Goal: Information Seeking & Learning: Learn about a topic

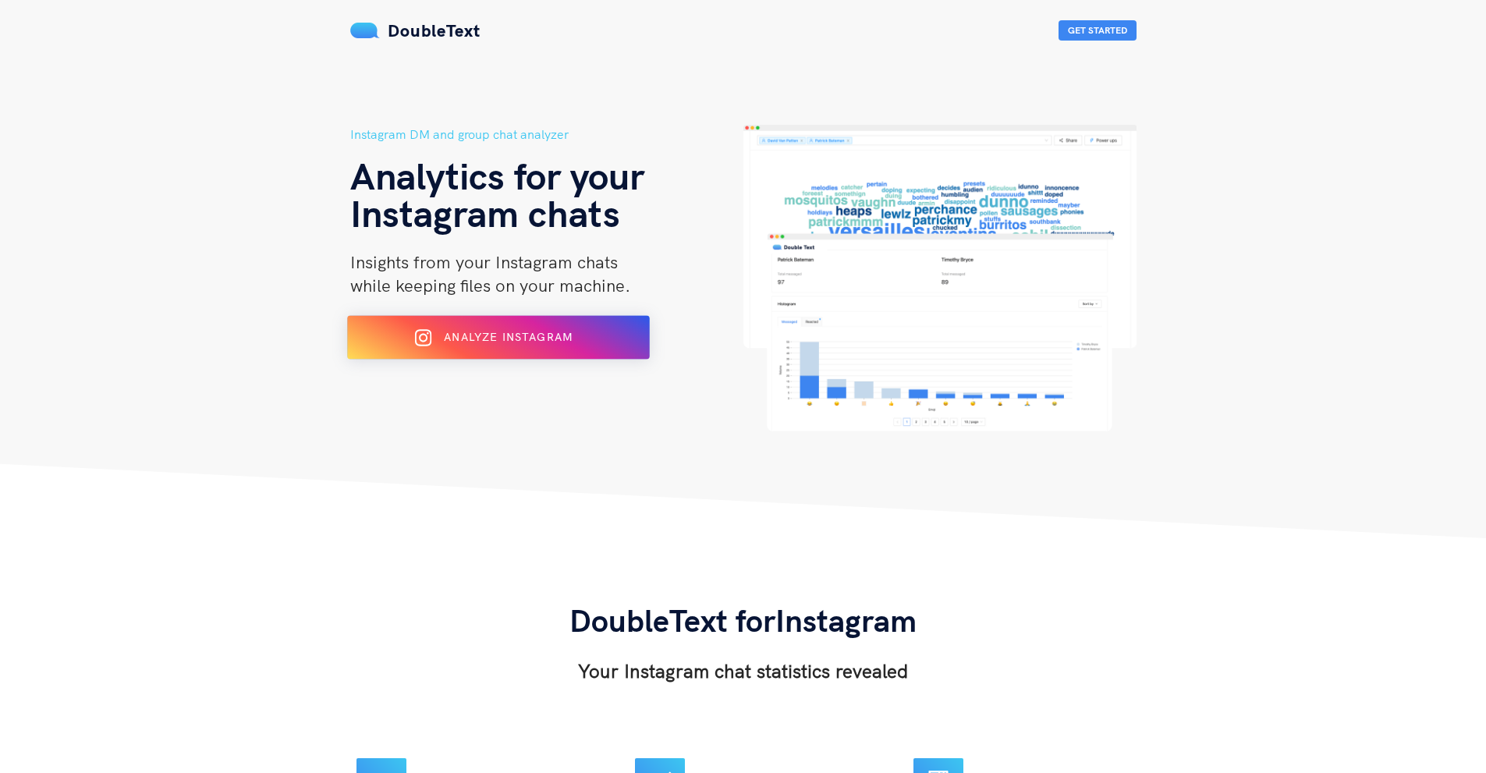
click at [559, 329] on div "Analyze Instagram" at bounding box center [498, 337] width 247 height 25
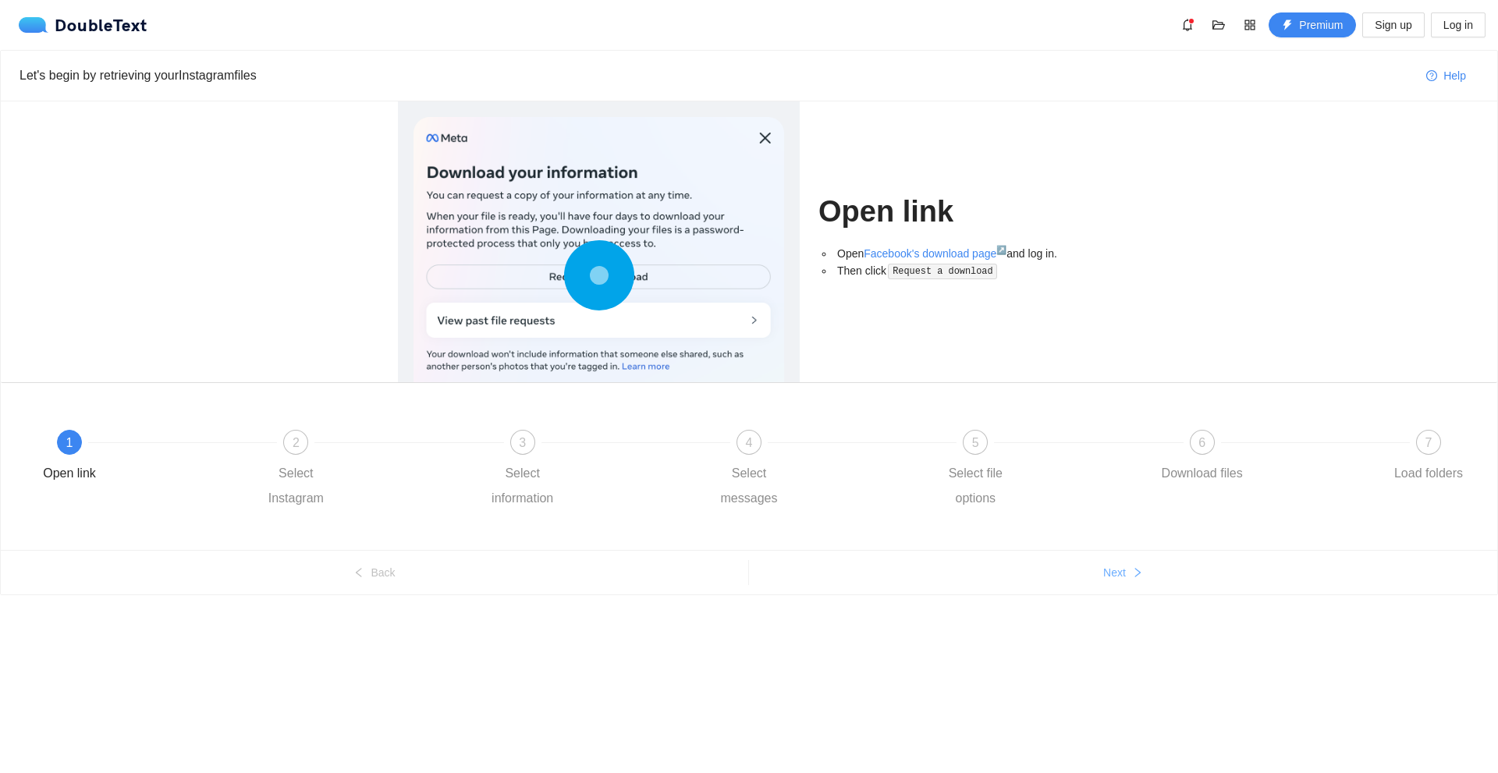
click at [1080, 581] on button "Next" at bounding box center [1123, 572] width 748 height 25
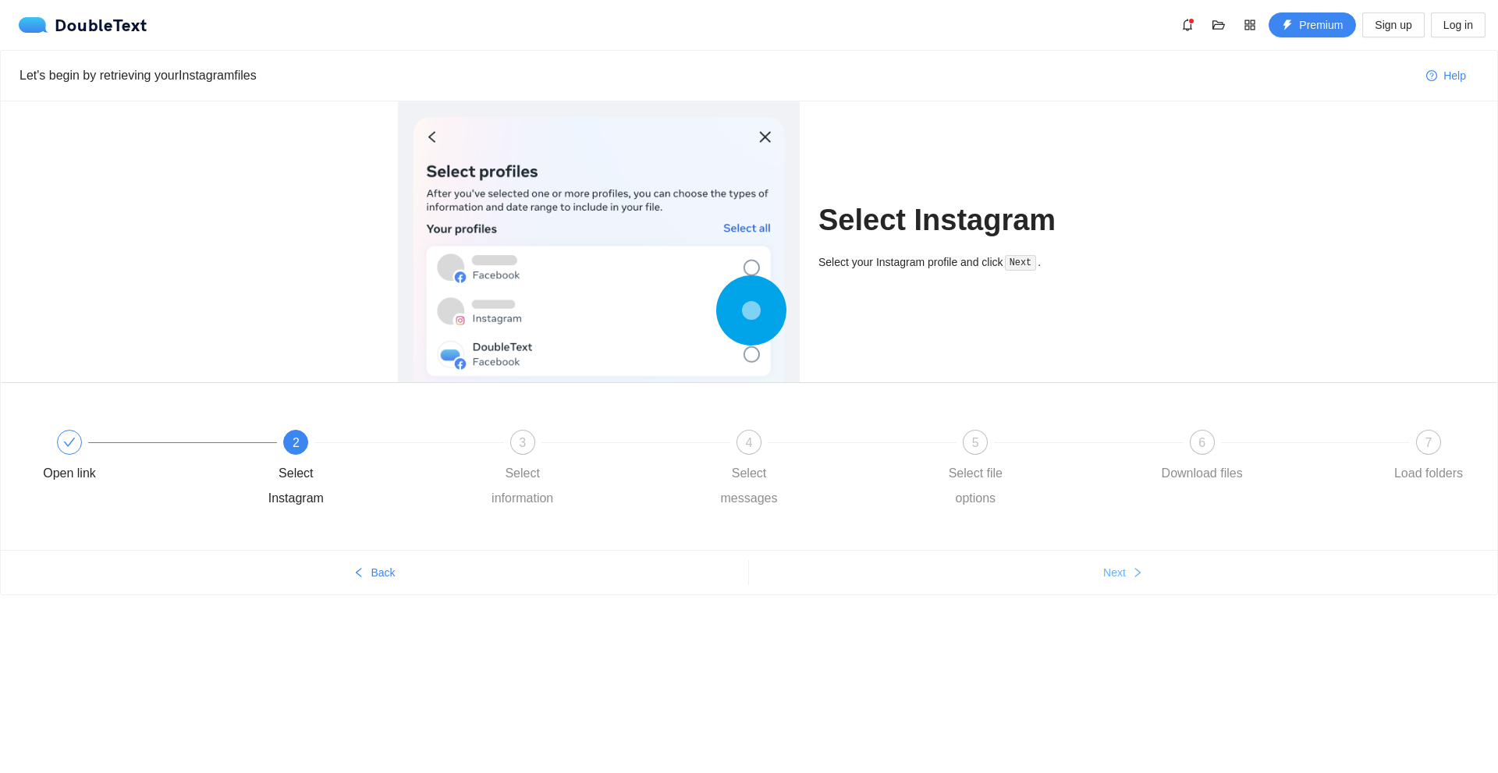
click at [1080, 581] on button "Next" at bounding box center [1123, 572] width 748 height 25
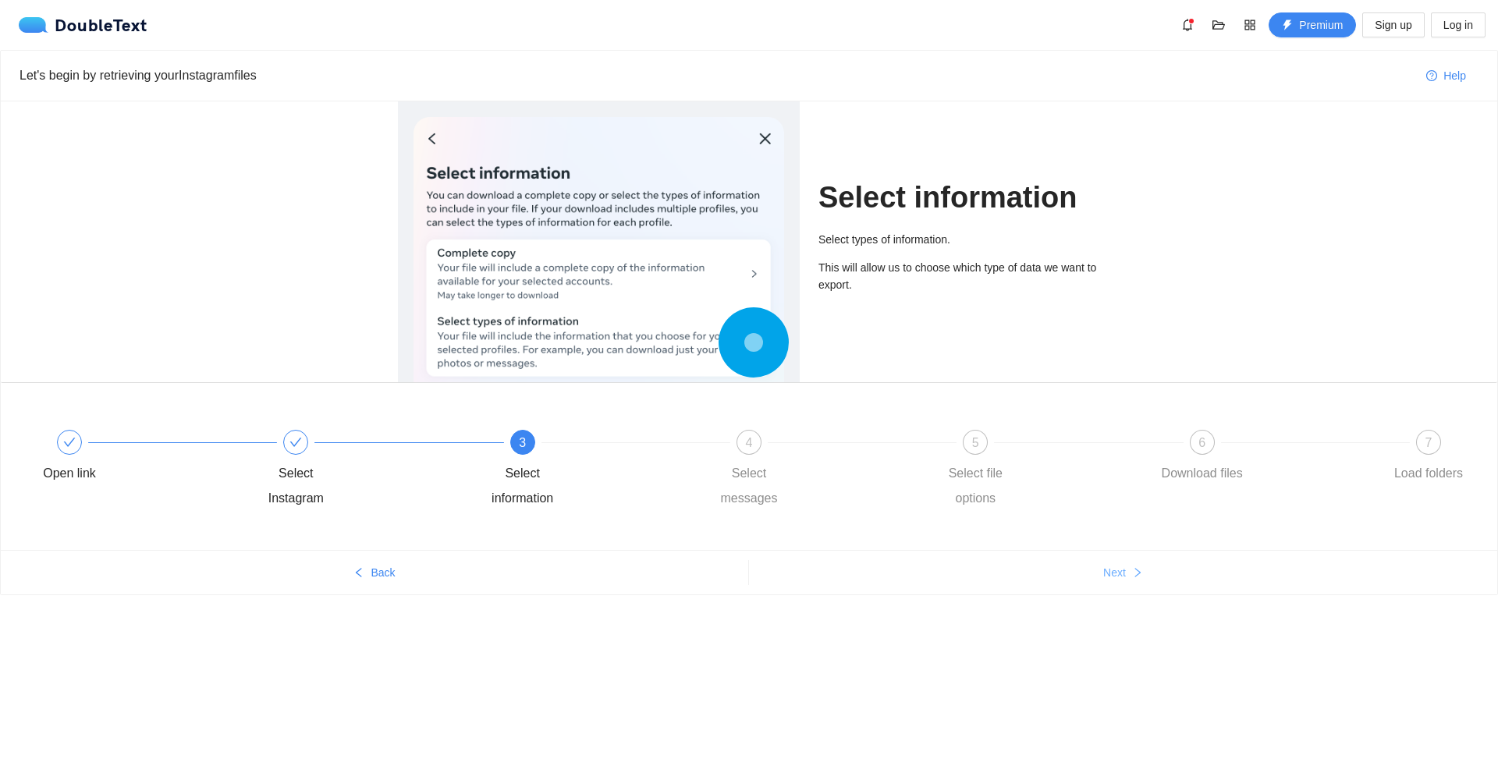
click at [1080, 581] on button "Next" at bounding box center [1123, 572] width 748 height 25
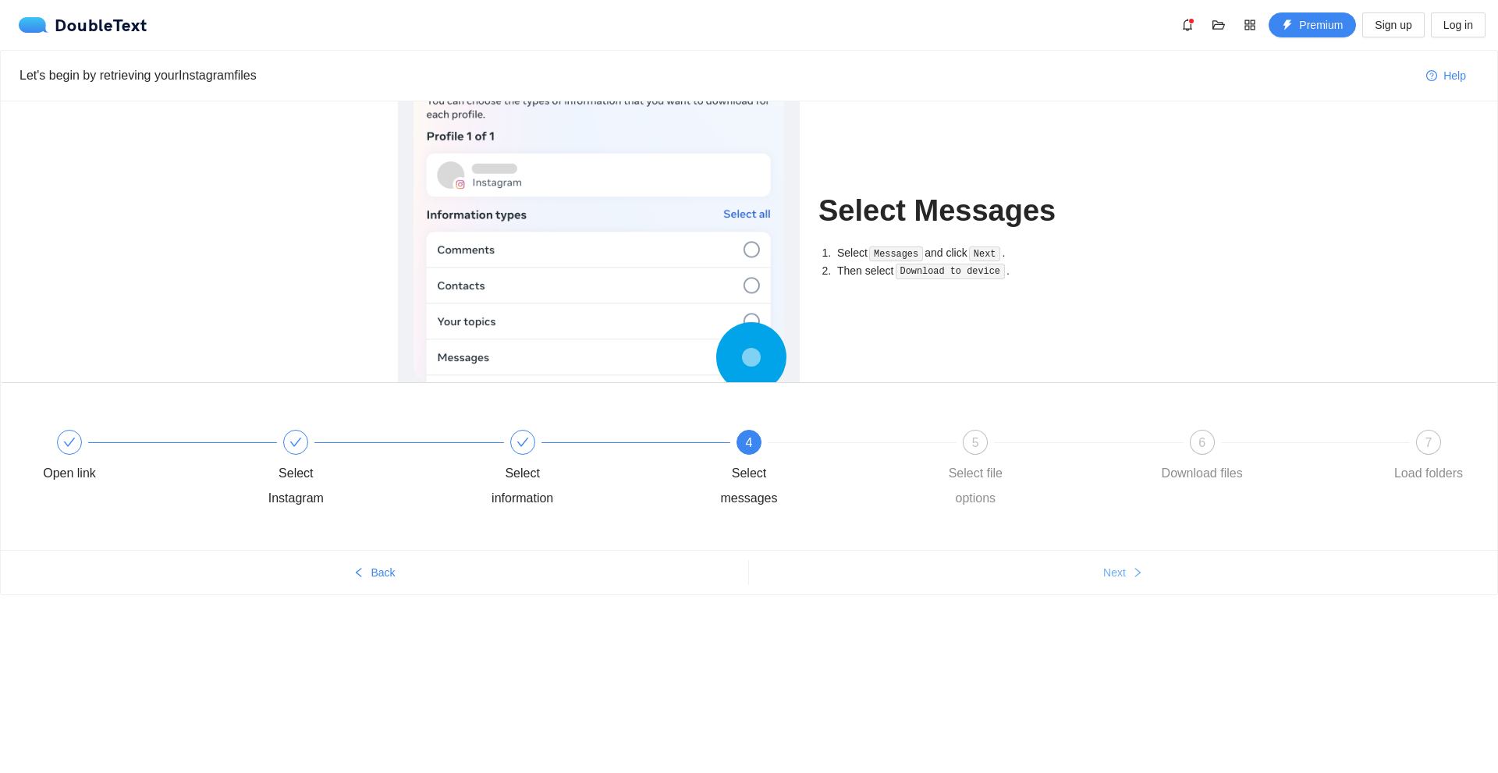
click at [1080, 579] on button "Next" at bounding box center [1123, 572] width 748 height 25
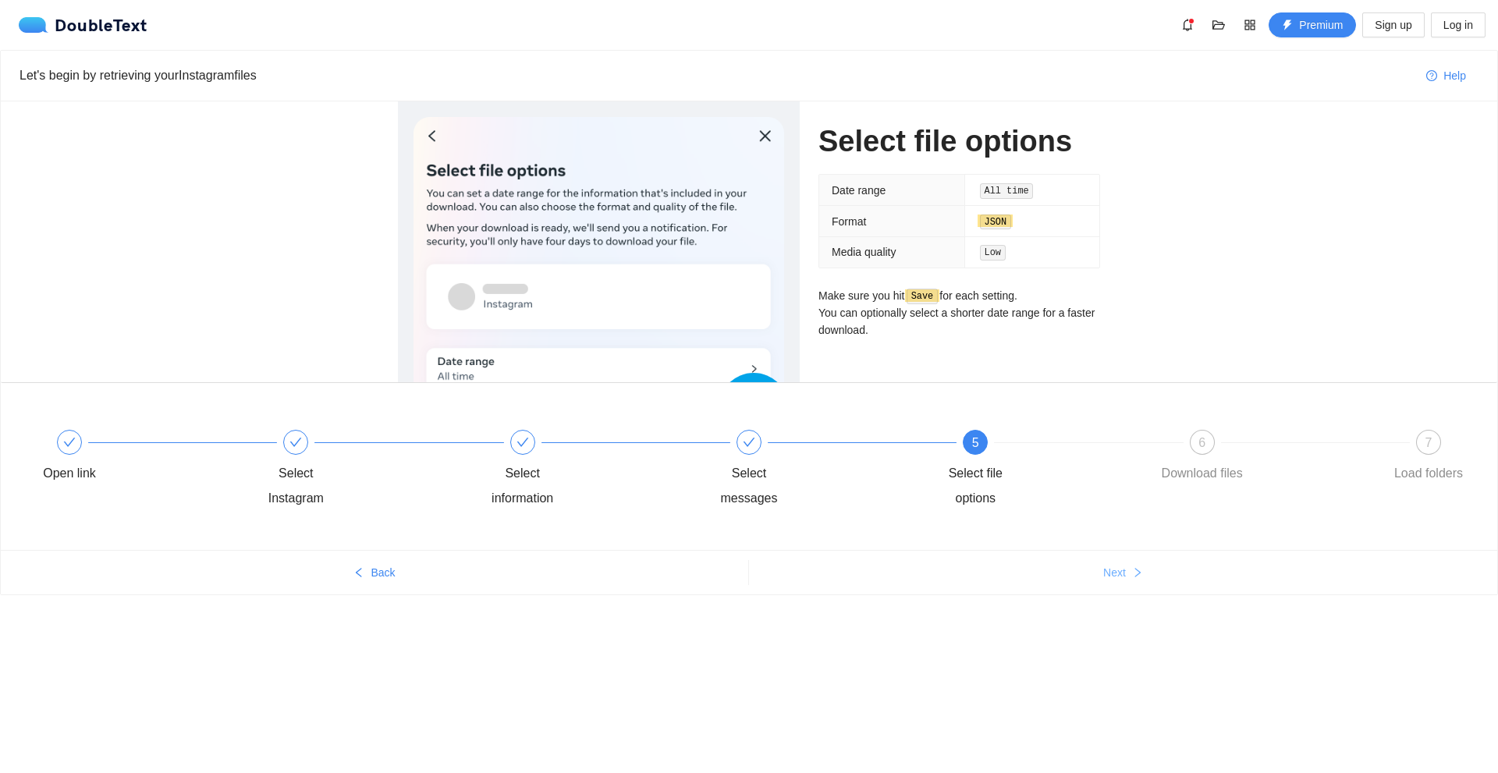
click at [1080, 579] on button "Next" at bounding box center [1123, 572] width 748 height 25
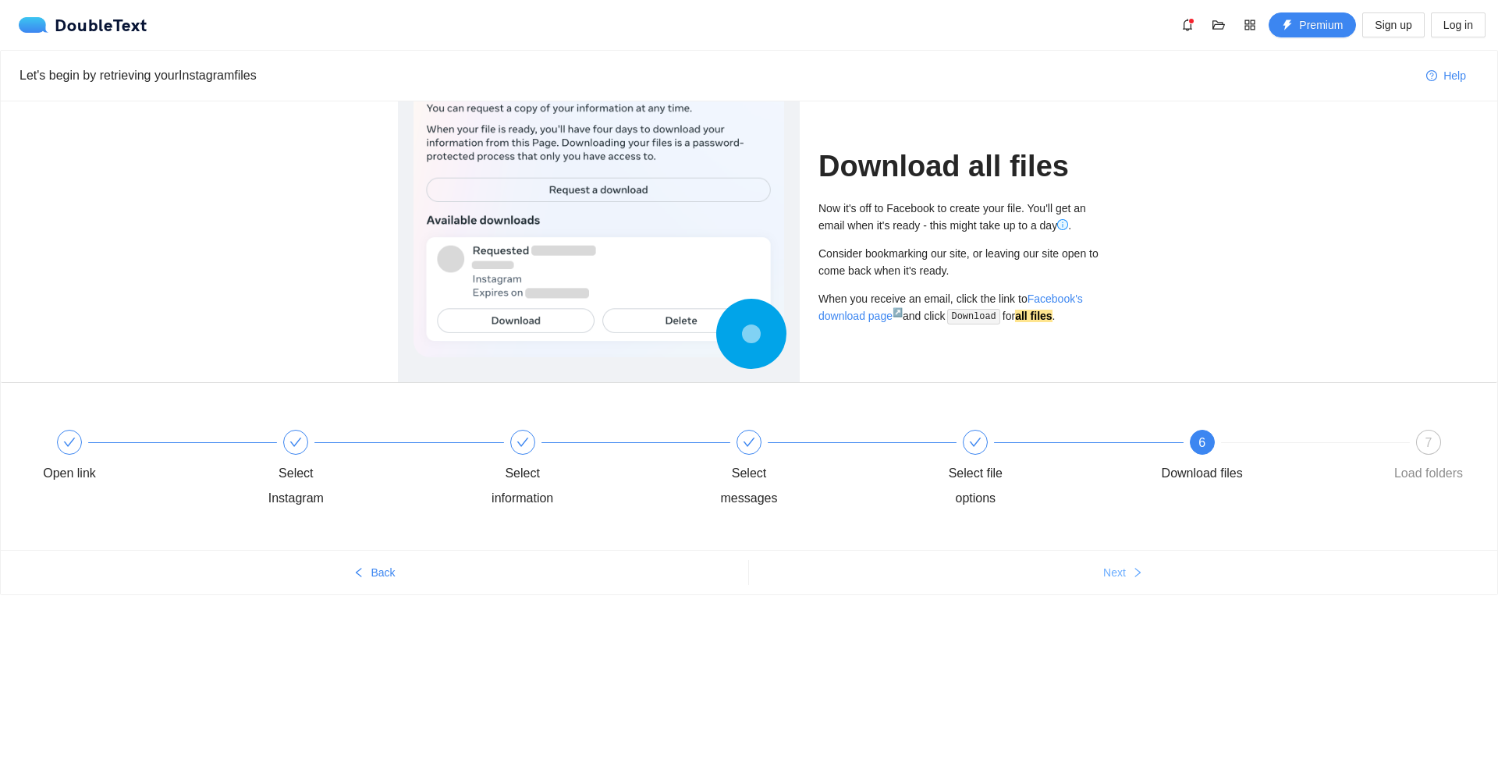
click at [1080, 579] on button "Next" at bounding box center [1123, 572] width 748 height 25
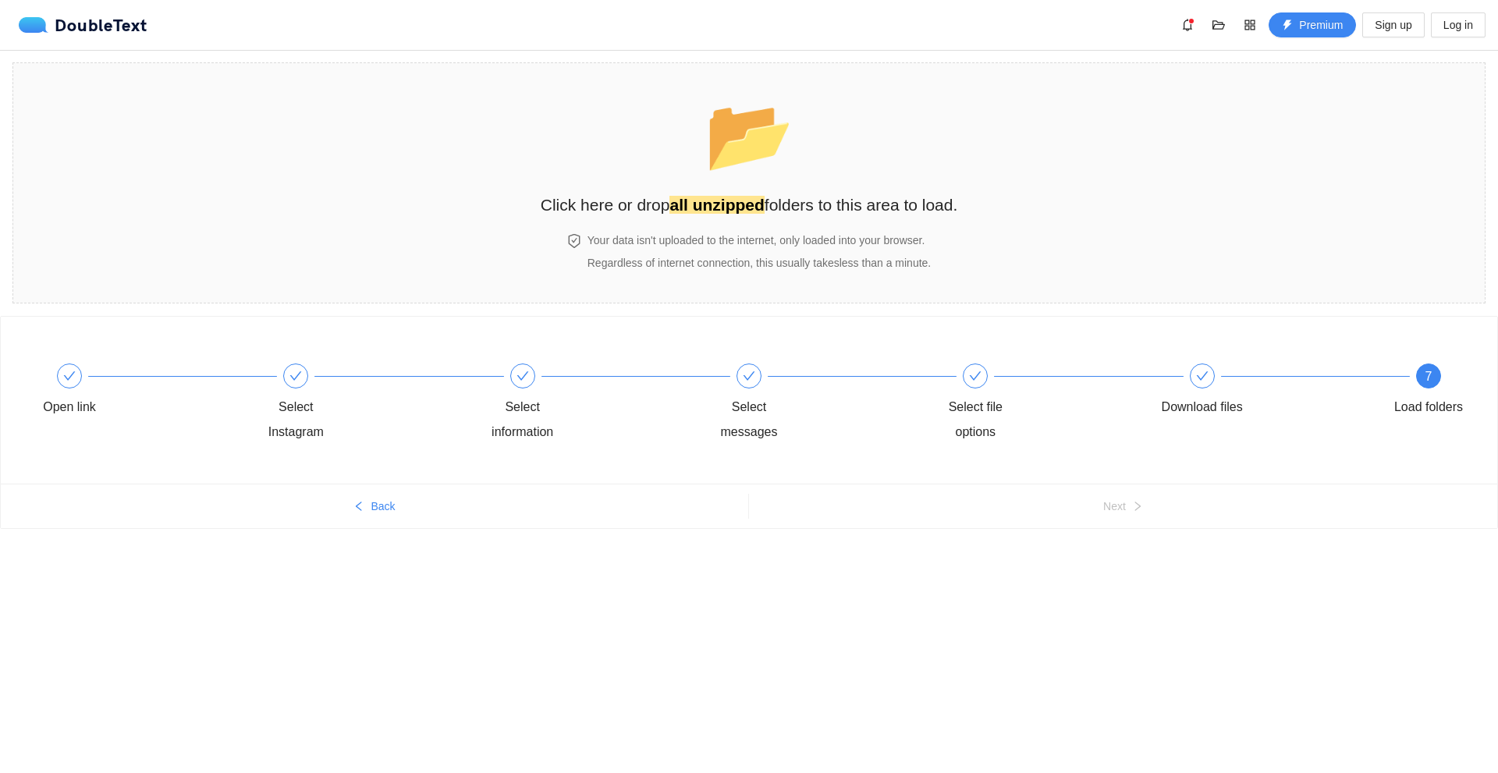
click at [1421, 378] on div "7" at bounding box center [1428, 376] width 25 height 25
click at [708, 208] on strong "all unzipped" at bounding box center [716, 205] width 94 height 18
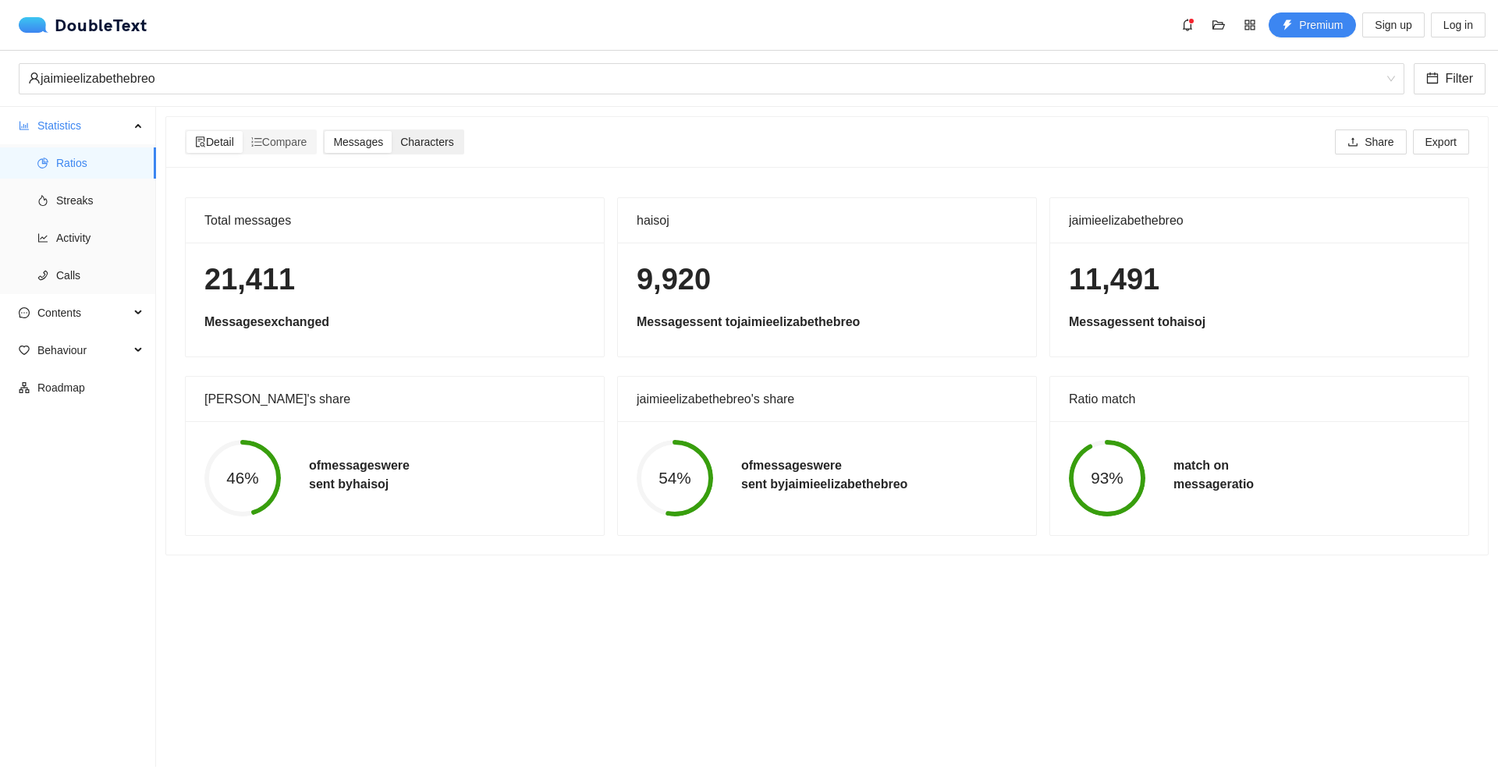
click at [436, 142] on span "Characters" at bounding box center [426, 142] width 53 height 12
click at [392, 131] on input "Characters" at bounding box center [392, 131] width 0 height 0
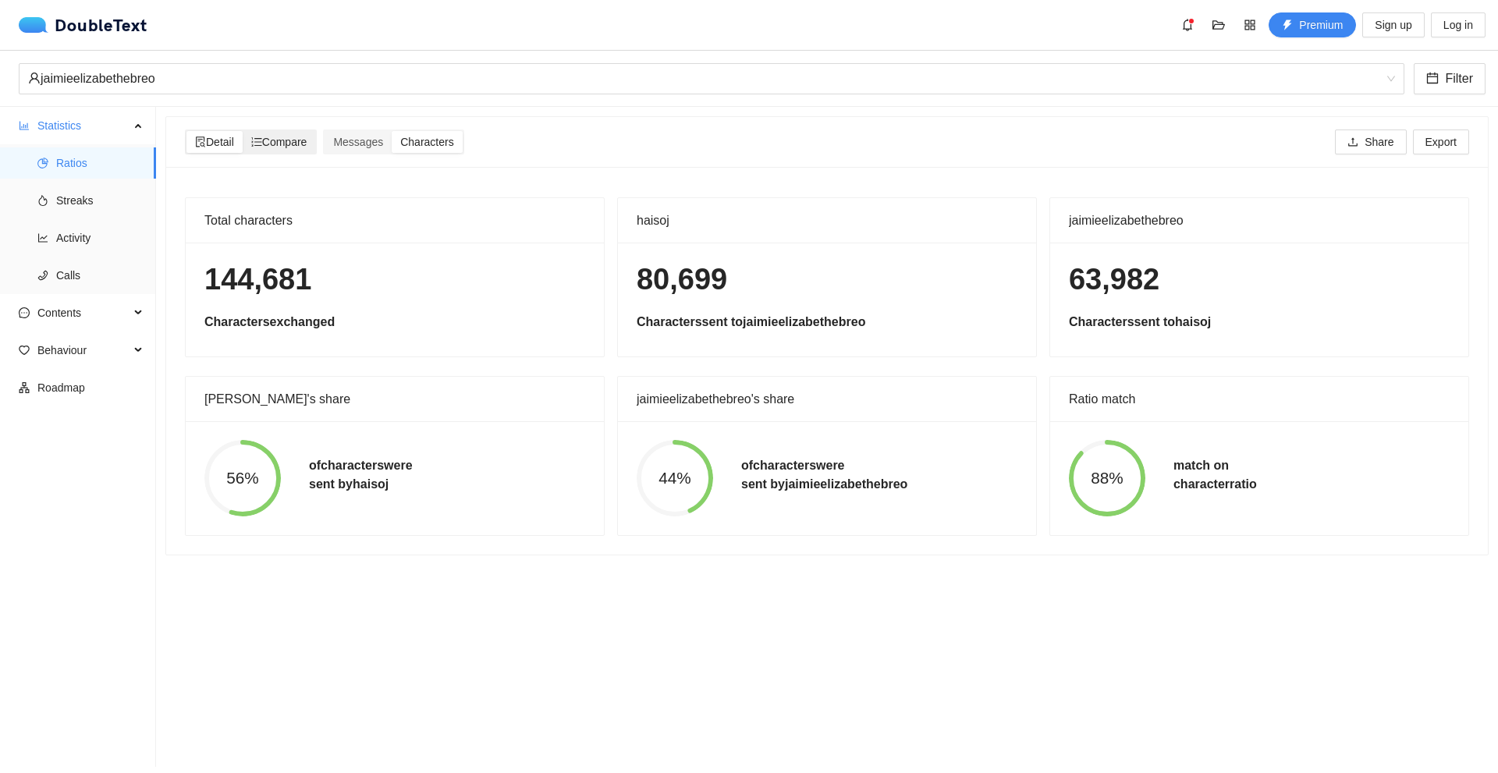
click at [307, 140] on span "Compare" at bounding box center [279, 142] width 56 height 12
click at [243, 131] on input "Compare" at bounding box center [243, 131] width 0 height 0
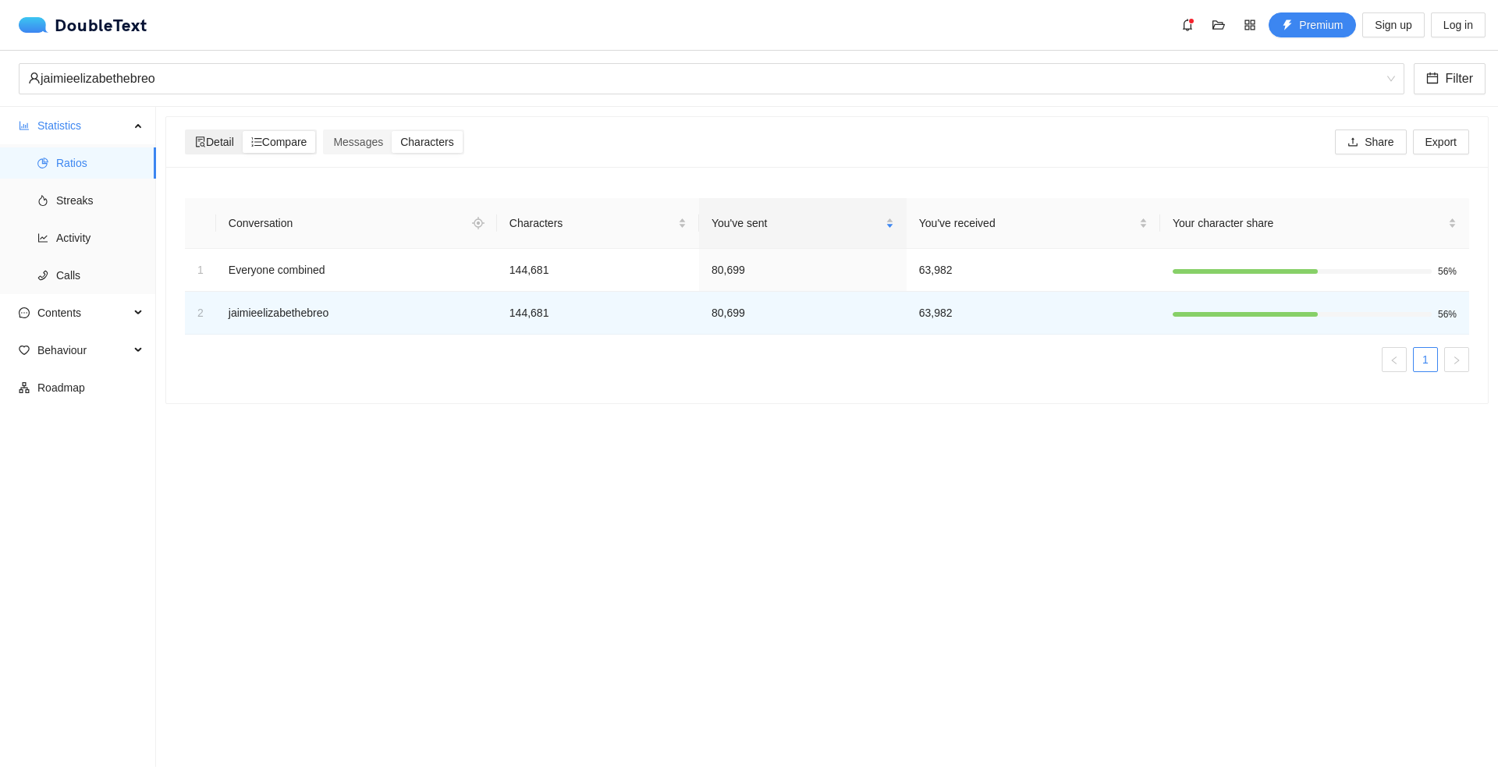
click at [234, 145] on span "Detail" at bounding box center [214, 142] width 39 height 12
click at [186, 131] on input "Detail" at bounding box center [186, 131] width 0 height 0
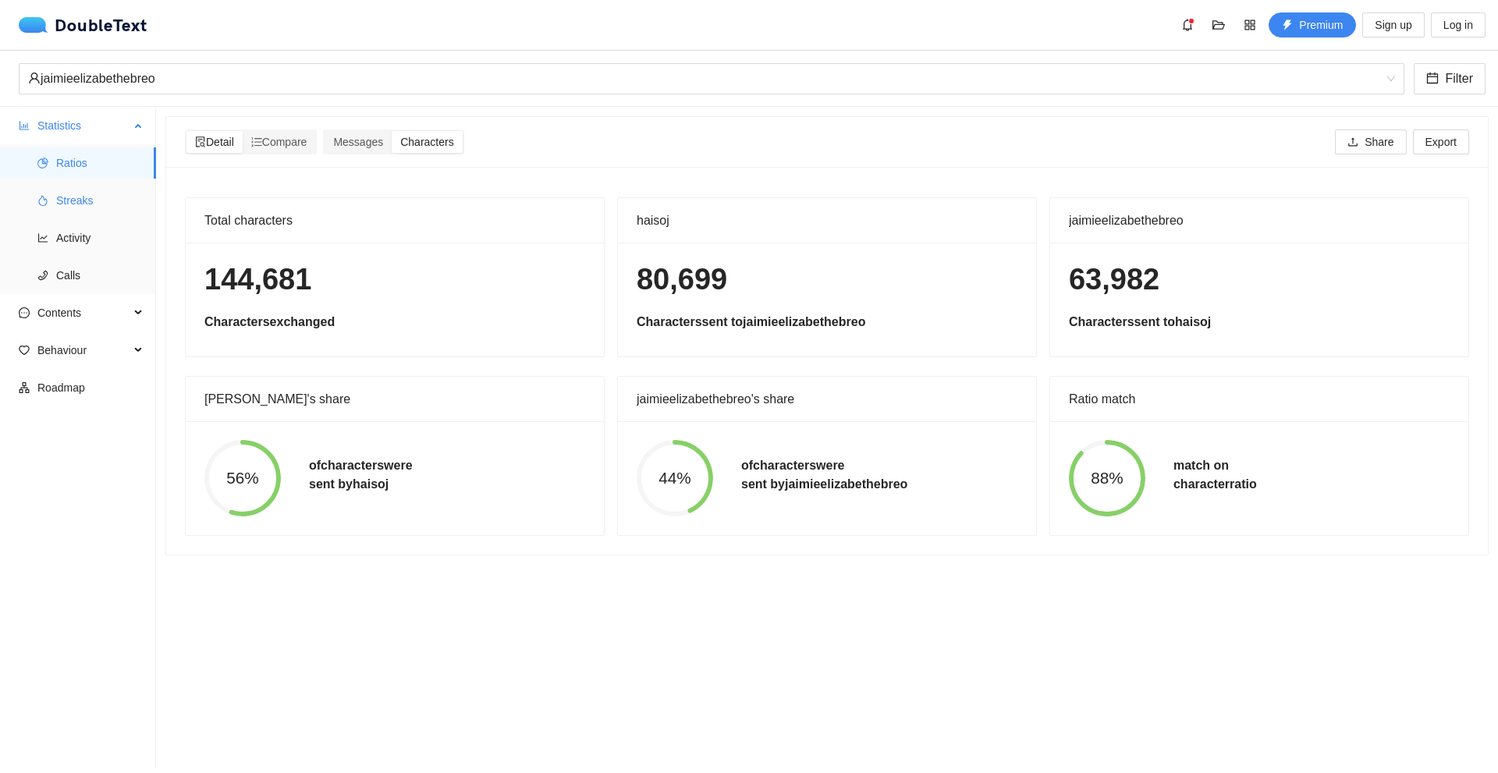
click at [81, 207] on span "Streaks" at bounding box center [99, 200] width 87 height 31
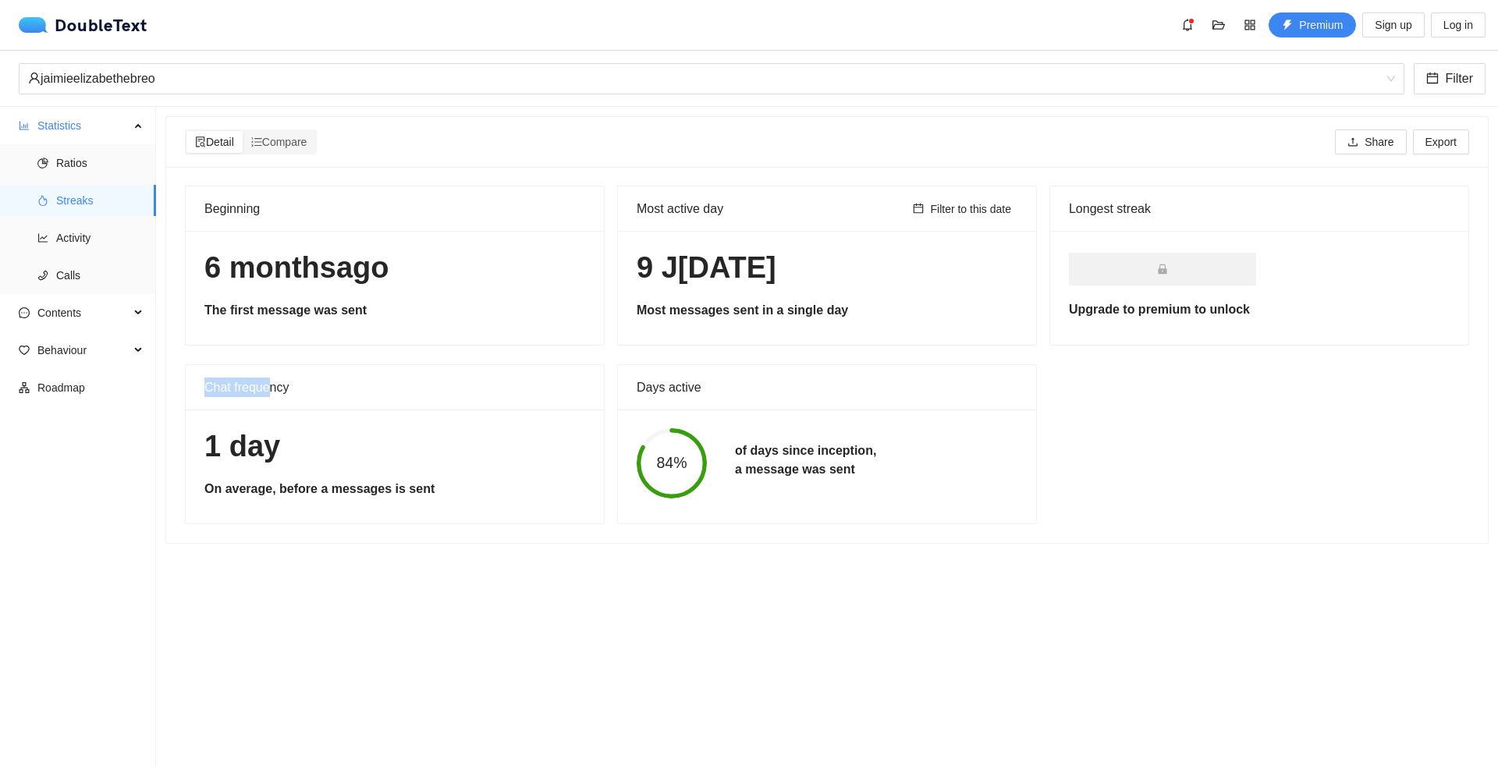
drag, startPoint x: 207, startPoint y: 383, endPoint x: 309, endPoint y: 400, distance: 103.5
click at [307, 399] on div "Chat frequency" at bounding box center [394, 387] width 381 height 44
click at [395, 403] on div "Chat frequency" at bounding box center [394, 387] width 381 height 44
drag, startPoint x: 655, startPoint y: 400, endPoint x: 751, endPoint y: 416, distance: 96.6
click at [747, 415] on div "Days active 84% of days since inception, a message was sent" at bounding box center [827, 444] width 420 height 160
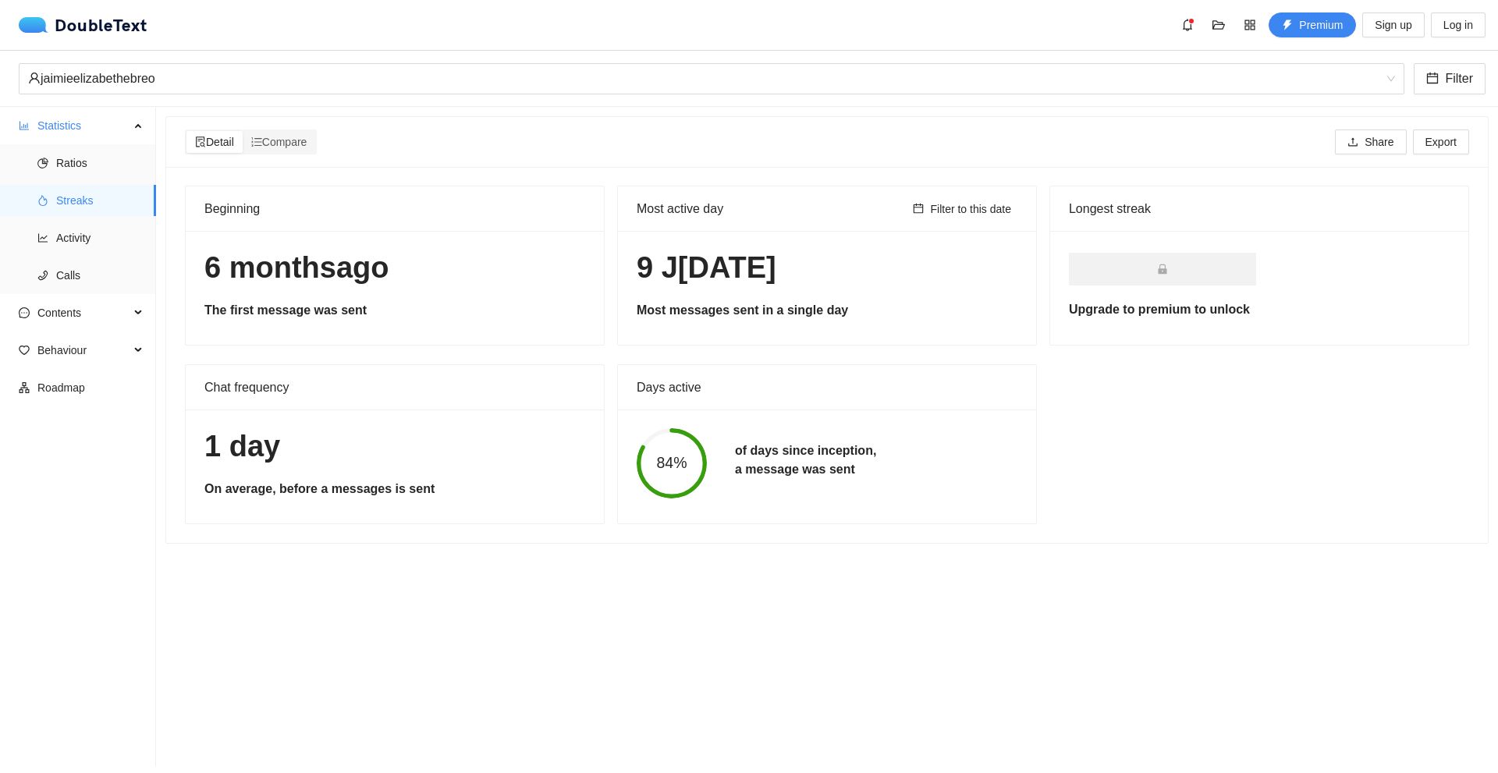
click at [751, 416] on div "84% of days since inception, a message was sent" at bounding box center [827, 464] width 418 height 108
click at [1134, 262] on span at bounding box center [1162, 269] width 187 height 33
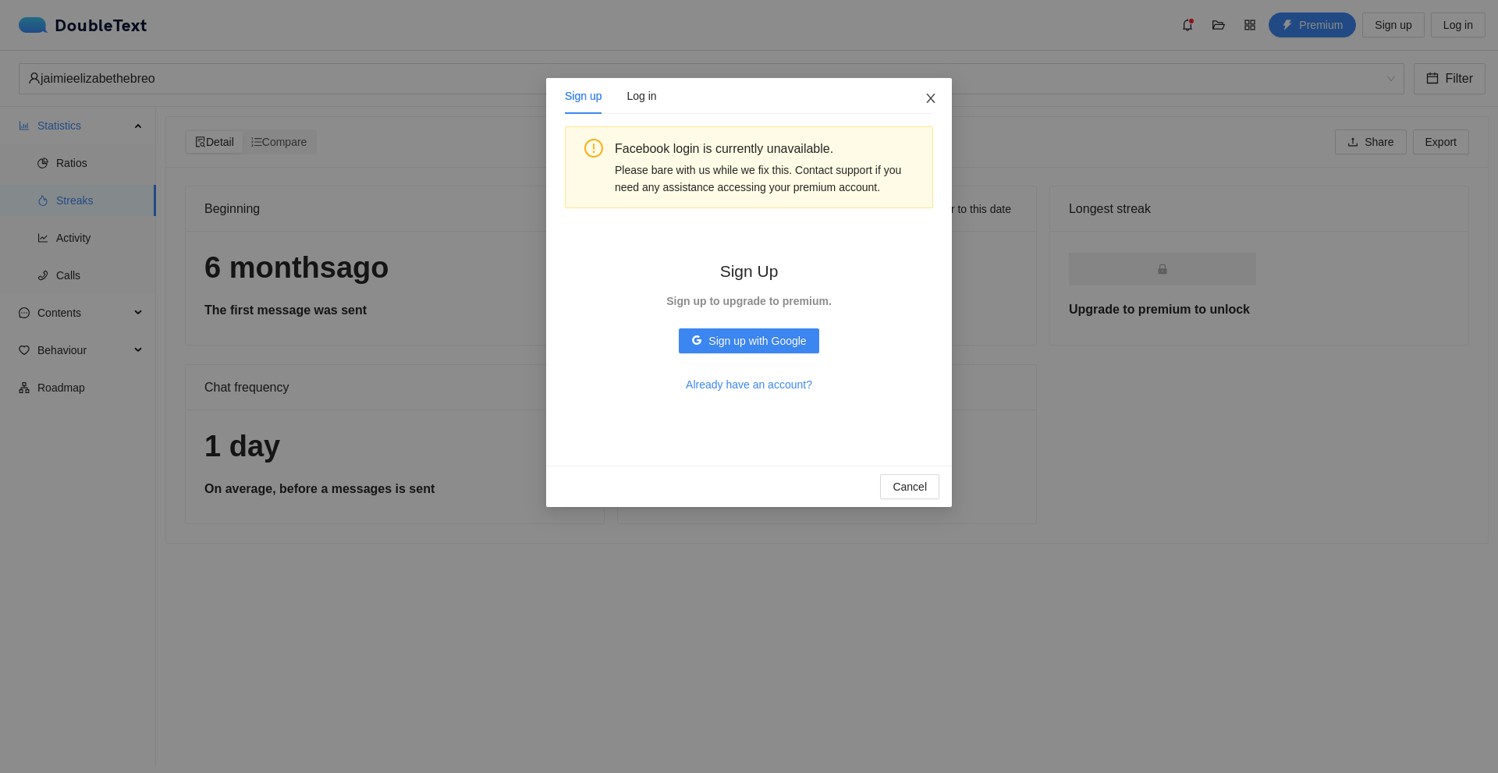
click at [928, 101] on icon "close" at bounding box center [931, 98] width 12 height 12
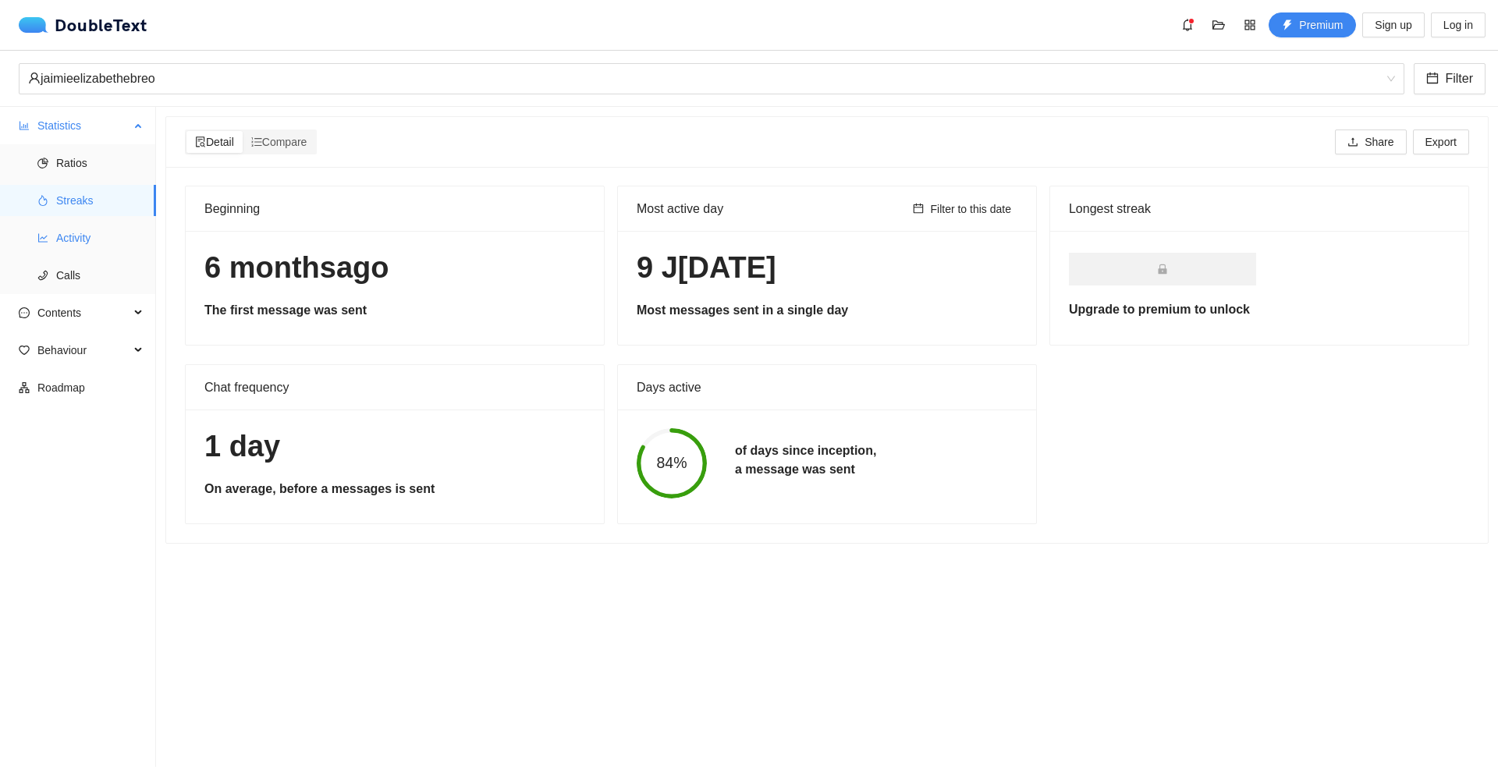
click at [74, 229] on span "Activity" at bounding box center [99, 237] width 87 height 31
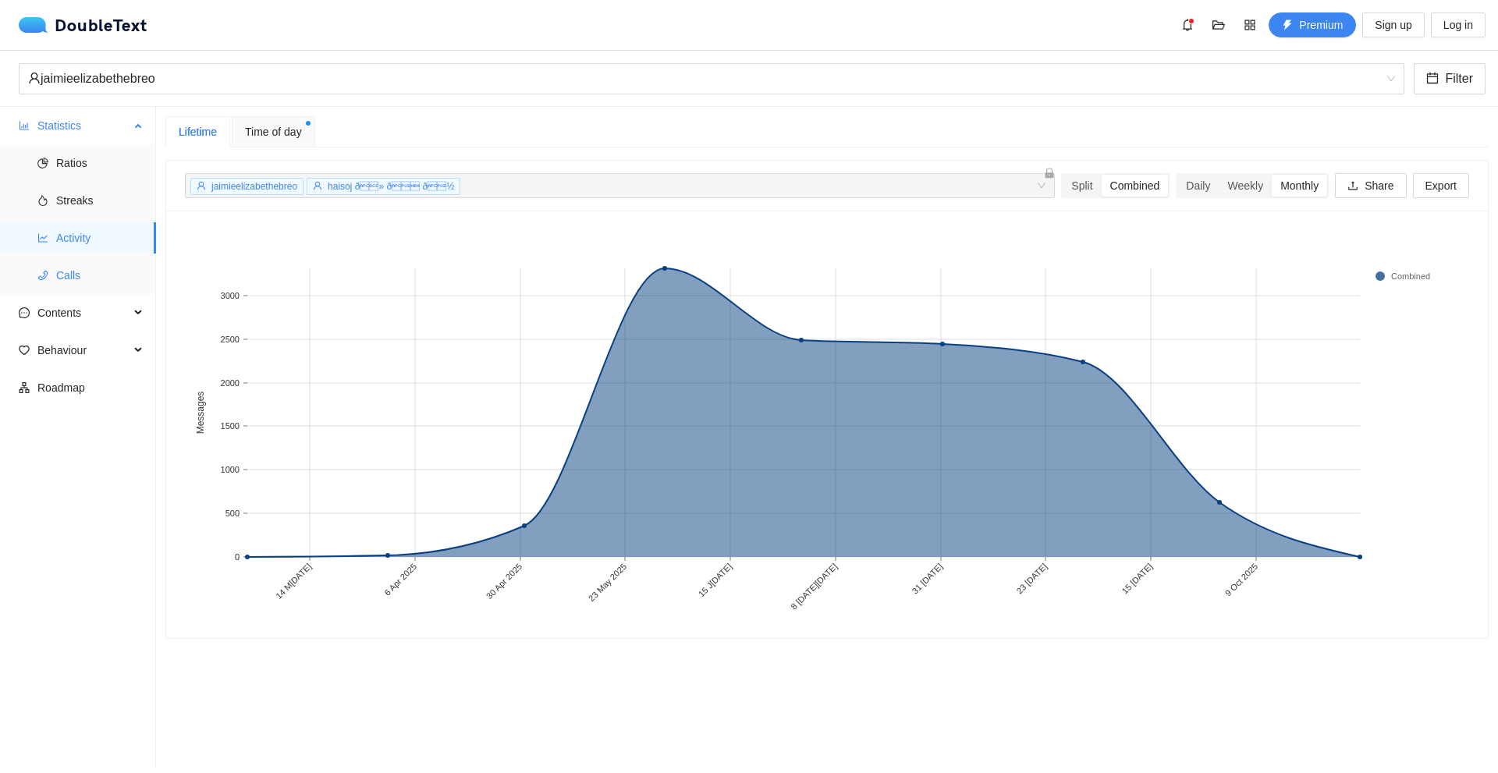
click at [125, 286] on span "Calls" at bounding box center [99, 275] width 87 height 31
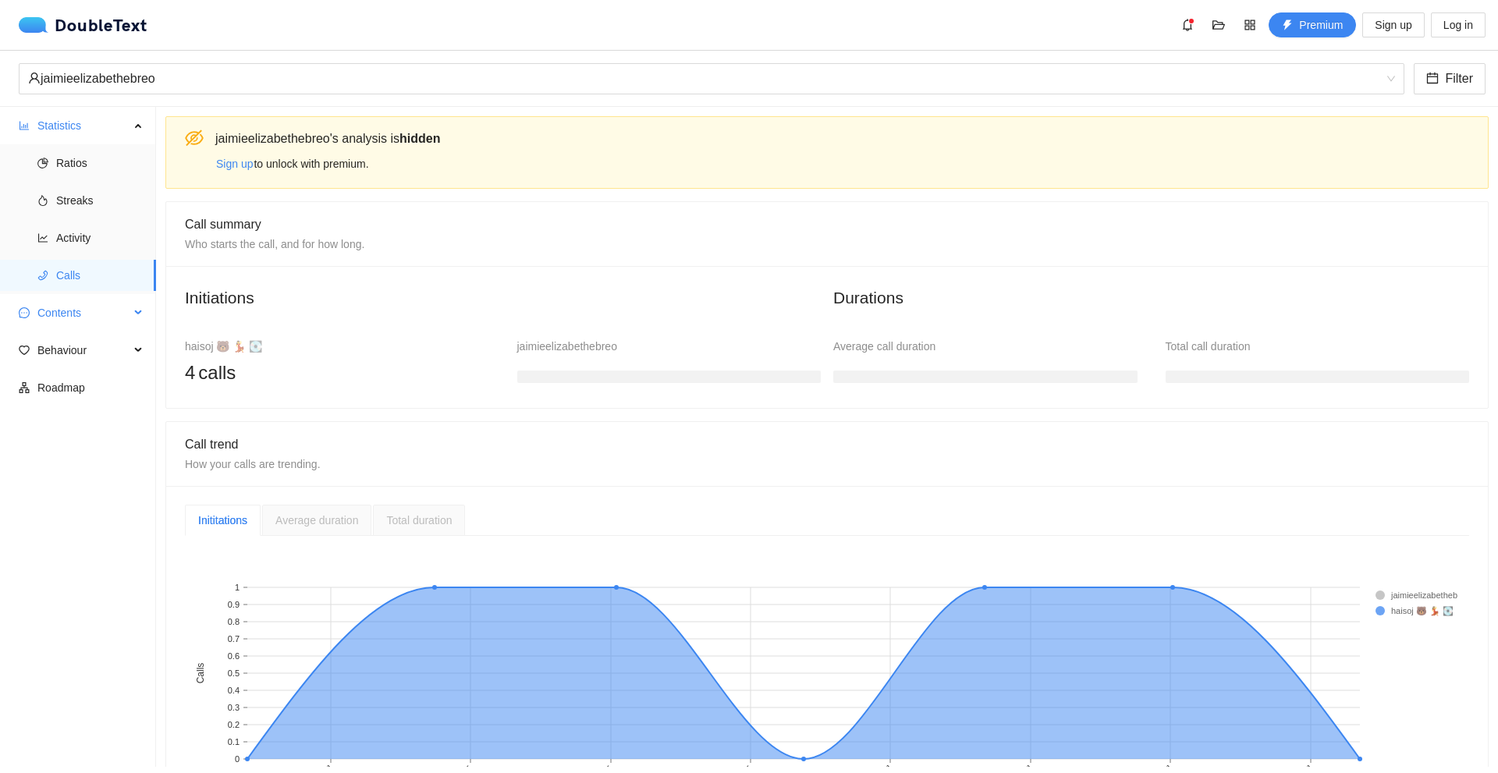
click at [98, 318] on span "Contents" at bounding box center [83, 312] width 92 height 31
click at [116, 356] on span "Word Cloud" at bounding box center [99, 350] width 87 height 31
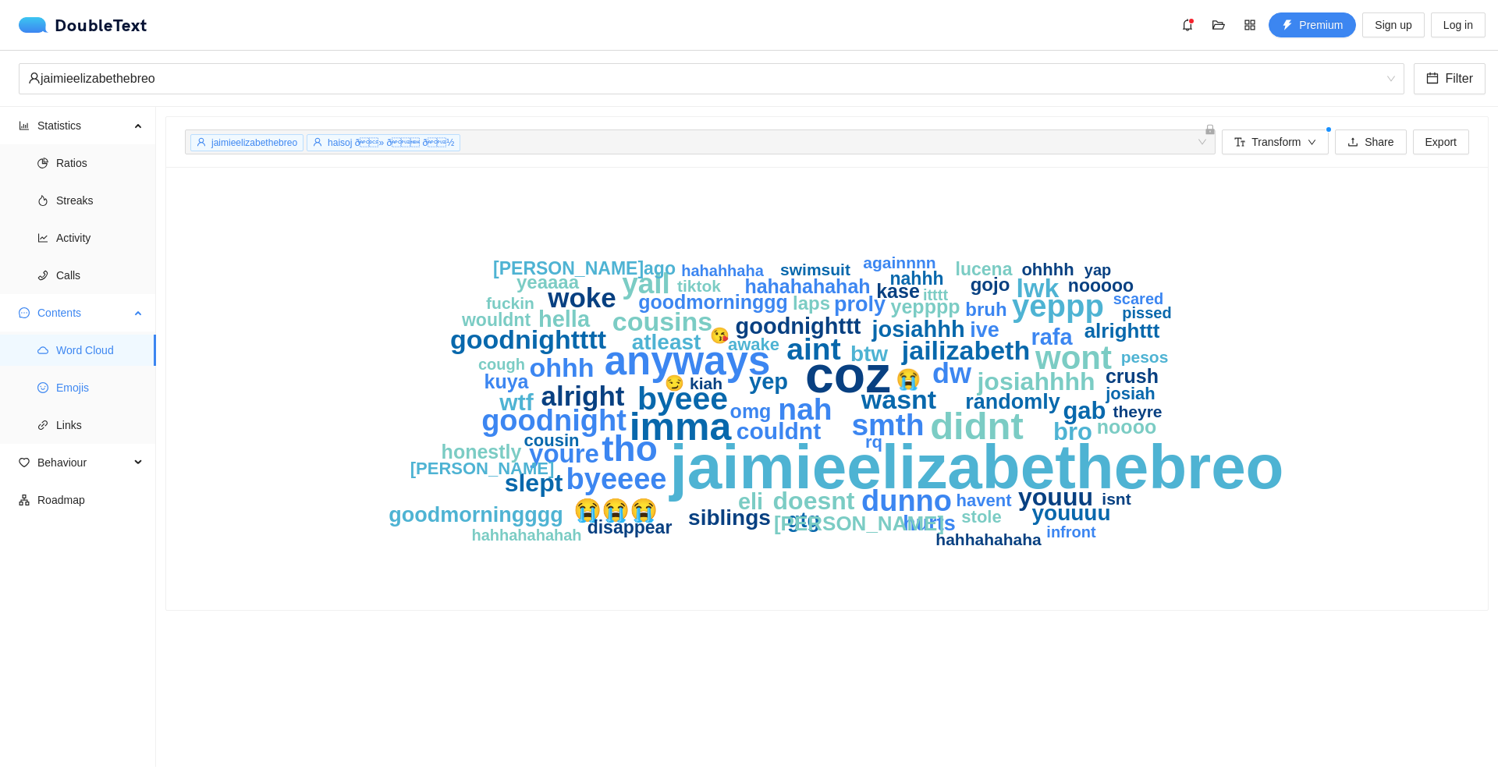
click at [108, 379] on span "Emojis" at bounding box center [99, 387] width 87 height 31
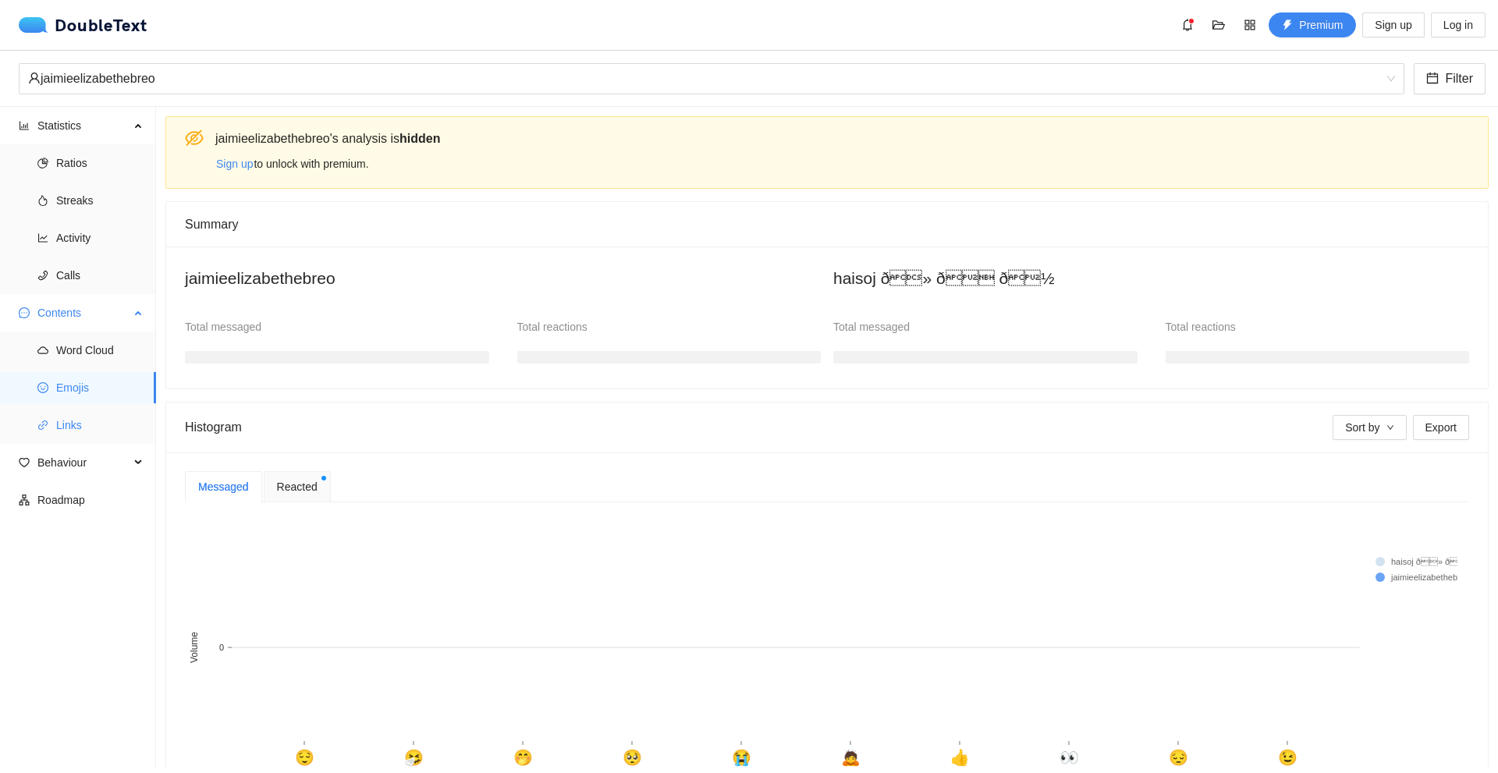
click at [105, 416] on span "Links" at bounding box center [99, 425] width 87 height 31
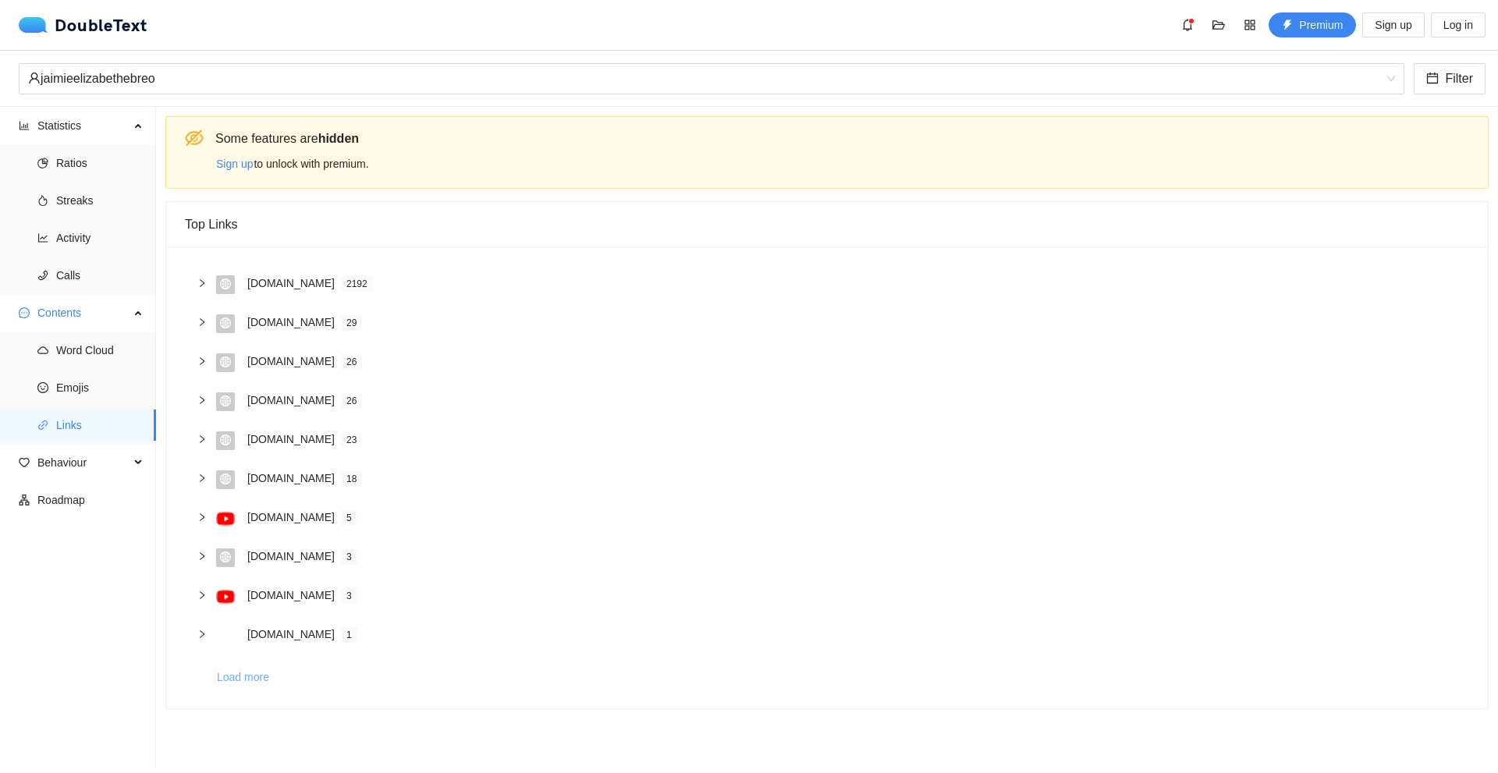
click at [249, 683] on span "Load more" at bounding box center [243, 677] width 52 height 17
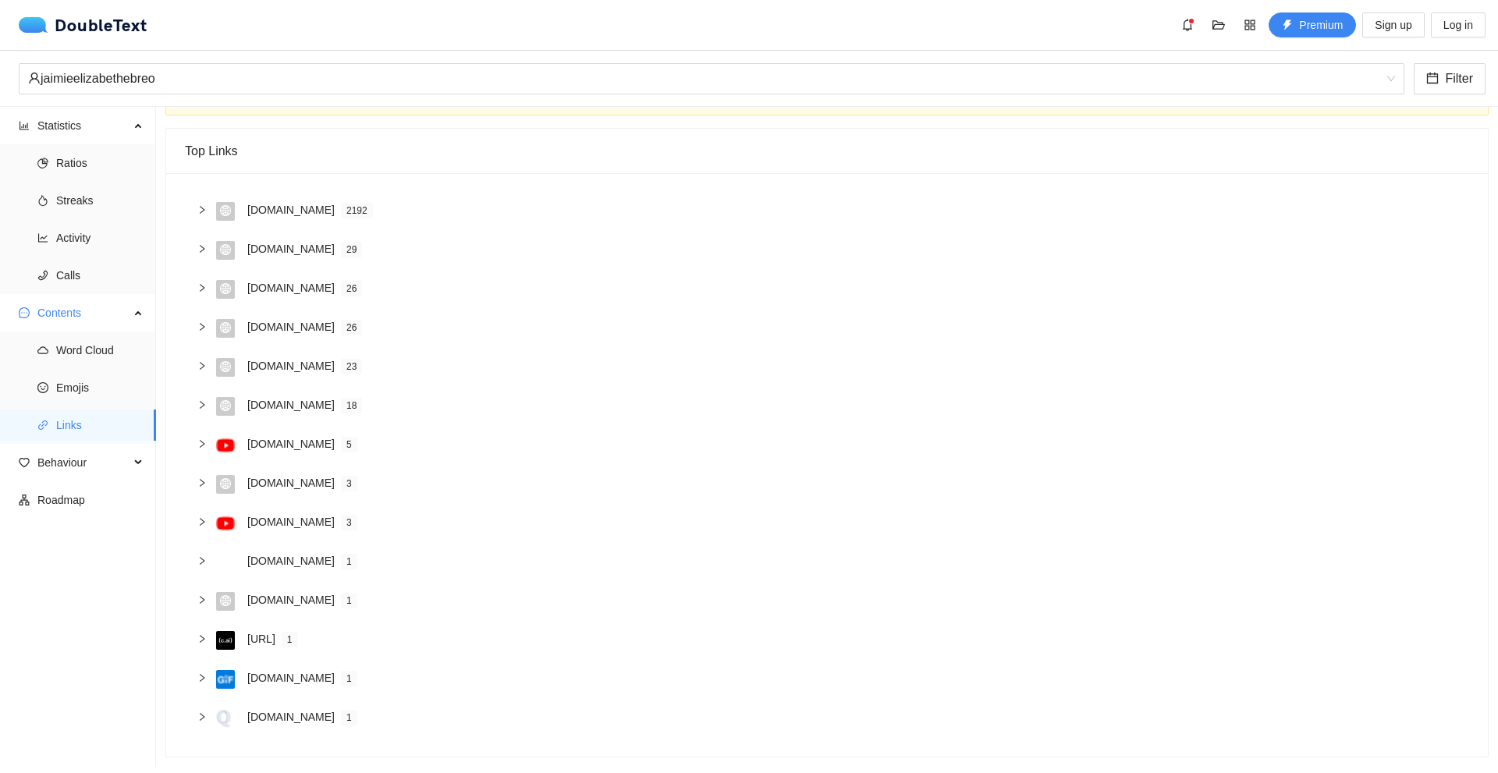
scroll to position [85, 0]
click at [113, 357] on span "Word Cloud" at bounding box center [99, 350] width 87 height 31
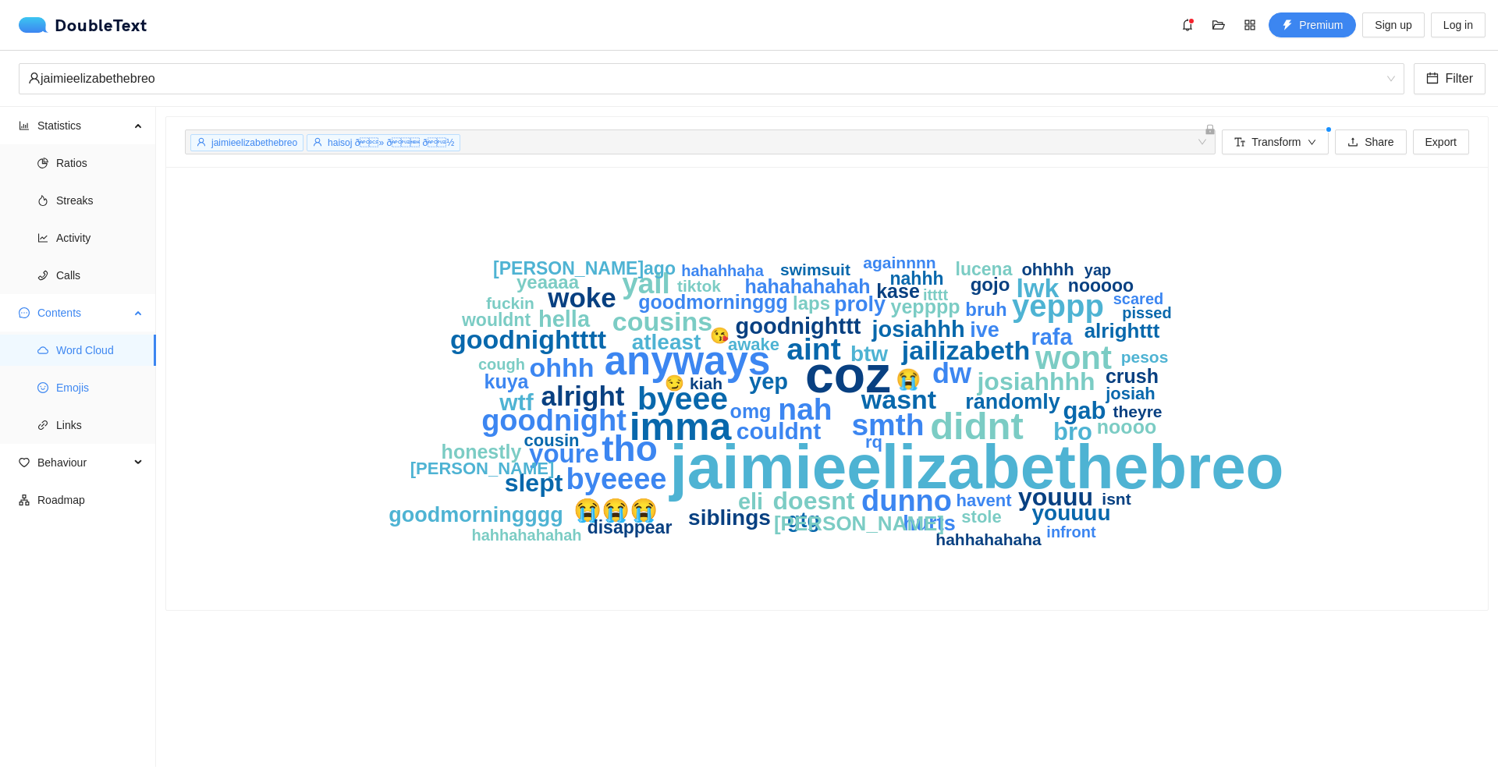
click at [100, 392] on span "Emojis" at bounding box center [99, 387] width 87 height 31
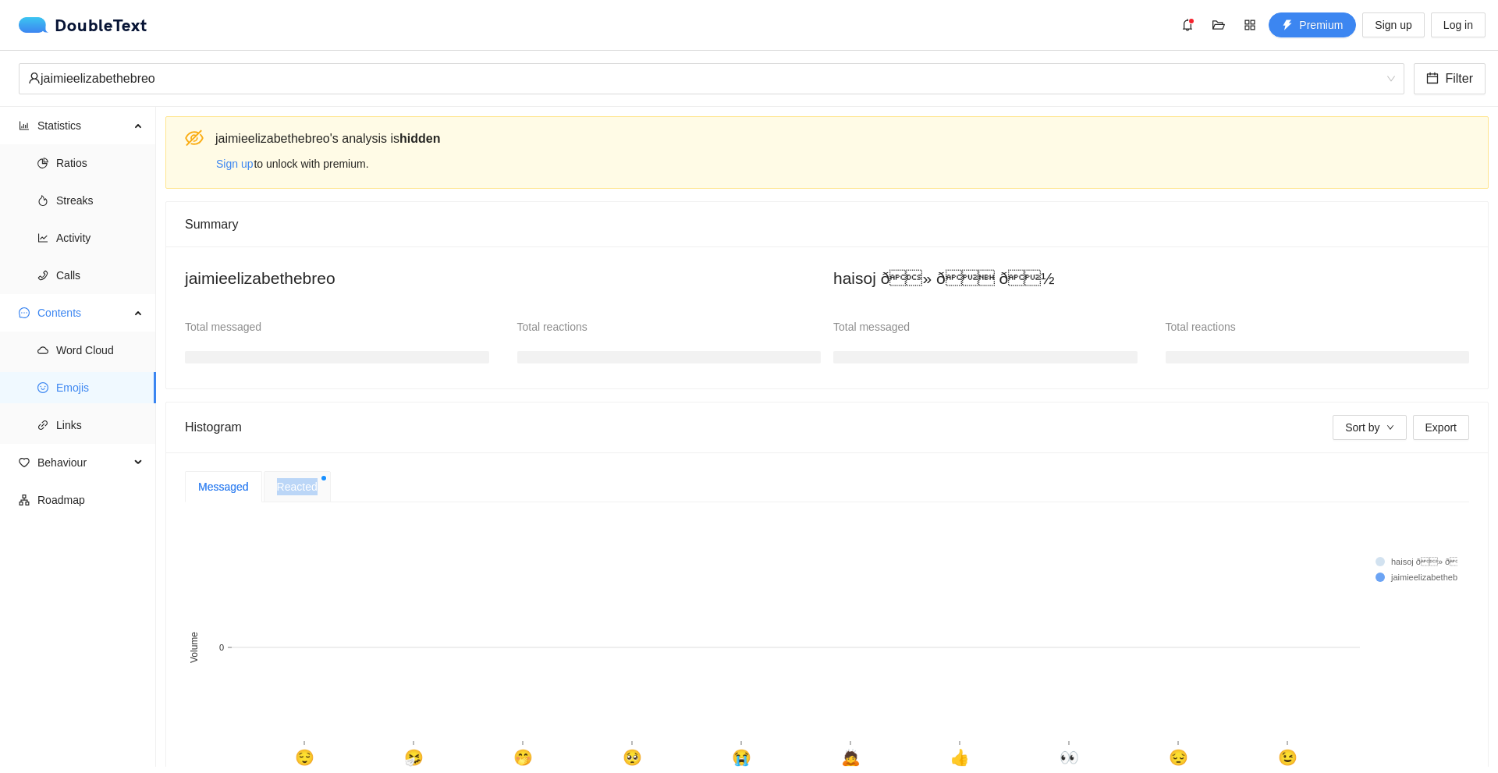
click at [313, 474] on div "Reacted" at bounding box center [297, 486] width 67 height 31
click at [301, 484] on span "Reacted" at bounding box center [297, 486] width 41 height 11
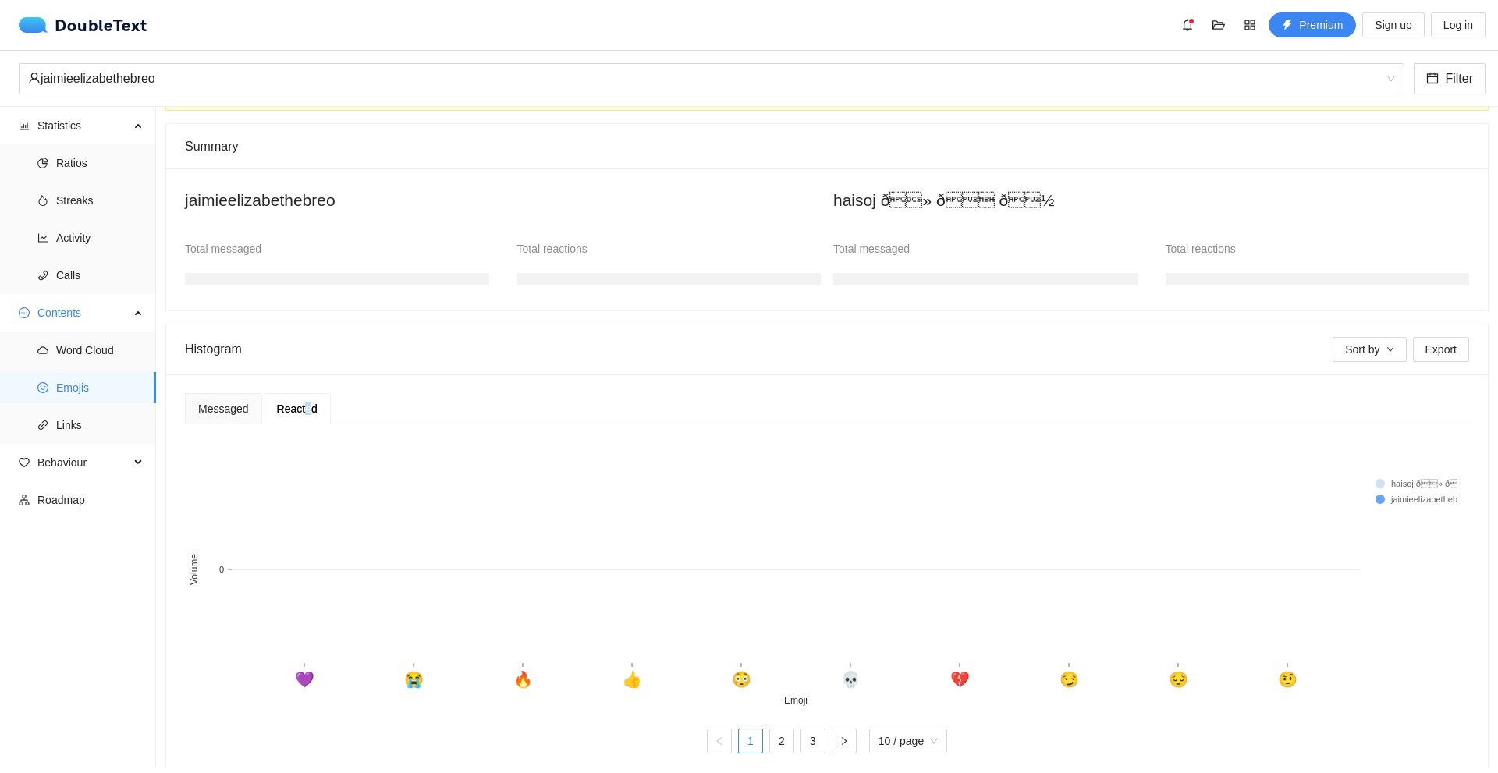
scroll to position [105, 0]
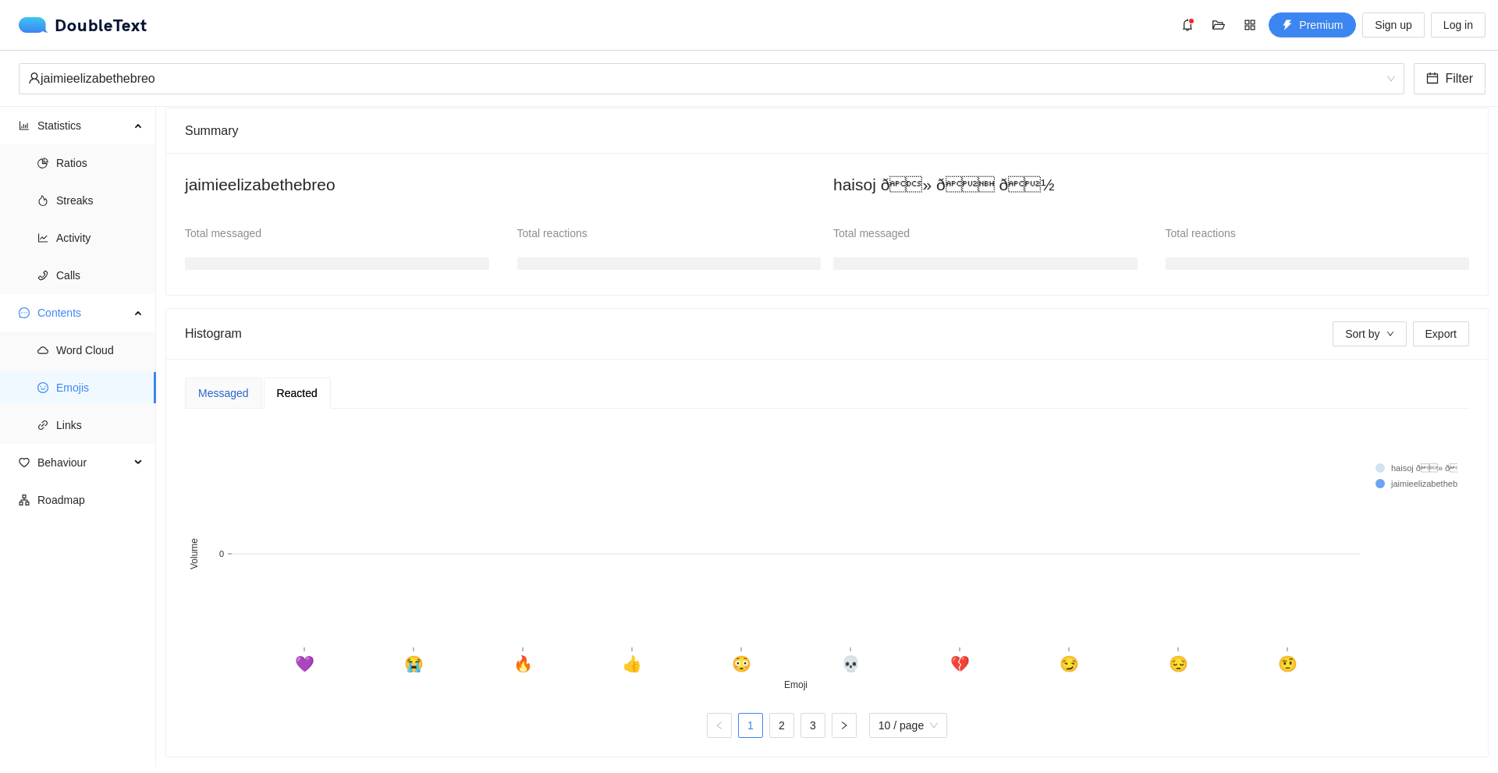
click at [236, 387] on div "Messaged" at bounding box center [223, 393] width 51 height 17
click at [235, 387] on div "Messaged" at bounding box center [223, 393] width 51 height 17
click at [708, 714] on link "2" at bounding box center [719, 725] width 23 height 23
click at [746, 714] on link "3" at bounding box center [750, 725] width 23 height 23
click at [320, 655] on rect at bounding box center [821, 557] width 1273 height 273
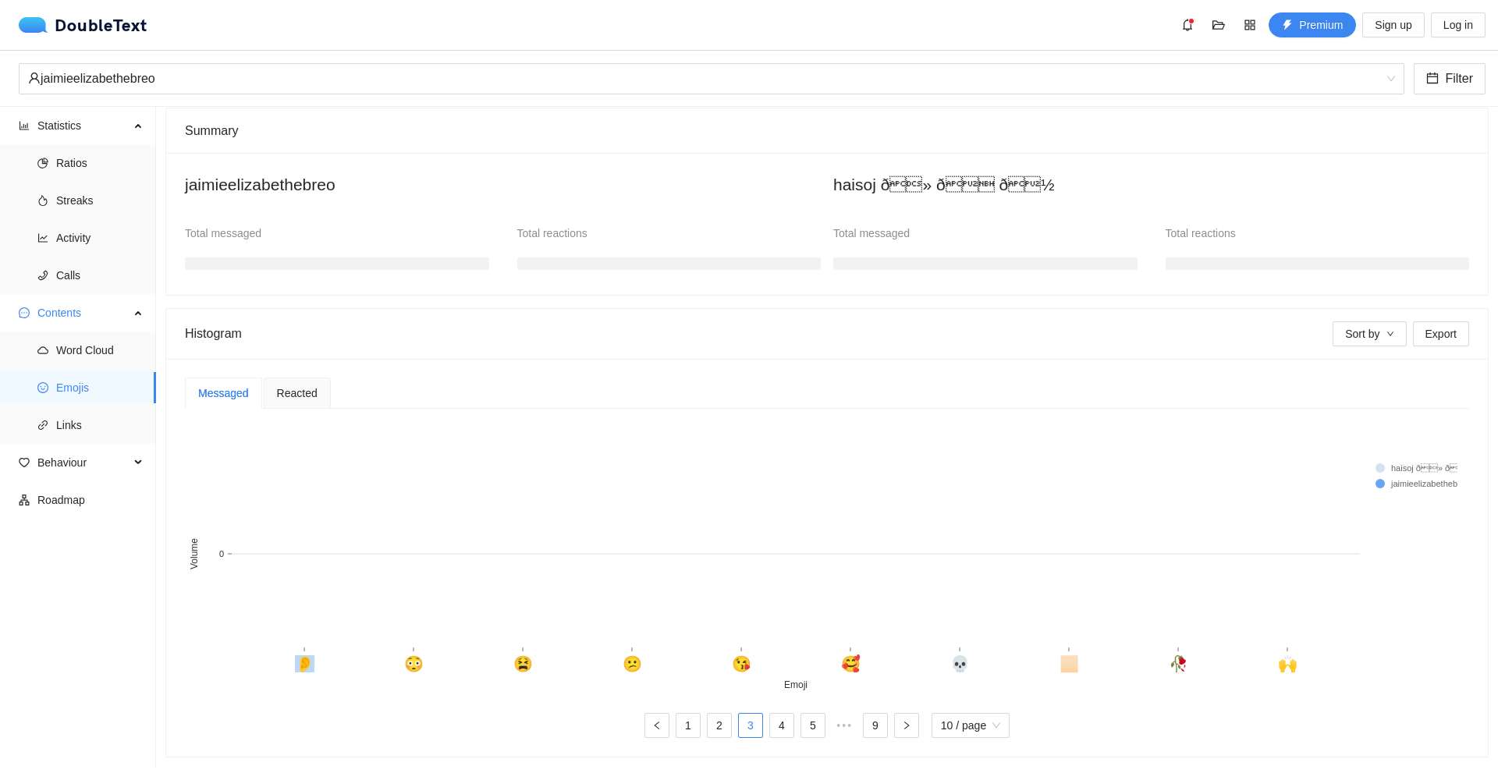
drag, startPoint x: 430, startPoint y: 662, endPoint x: 660, endPoint y: 664, distance: 230.2
click at [630, 662] on g "👂 😳 😫 😕 😘 🥰 💀 🏻 🥀 🙌 Emoji" at bounding box center [796, 669] width 1128 height 43
click at [802, 714] on link "5" at bounding box center [812, 725] width 23 height 23
click at [907, 714] on link "9" at bounding box center [906, 725] width 23 height 23
click at [947, 716] on span "10 / page" at bounding box center [970, 725] width 59 height 23
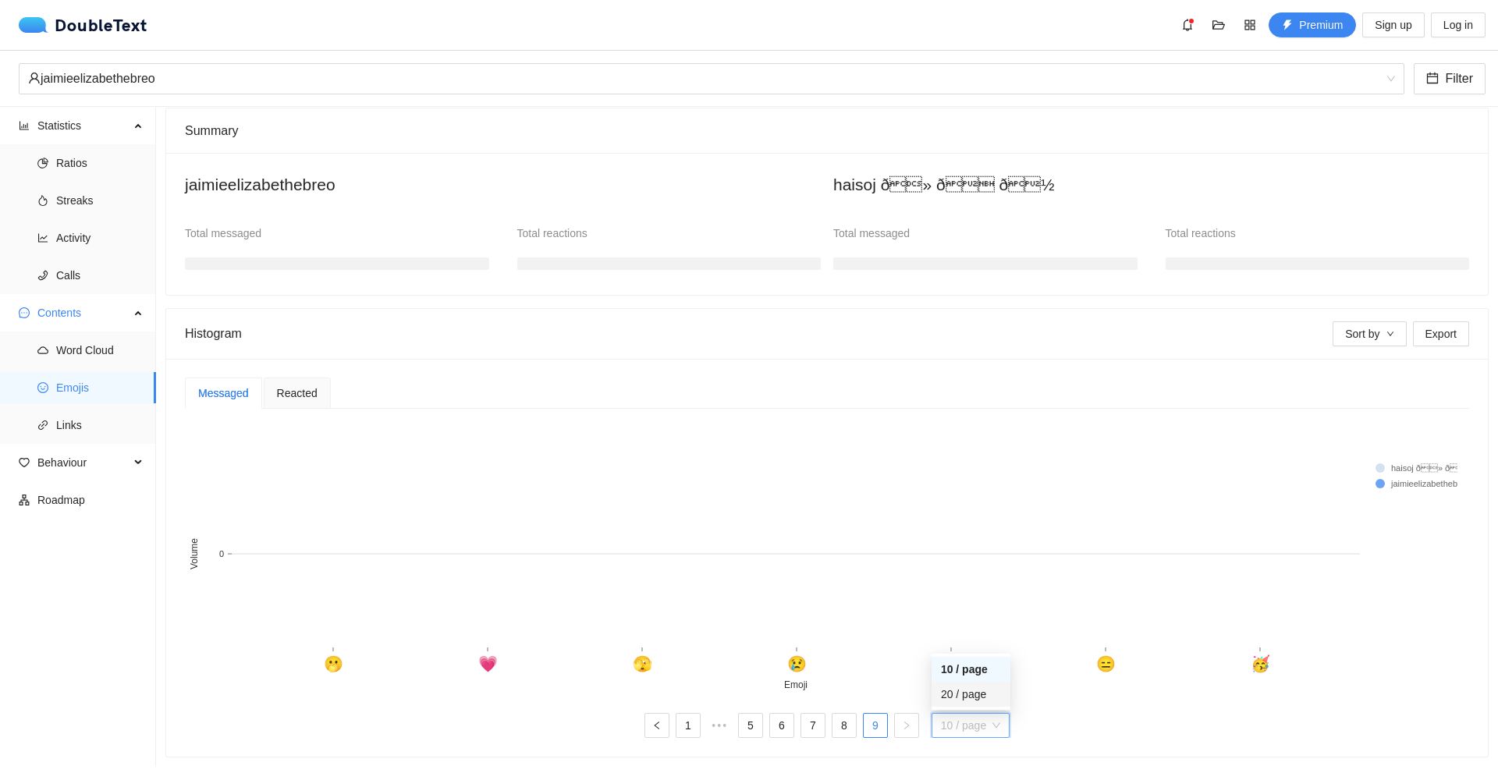
click at [949, 687] on div "20 / page" at bounding box center [971, 694] width 60 height 17
click at [816, 720] on link "4" at bounding box center [812, 725] width 23 height 23
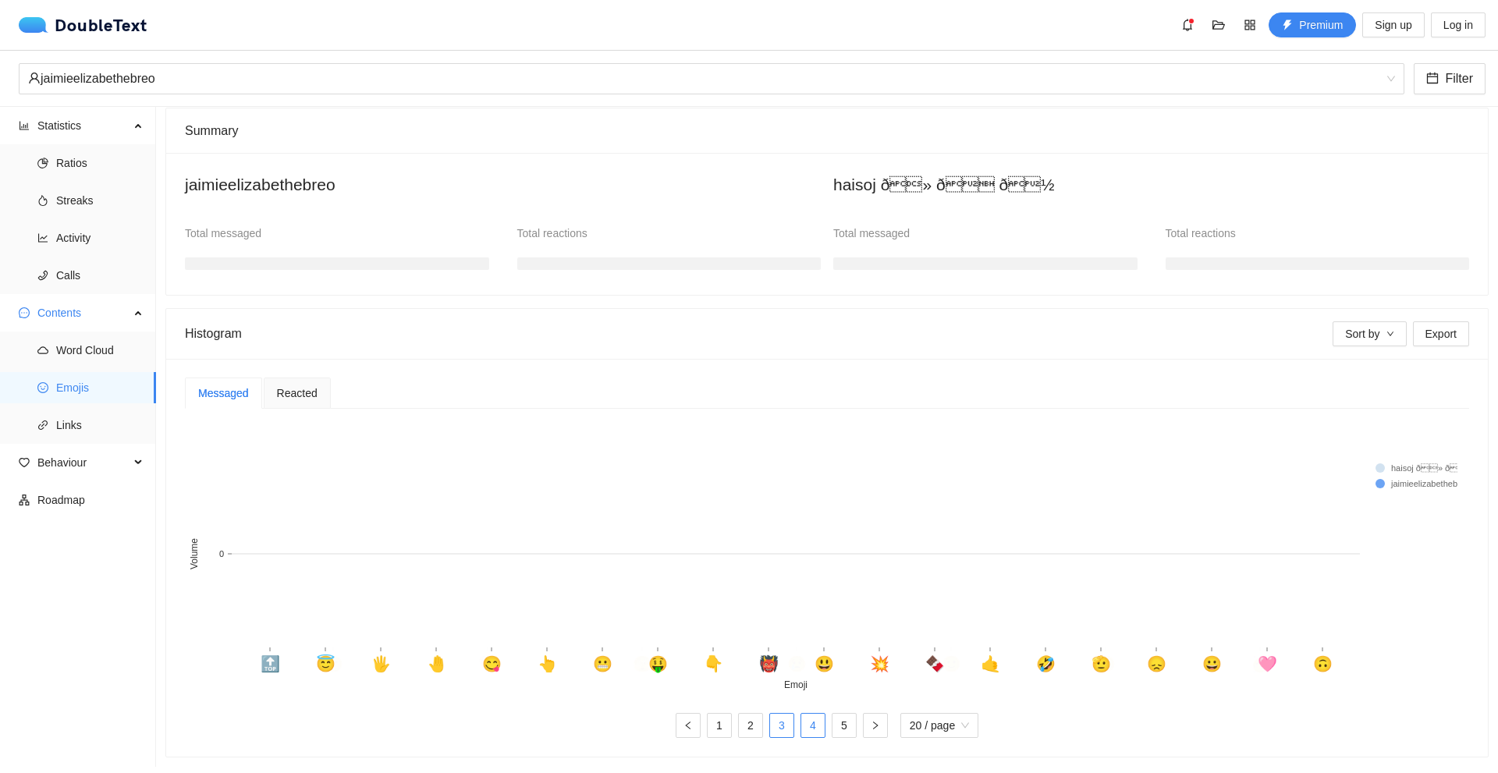
click at [772, 716] on link "3" at bounding box center [781, 725] width 23 height 23
click at [746, 714] on link "2" at bounding box center [750, 725] width 23 height 23
click at [711, 714] on link "1" at bounding box center [719, 725] width 23 height 23
click at [284, 388] on span "Reacted" at bounding box center [297, 393] width 41 height 11
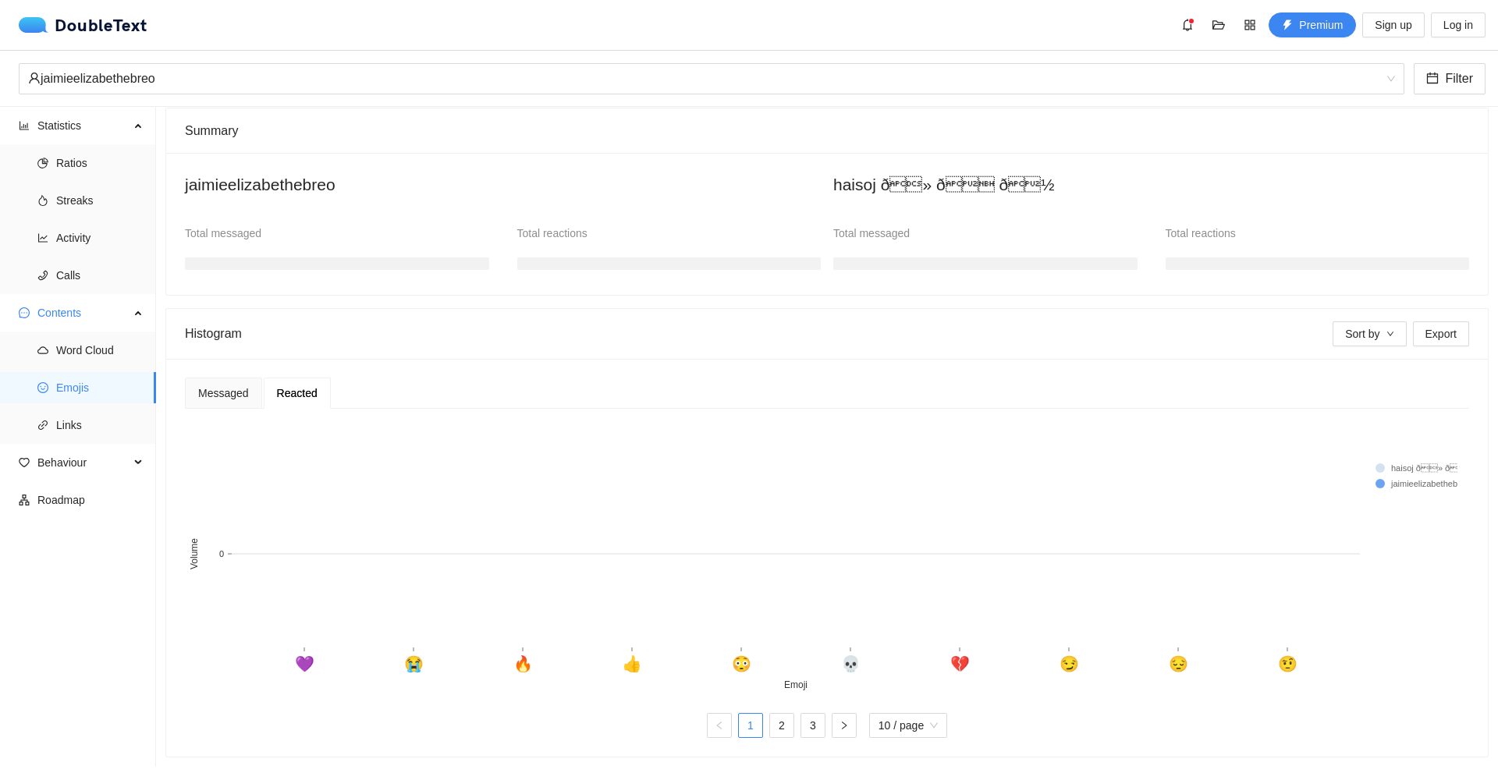
drag, startPoint x: 772, startPoint y: 659, endPoint x: 964, endPoint y: 666, distance: 192.1
click at [964, 666] on rect at bounding box center [821, 557] width 1273 height 273
click at [804, 717] on link "3" at bounding box center [812, 725] width 23 height 23
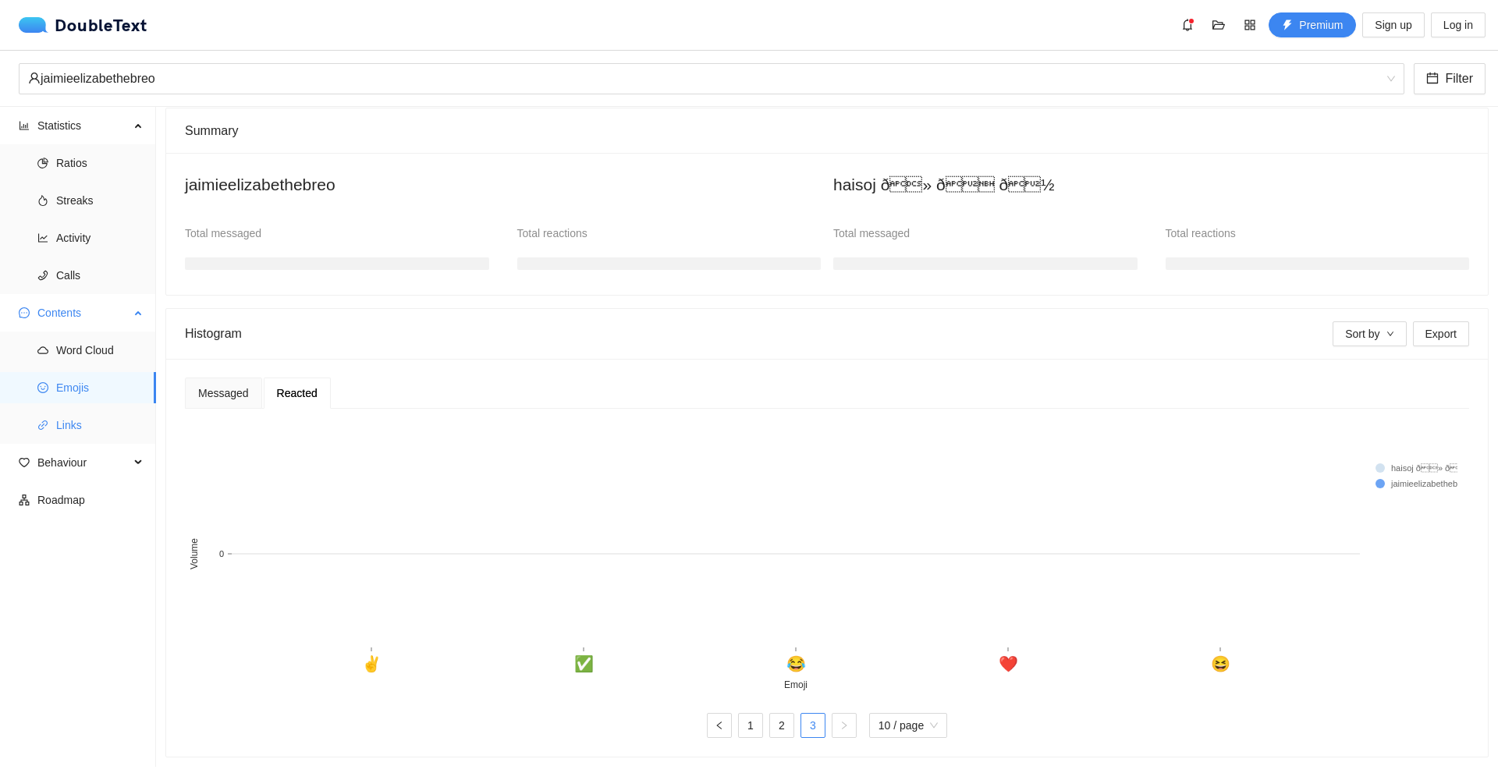
click at [125, 411] on span "Links" at bounding box center [99, 425] width 87 height 31
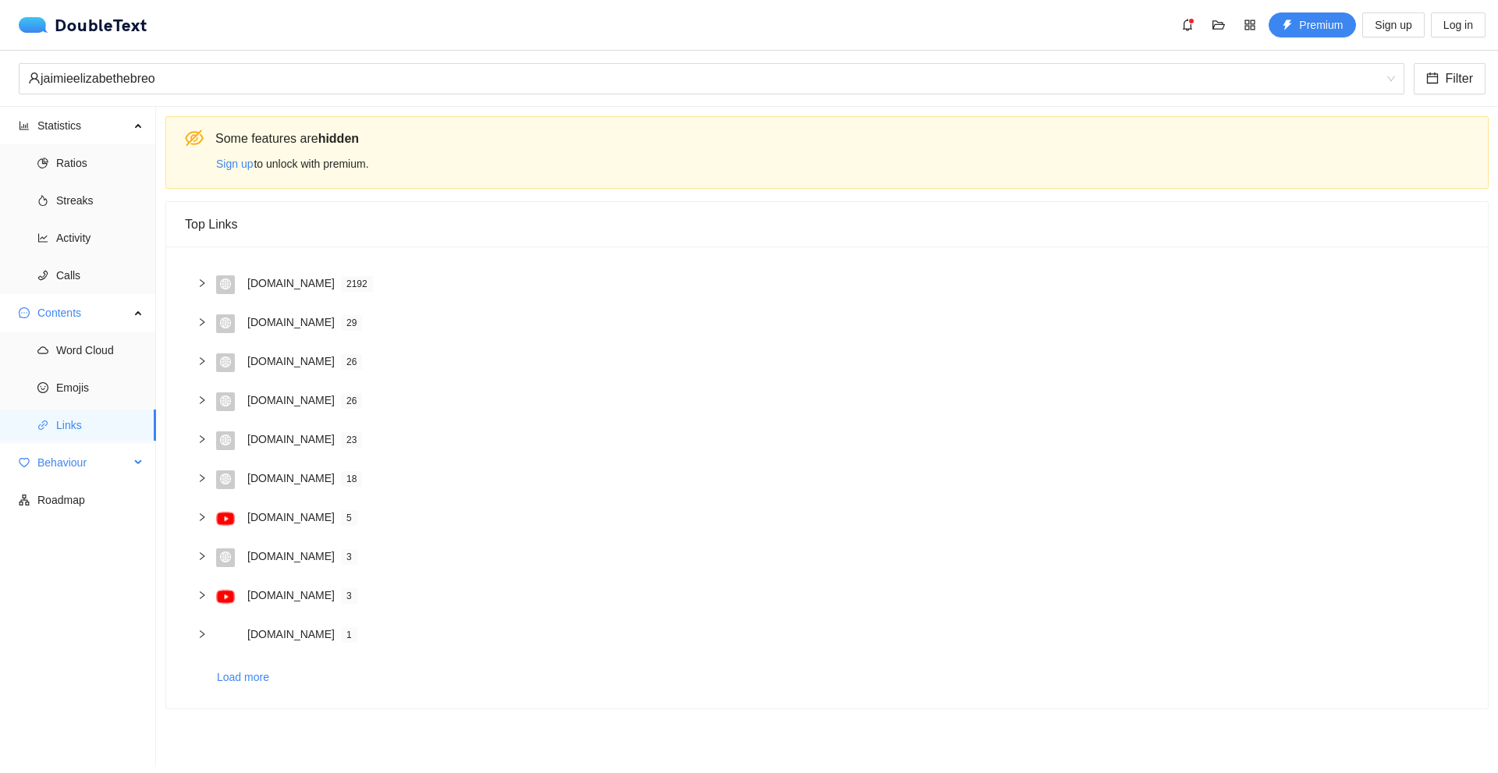
click at [137, 457] on div "Behaviour" at bounding box center [78, 462] width 156 height 31
click at [107, 502] on span "Engagement" at bounding box center [99, 500] width 87 height 31
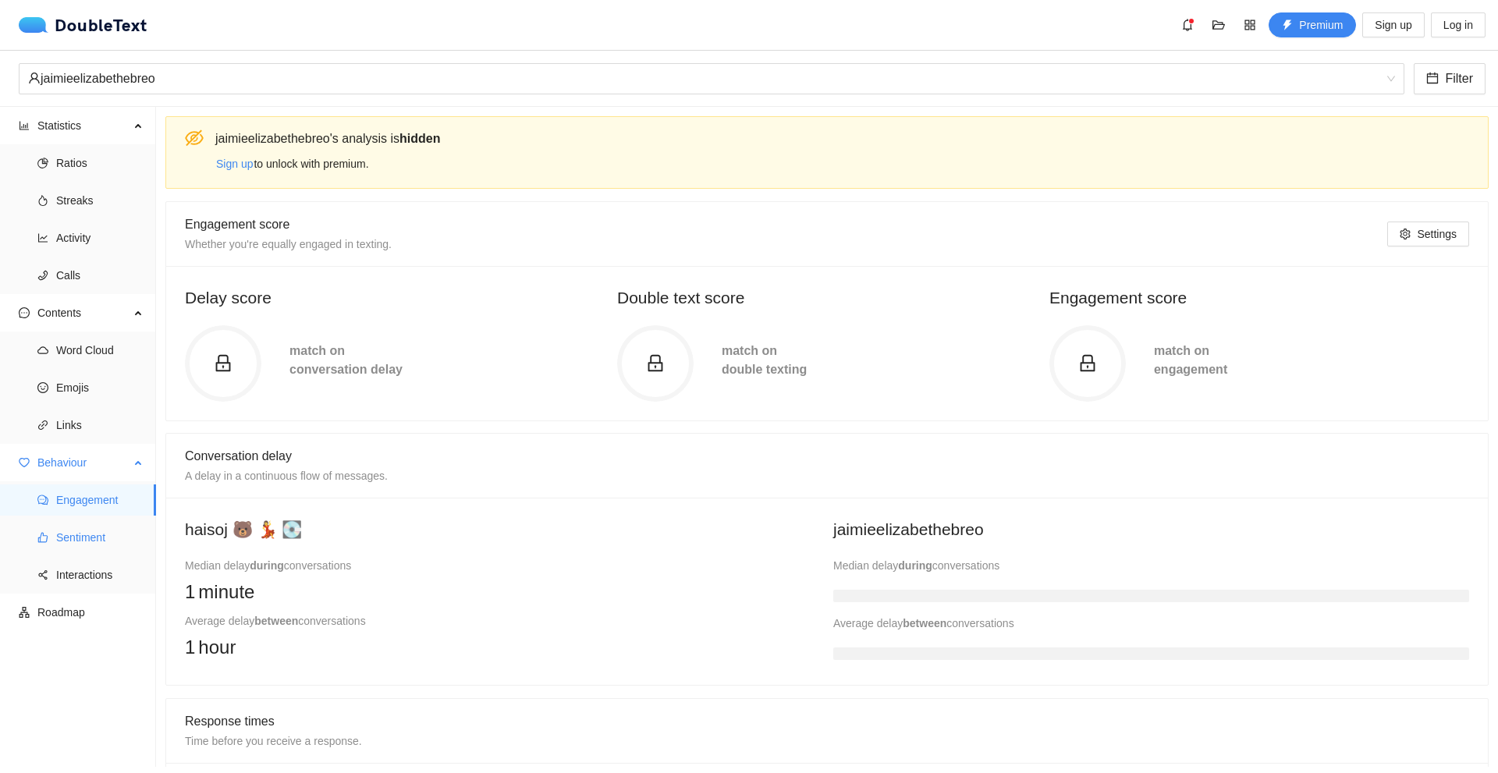
click at [77, 542] on span "Sentiment" at bounding box center [99, 537] width 87 height 31
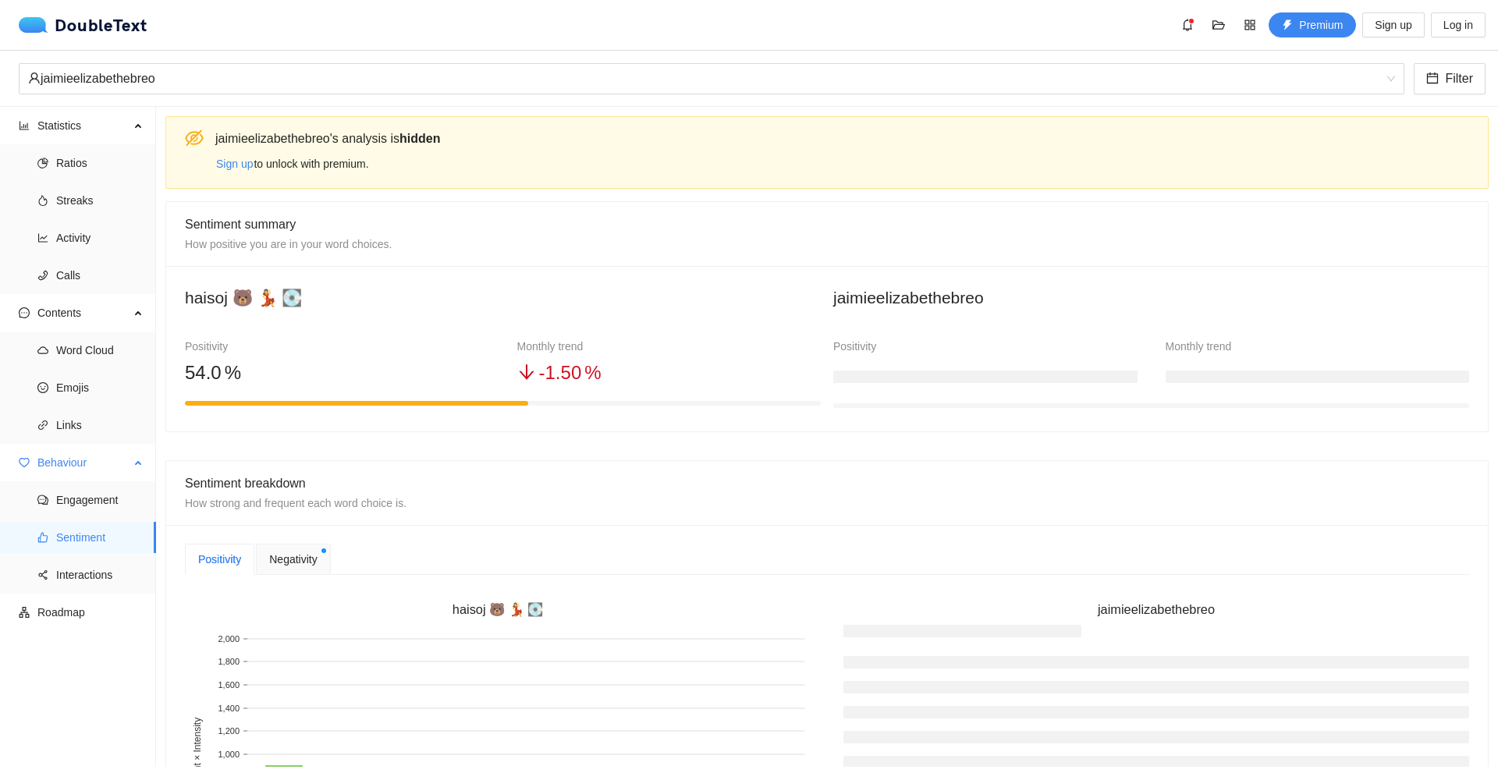
click at [69, 540] on span "Sentiment" at bounding box center [99, 537] width 87 height 31
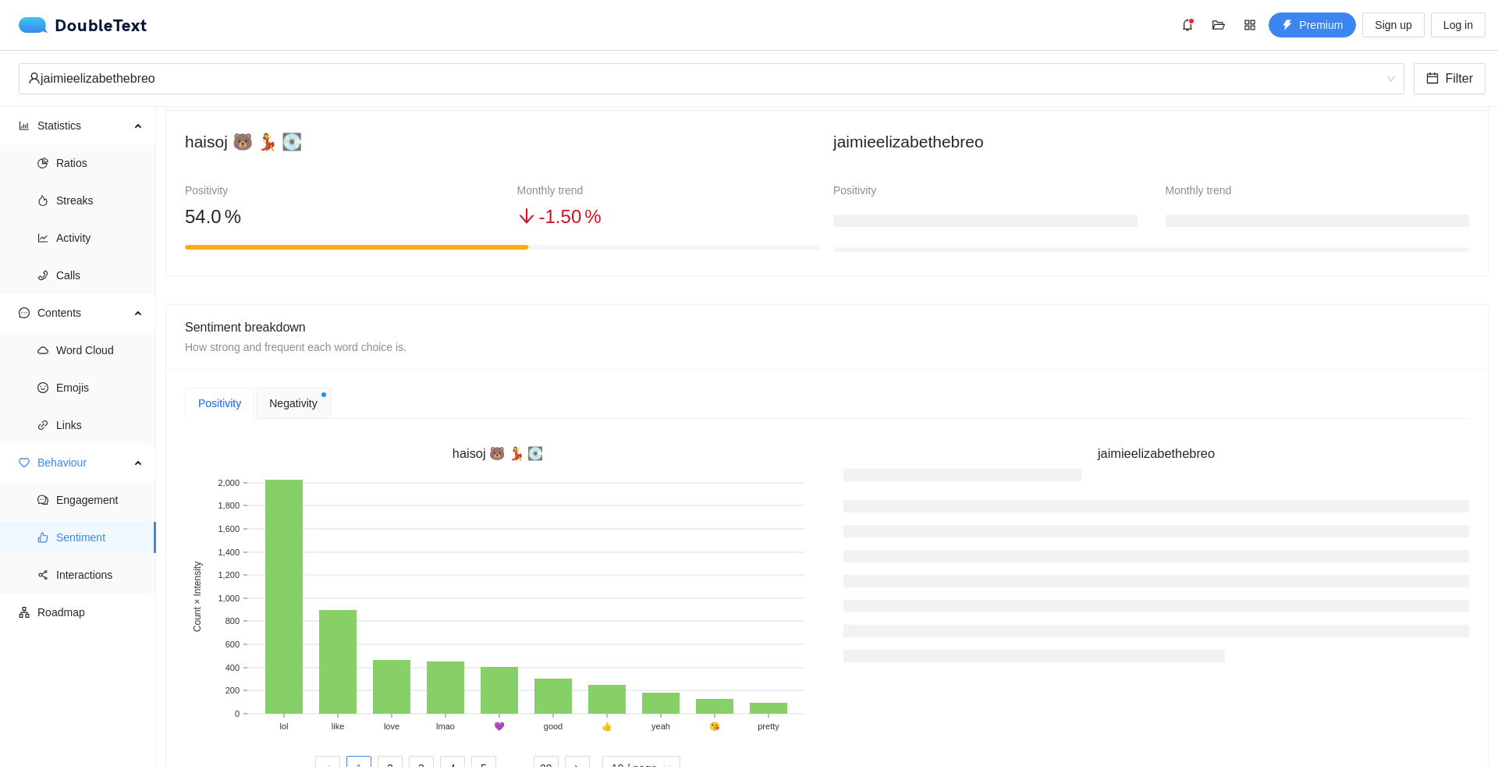
scroll to position [234, 0]
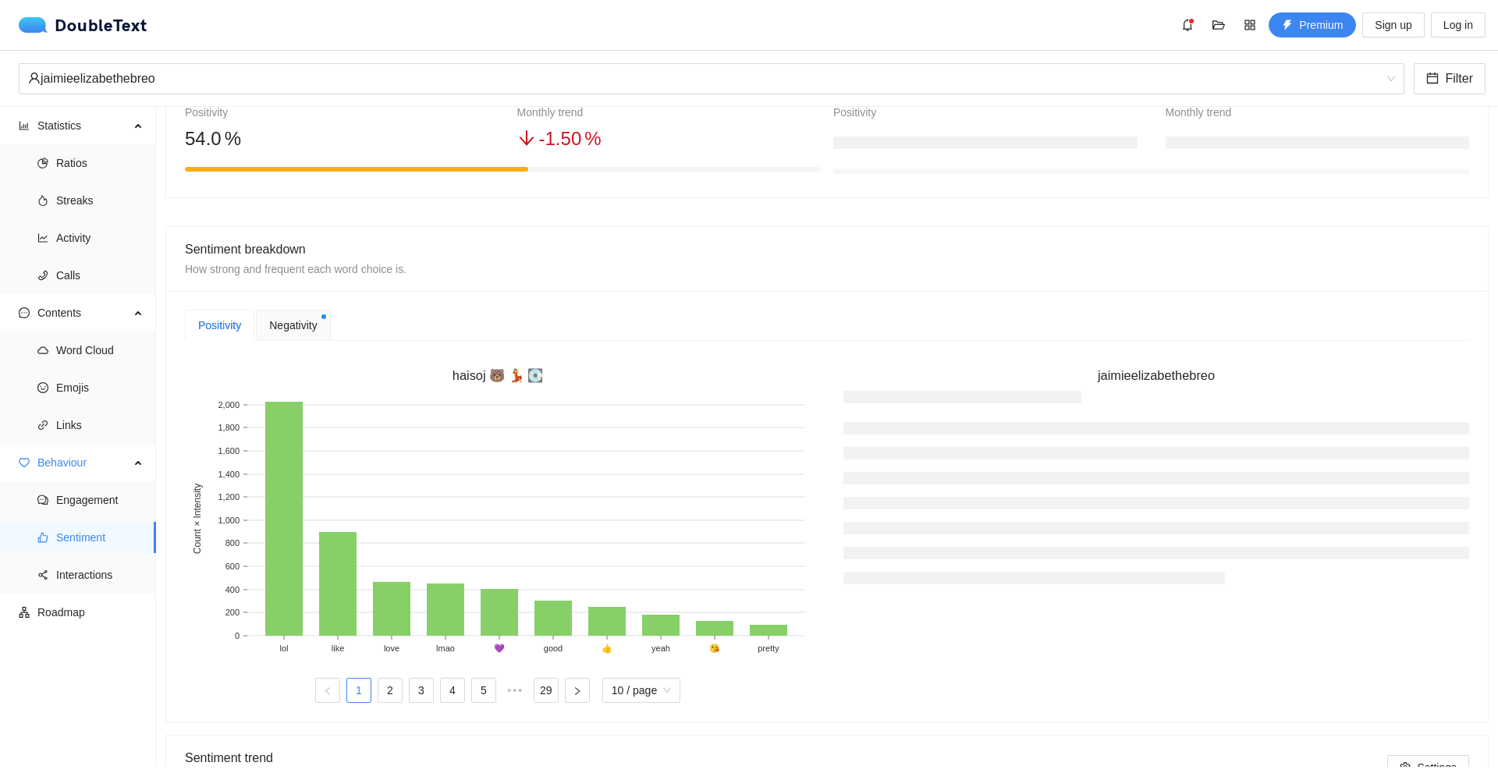
click at [265, 329] on div "Negativity" at bounding box center [293, 325] width 74 height 31
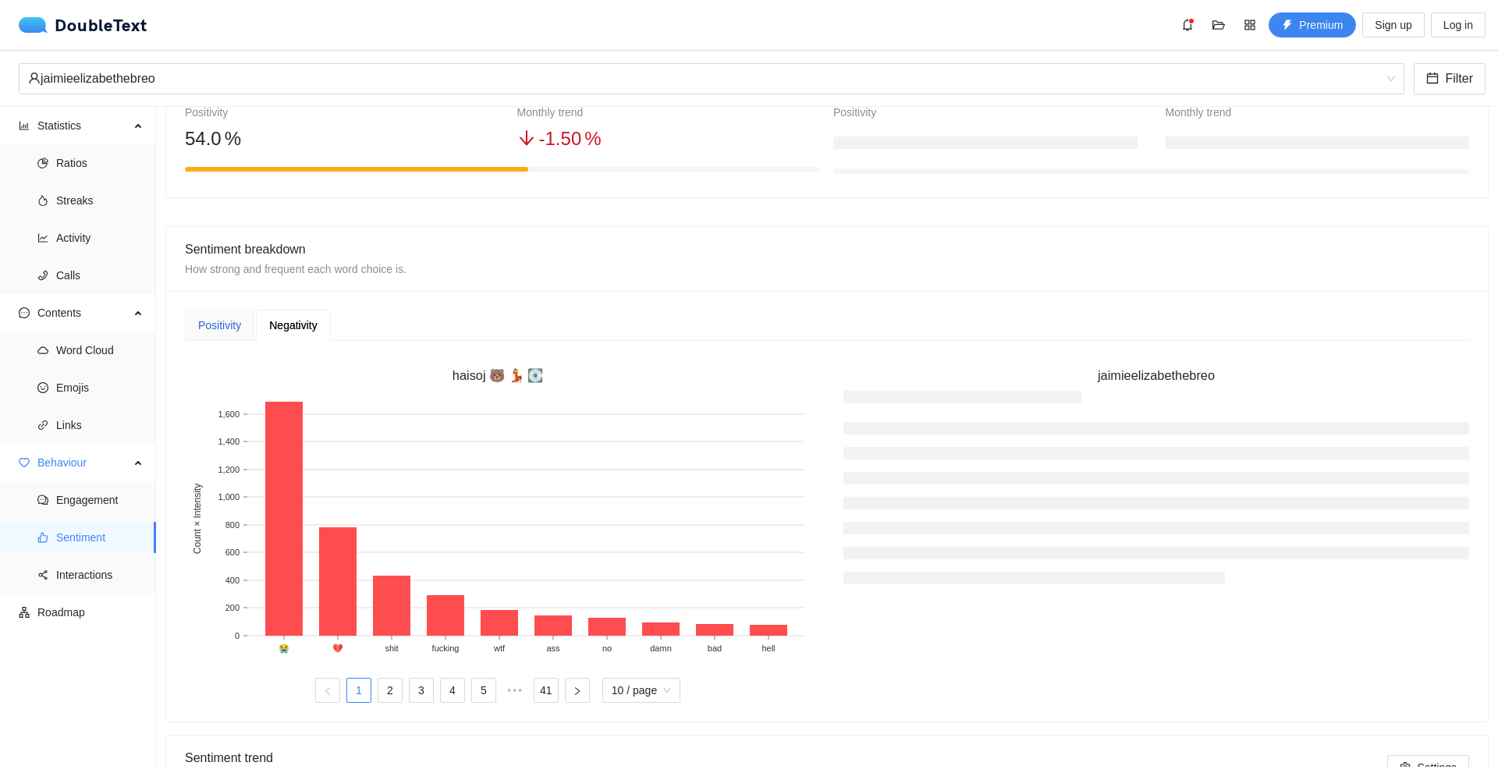
click at [237, 329] on div "Positivity" at bounding box center [219, 325] width 43 height 17
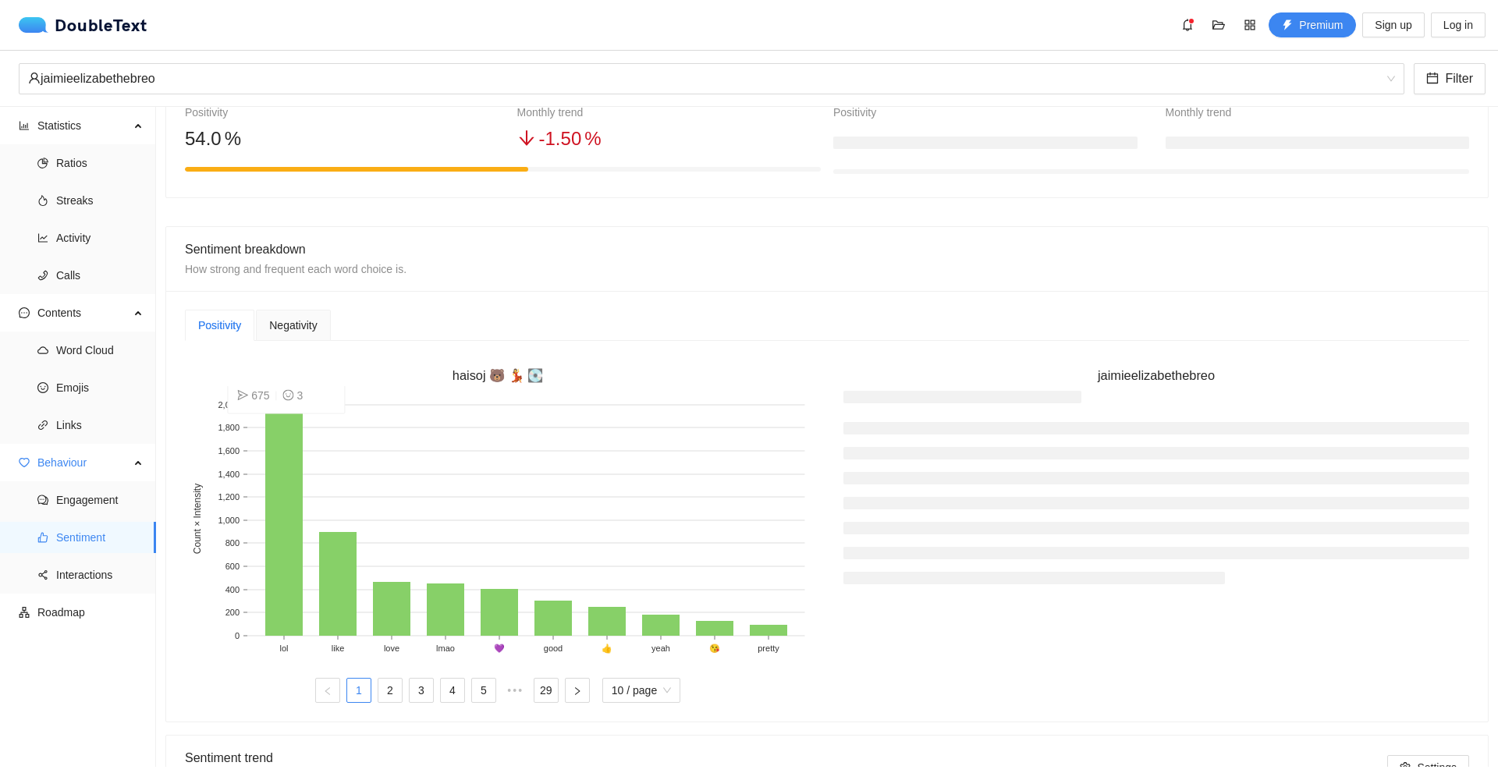
click at [289, 425] on rect at bounding box center [283, 519] width 37 height 234
click at [385, 687] on link "2" at bounding box center [389, 690] width 23 height 23
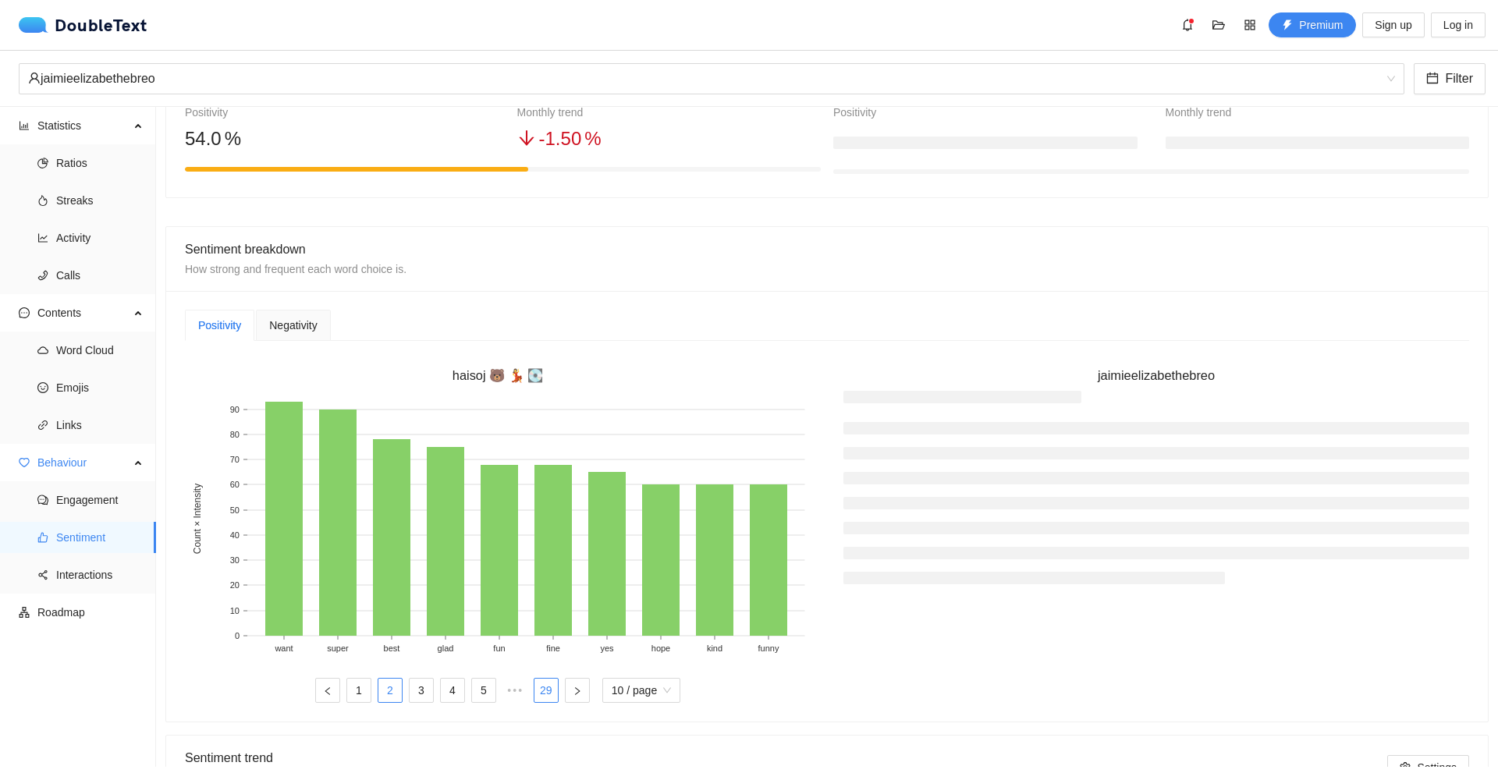
click at [540, 683] on link "29" at bounding box center [546, 690] width 23 height 23
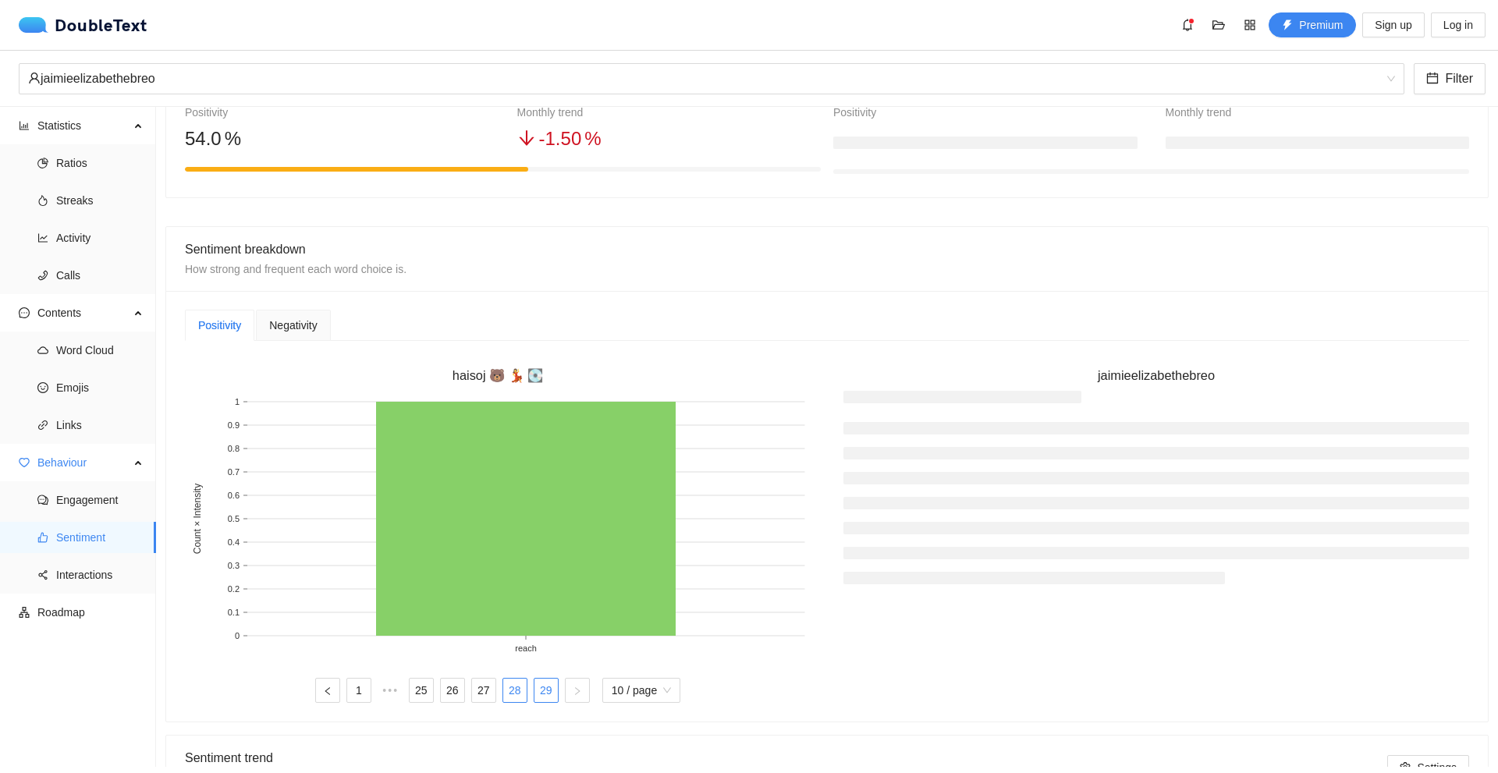
click at [521, 687] on link "28" at bounding box center [514, 690] width 23 height 23
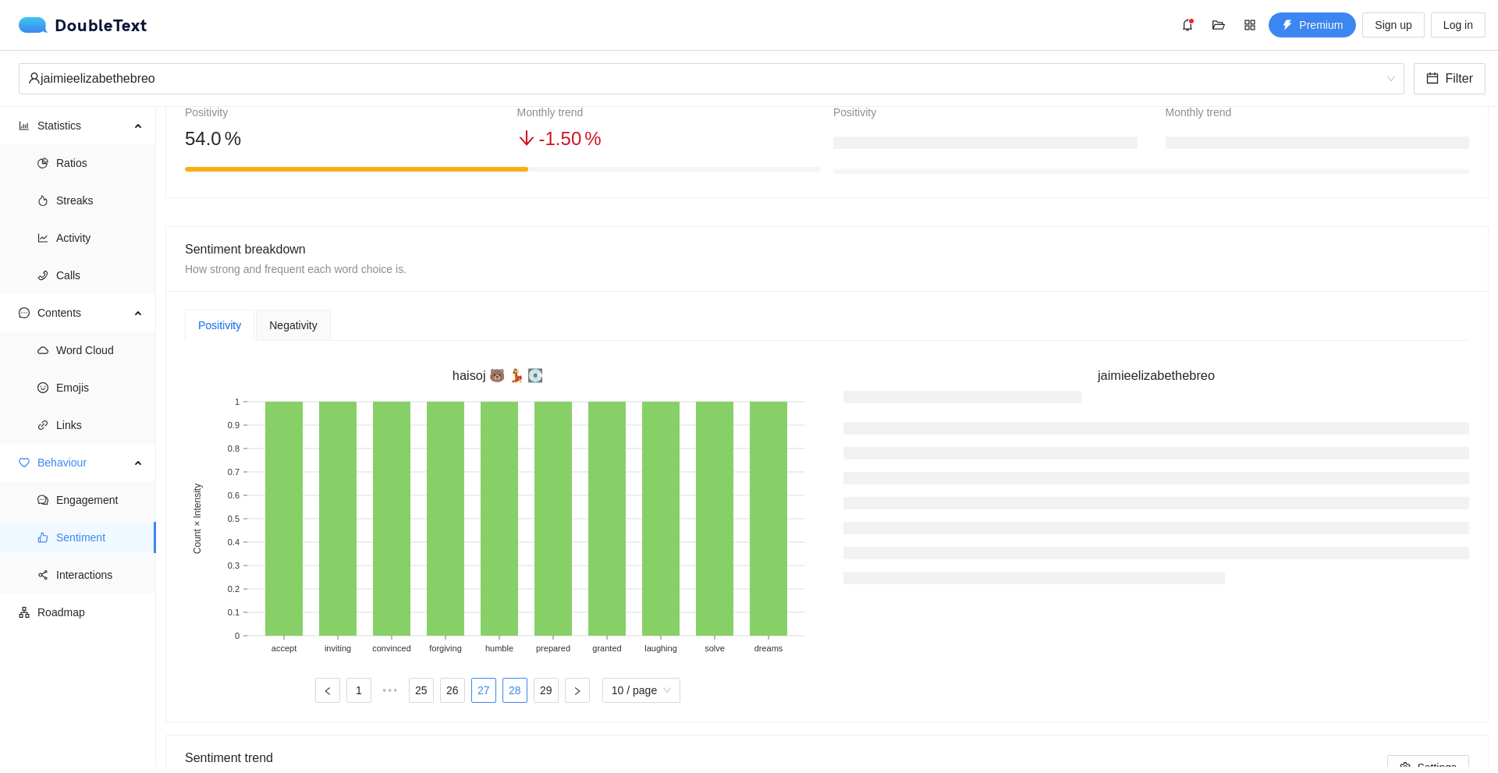
click at [477, 692] on link "27" at bounding box center [483, 690] width 23 height 23
click at [456, 690] on link "26" at bounding box center [452, 690] width 23 height 23
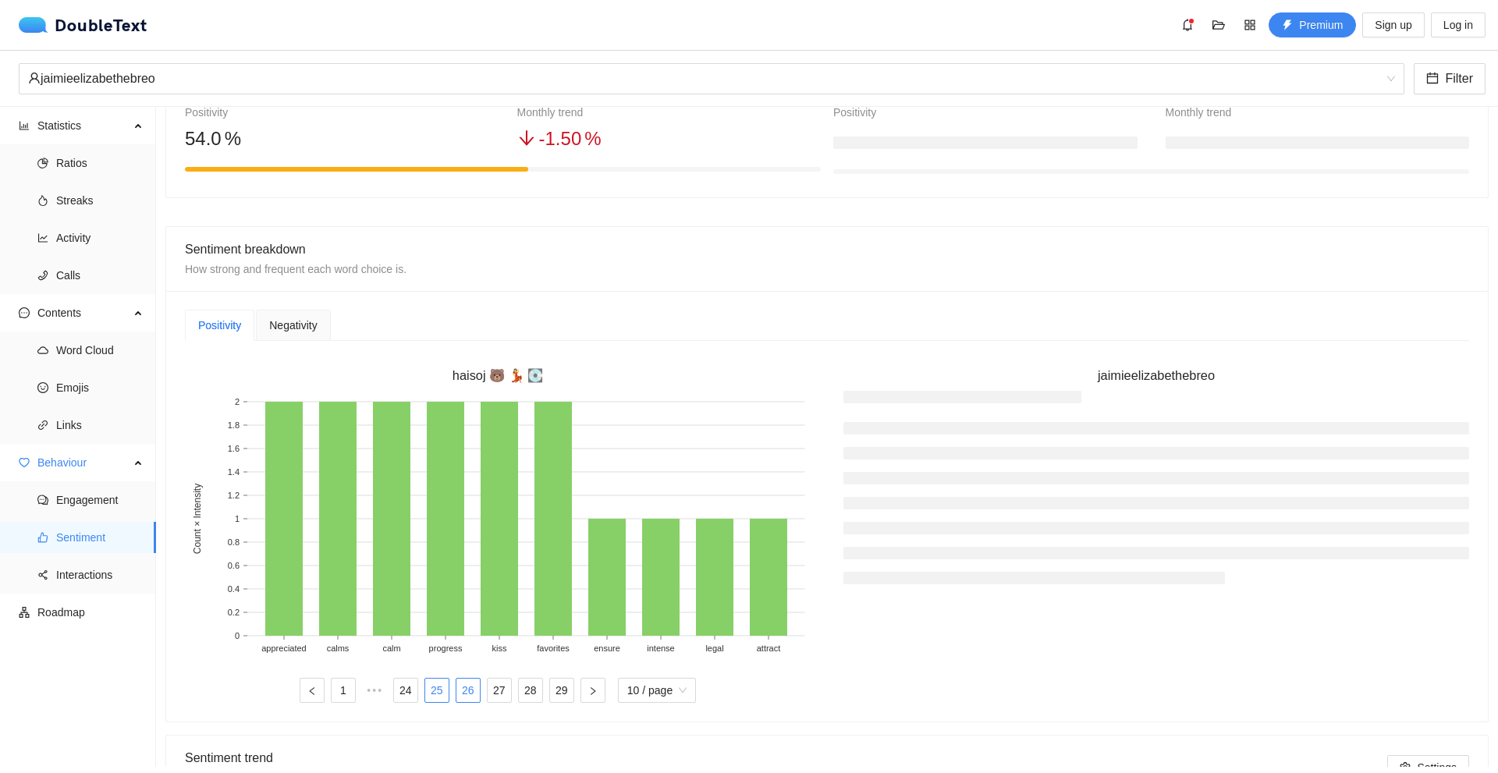
click at [432, 686] on link "25" at bounding box center [436, 690] width 23 height 23
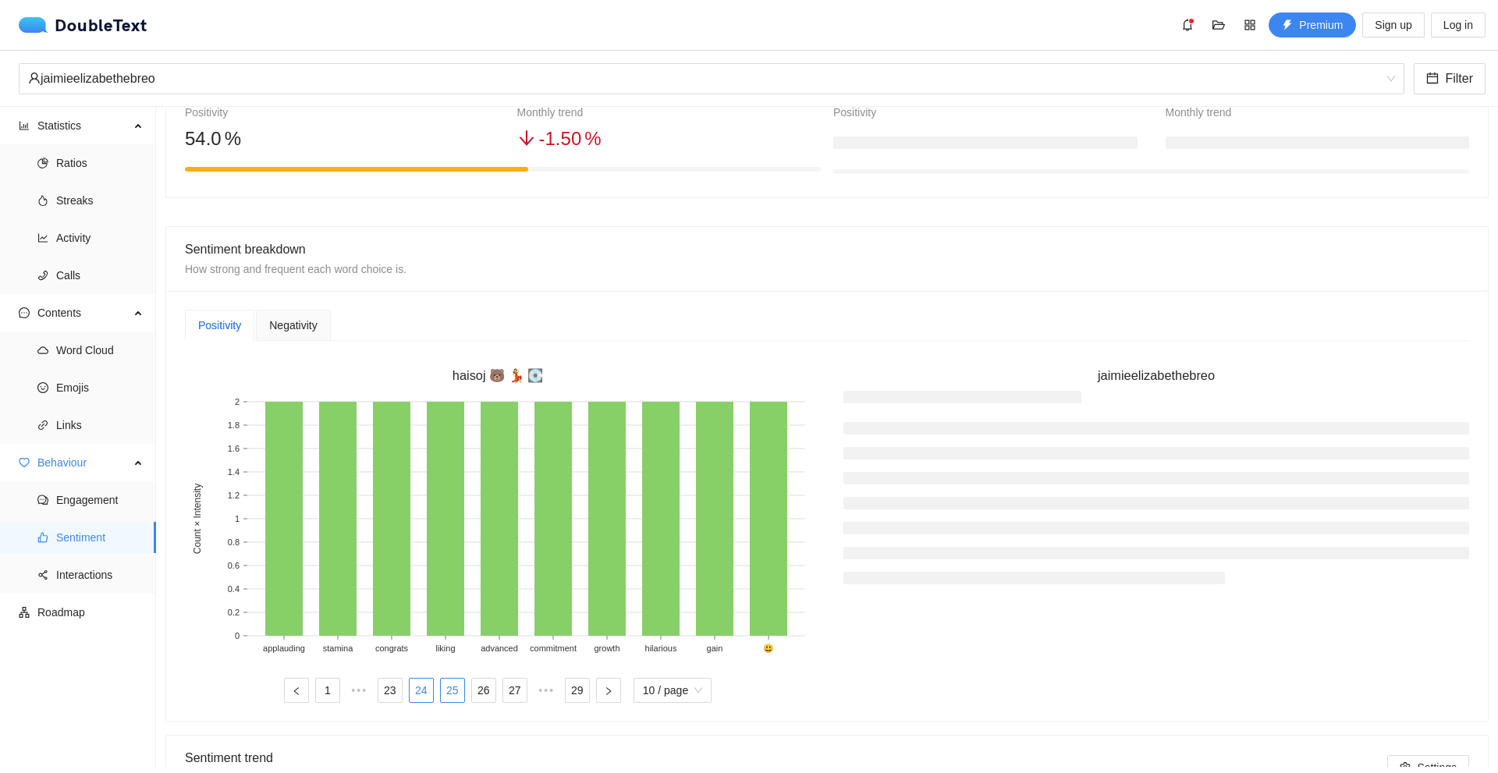
click at [425, 685] on link "24" at bounding box center [421, 690] width 23 height 23
click at [414, 685] on link "23" at bounding box center [421, 690] width 23 height 23
click at [395, 684] on link "21" at bounding box center [389, 690] width 23 height 23
click at [350, 687] on span "•••" at bounding box center [358, 690] width 25 height 25
click at [325, 691] on link "1" at bounding box center [327, 690] width 23 height 23
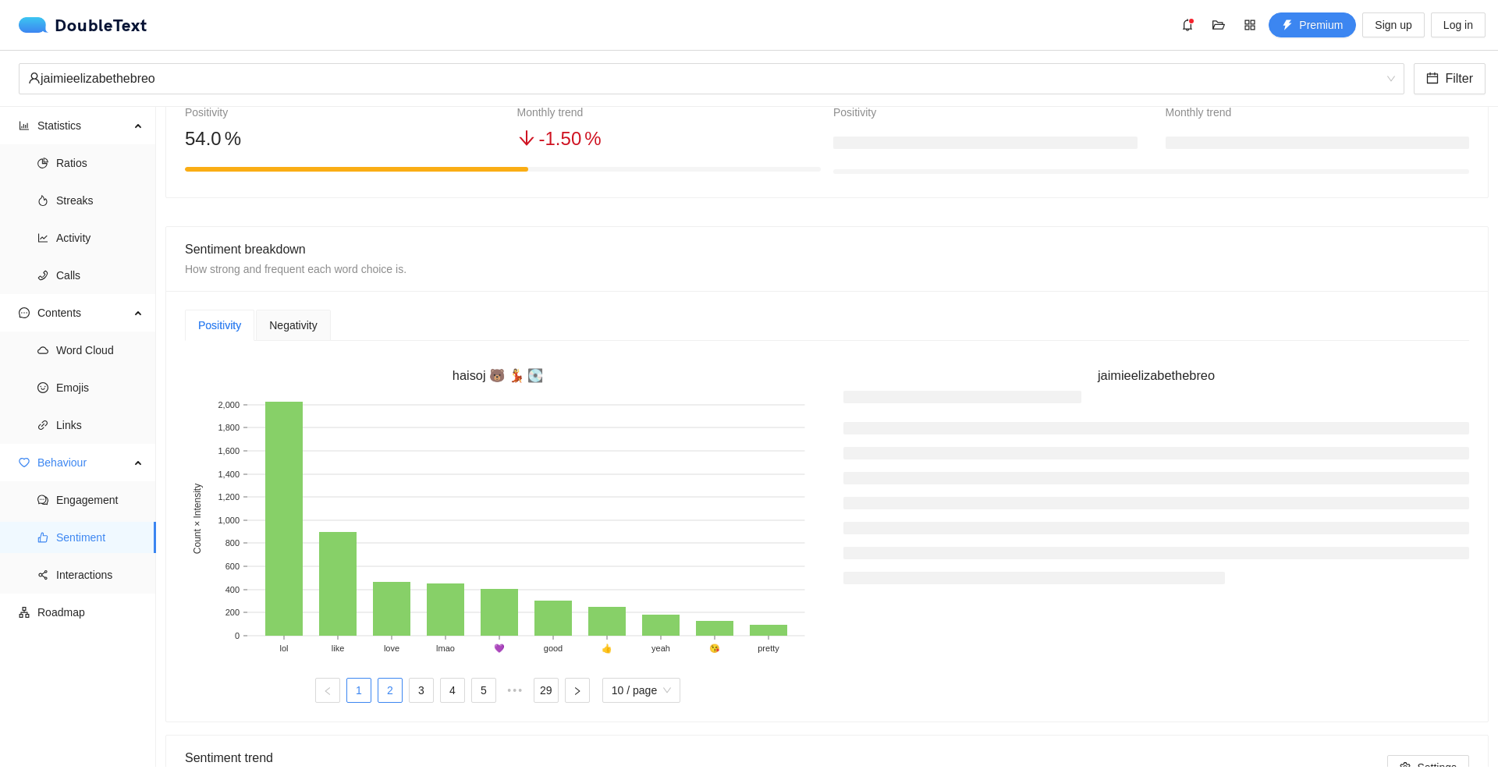
click at [392, 693] on link "2" at bounding box center [389, 690] width 23 height 23
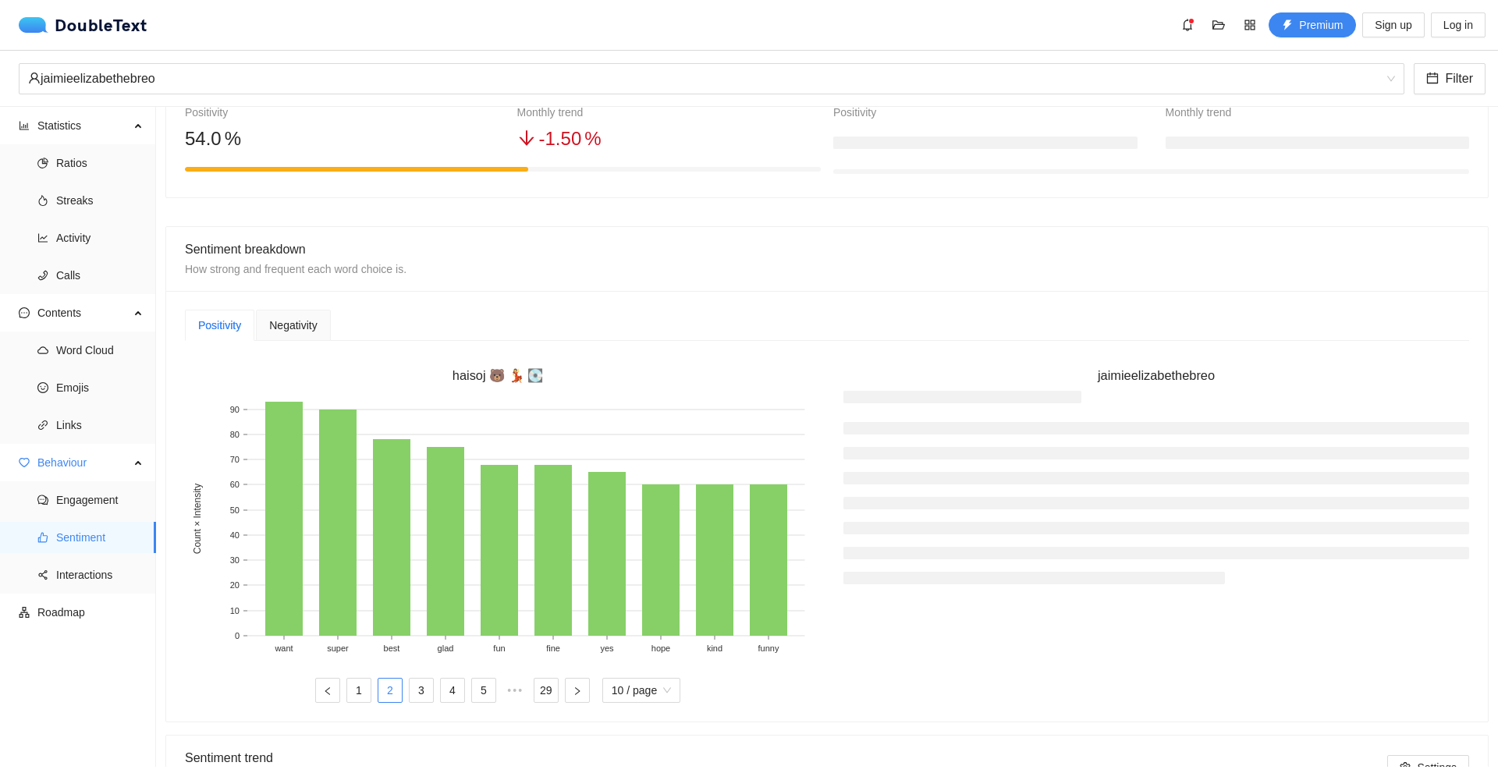
click at [283, 334] on div "Negativity" at bounding box center [293, 325] width 48 height 17
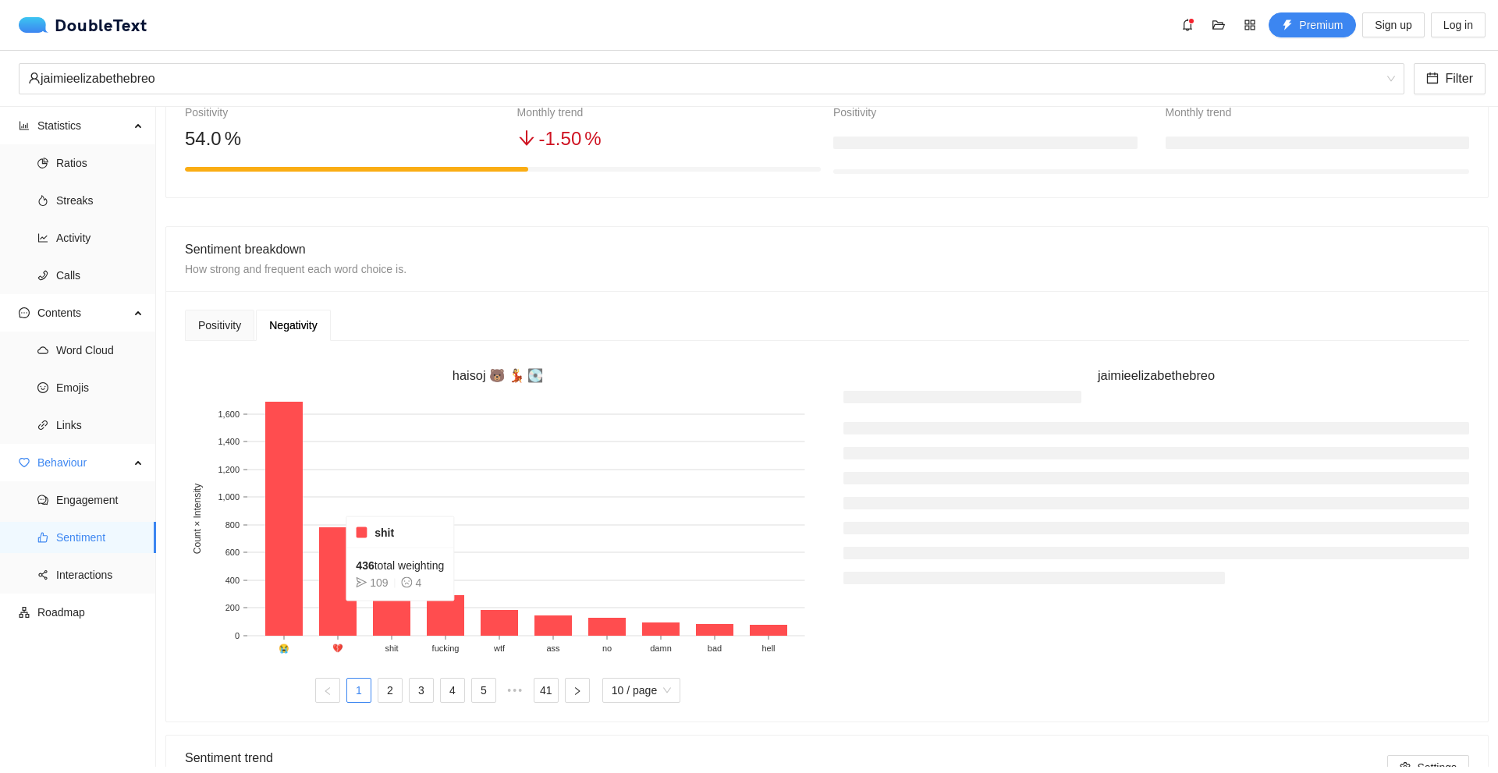
click at [403, 613] on rect at bounding box center [391, 606] width 37 height 60
click at [1161, 552] on li at bounding box center [1157, 553] width 626 height 12
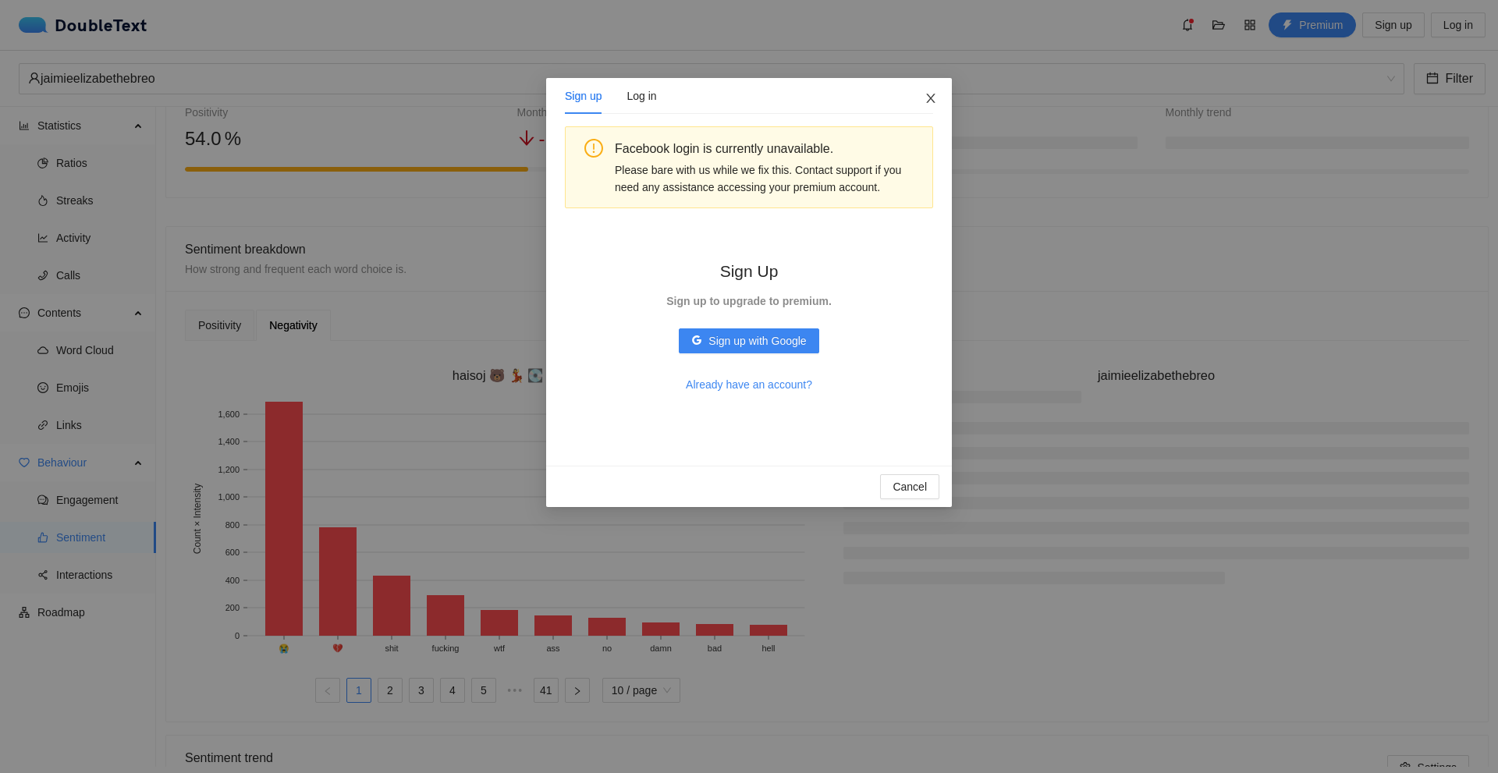
click at [940, 100] on span "Close" at bounding box center [931, 99] width 42 height 42
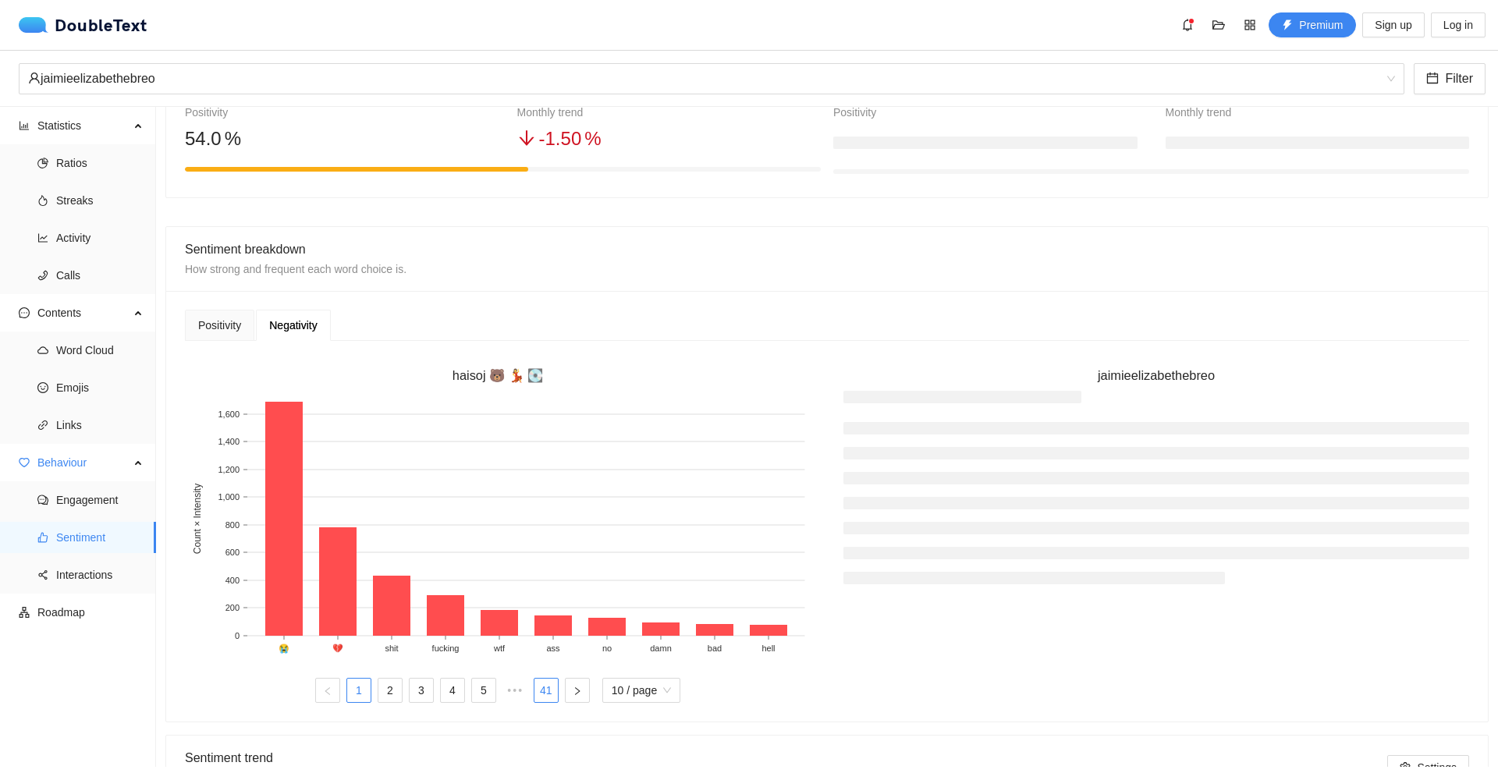
click at [544, 698] on link "41" at bounding box center [546, 690] width 23 height 23
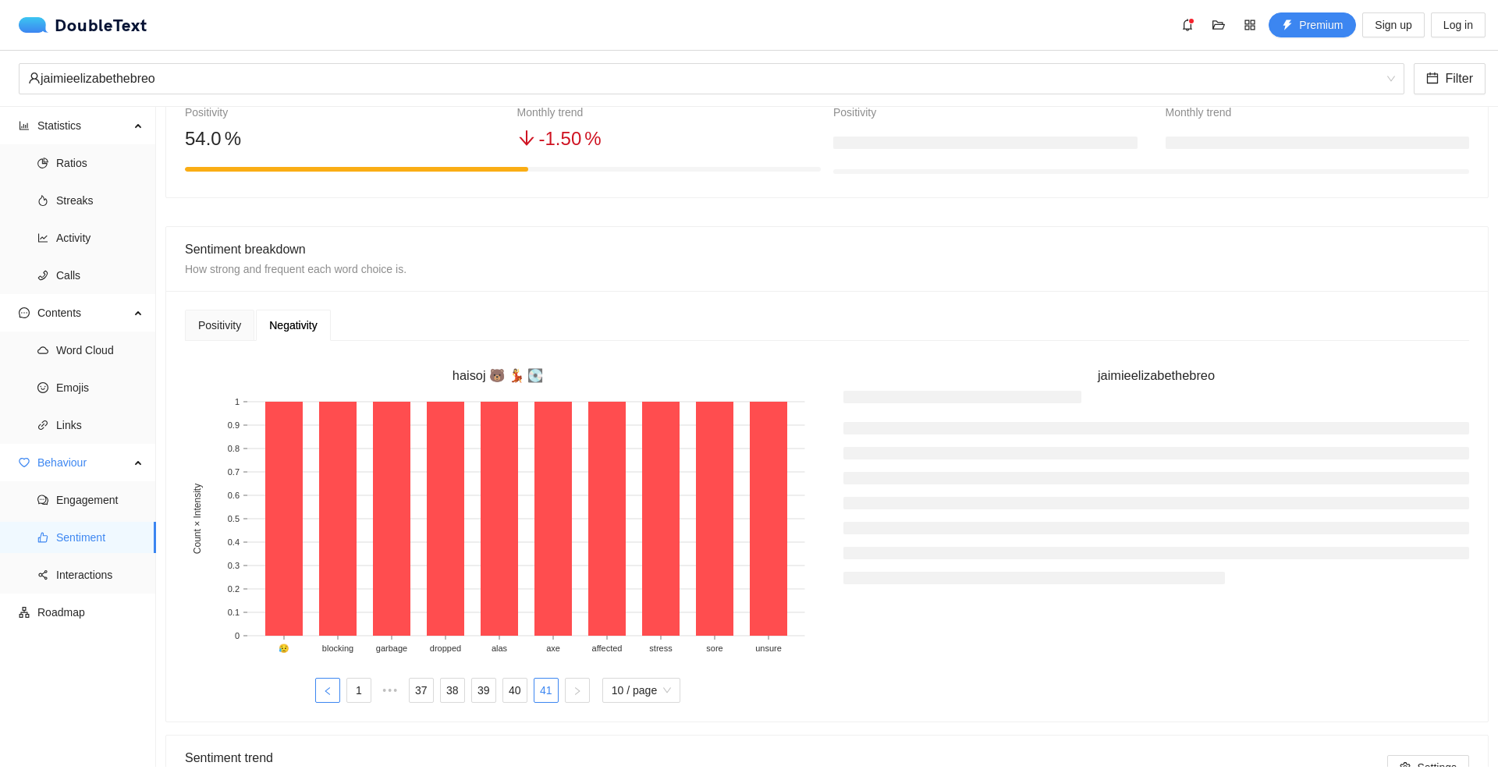
click at [323, 695] on icon "left" at bounding box center [327, 691] width 9 height 9
click at [323, 694] on icon "left" at bounding box center [327, 691] width 9 height 9
click at [307, 688] on icon "left" at bounding box center [311, 691] width 9 height 9
click at [300, 687] on button "button" at bounding box center [296, 690] width 25 height 25
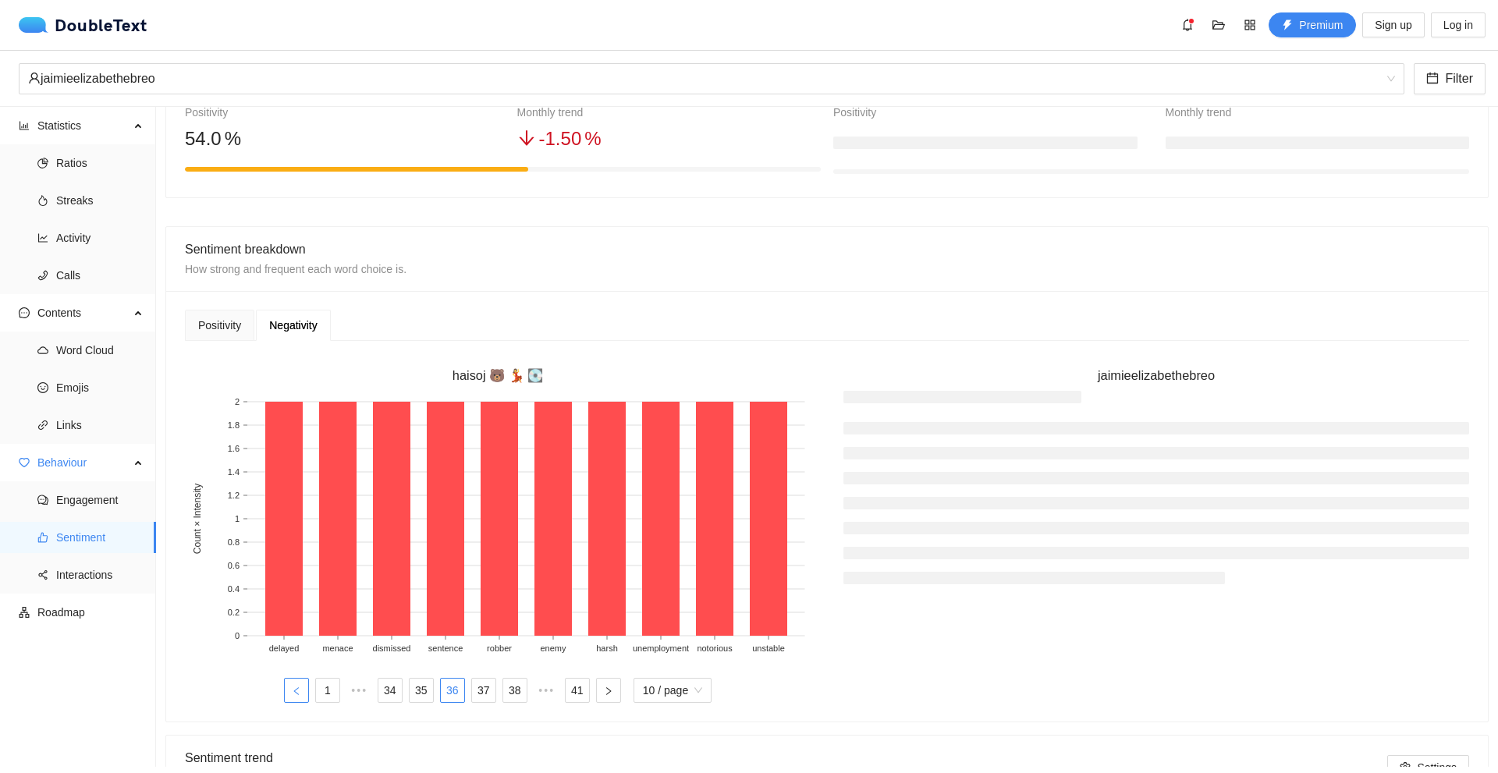
click at [300, 687] on button "button" at bounding box center [296, 690] width 25 height 25
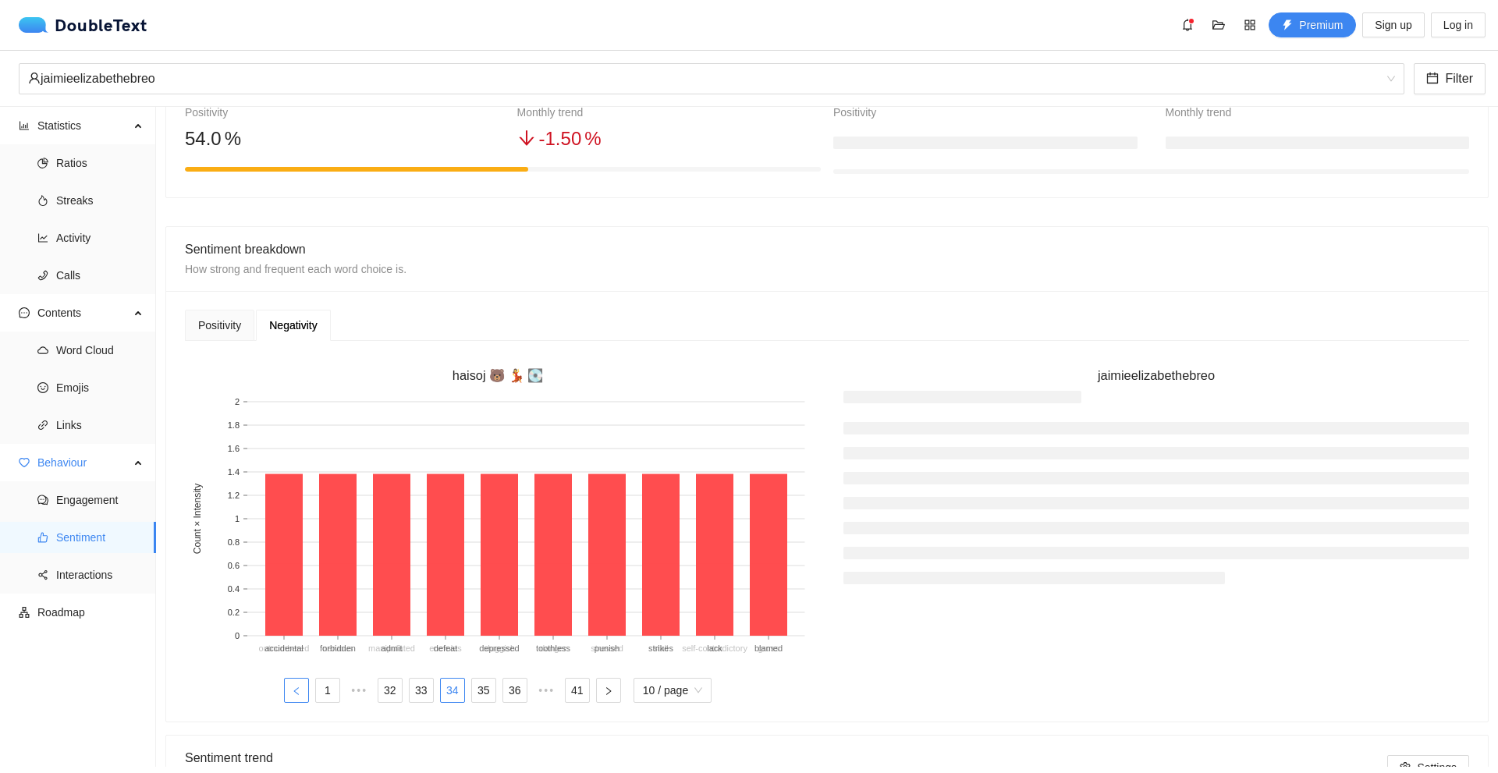
click at [300, 687] on button "button" at bounding box center [296, 690] width 25 height 25
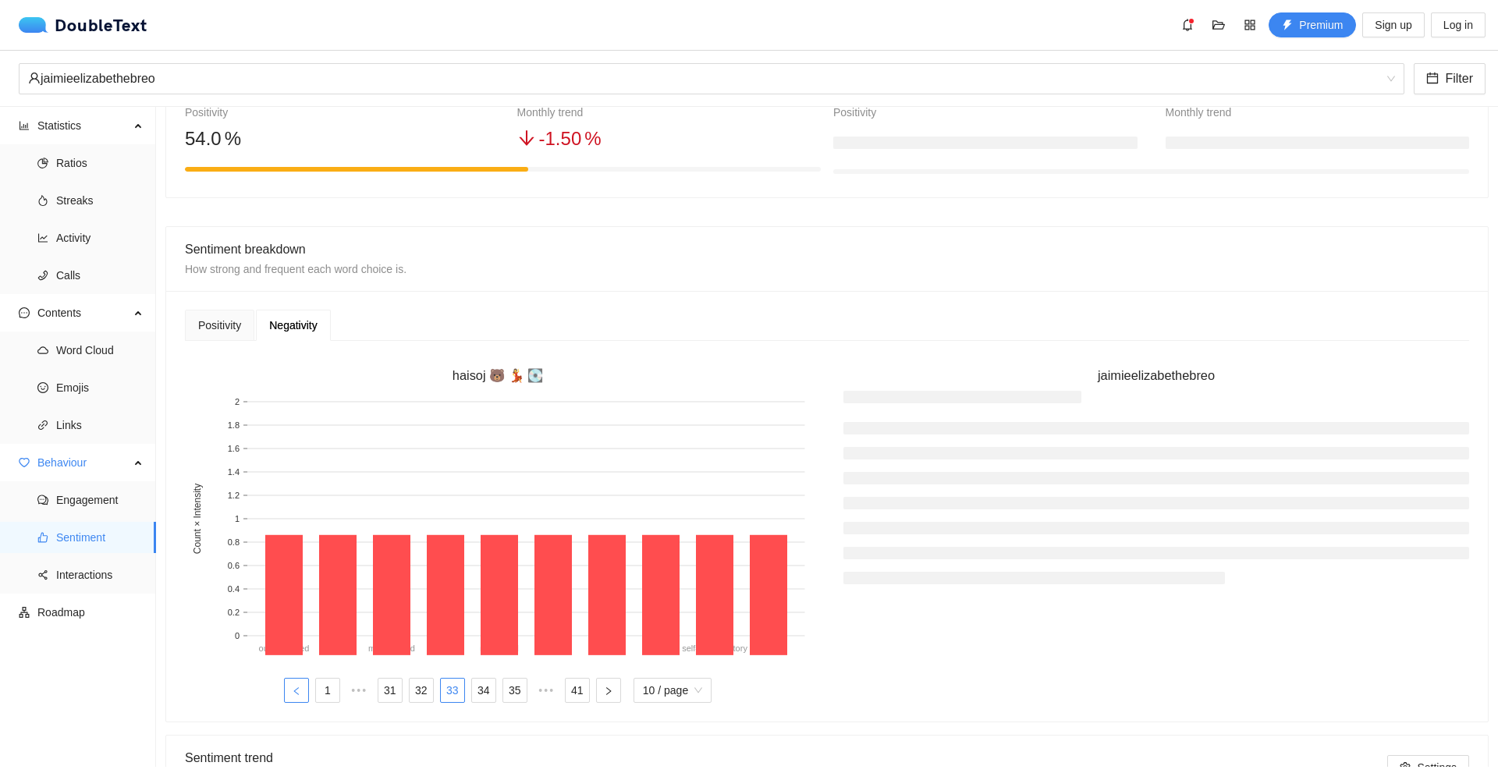
click at [300, 687] on button "button" at bounding box center [296, 690] width 25 height 25
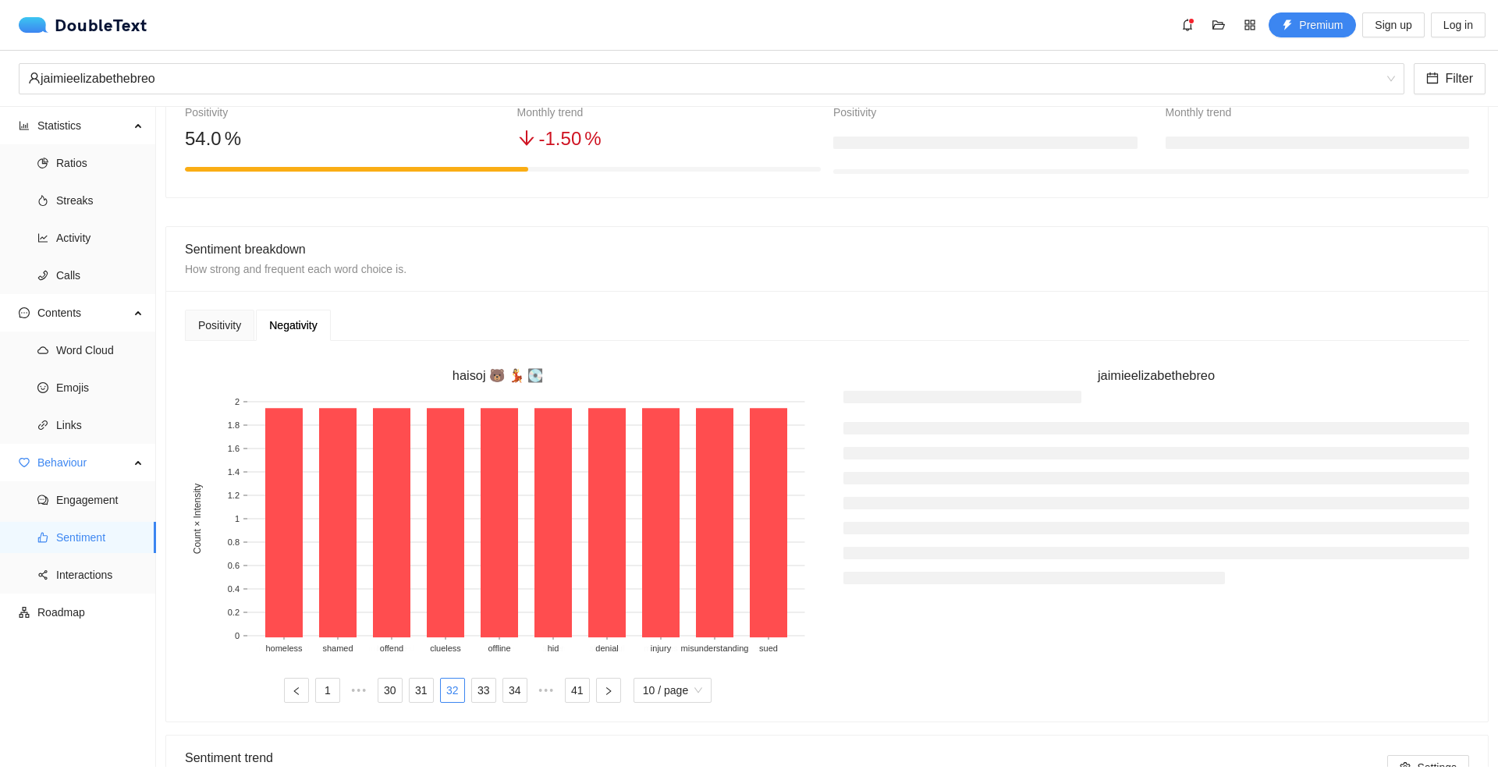
drag, startPoint x: 300, startPoint y: 687, endPoint x: 307, endPoint y: 690, distance: 8.1
click at [301, 687] on button "button" at bounding box center [296, 690] width 25 height 25
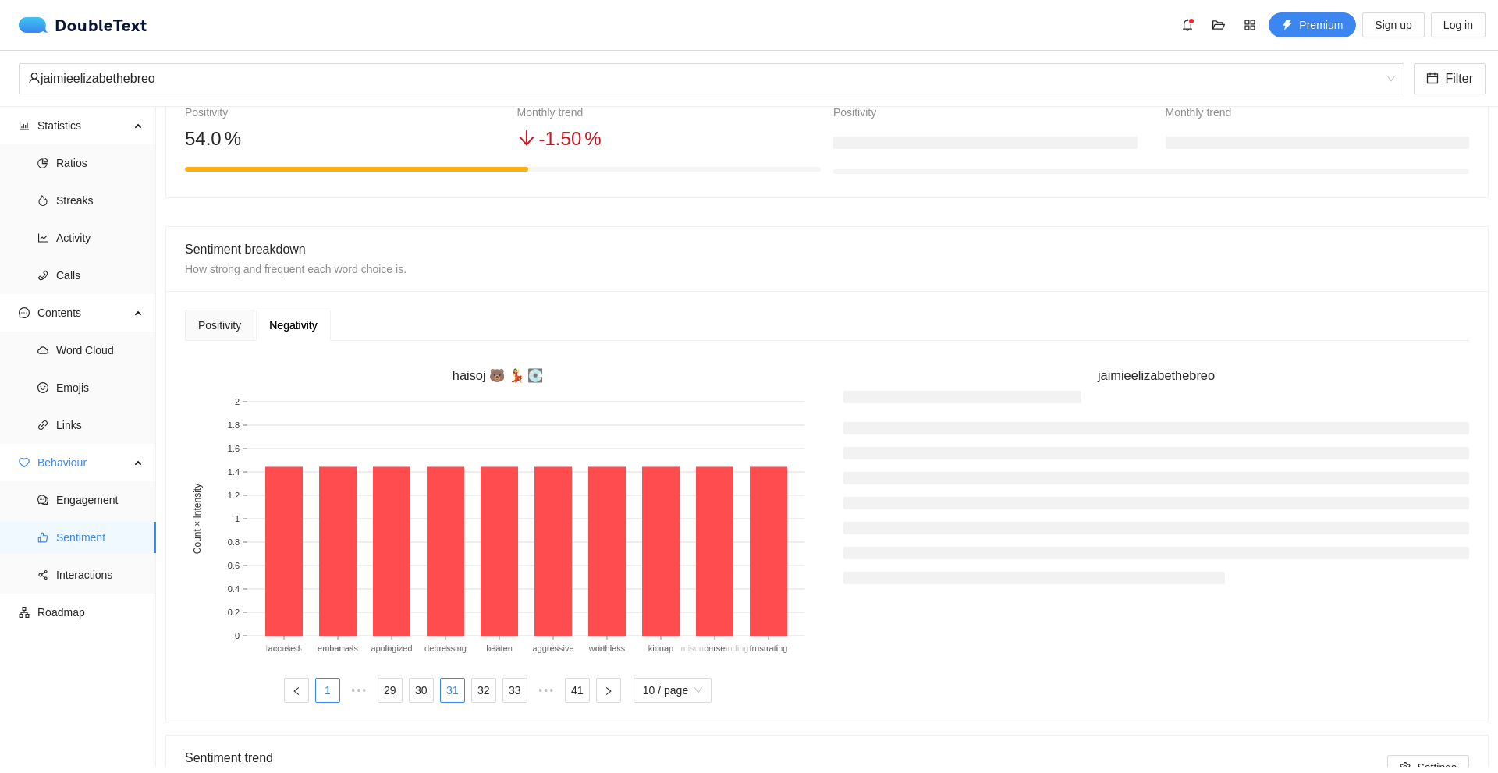
click at [332, 697] on link "1" at bounding box center [327, 690] width 23 height 23
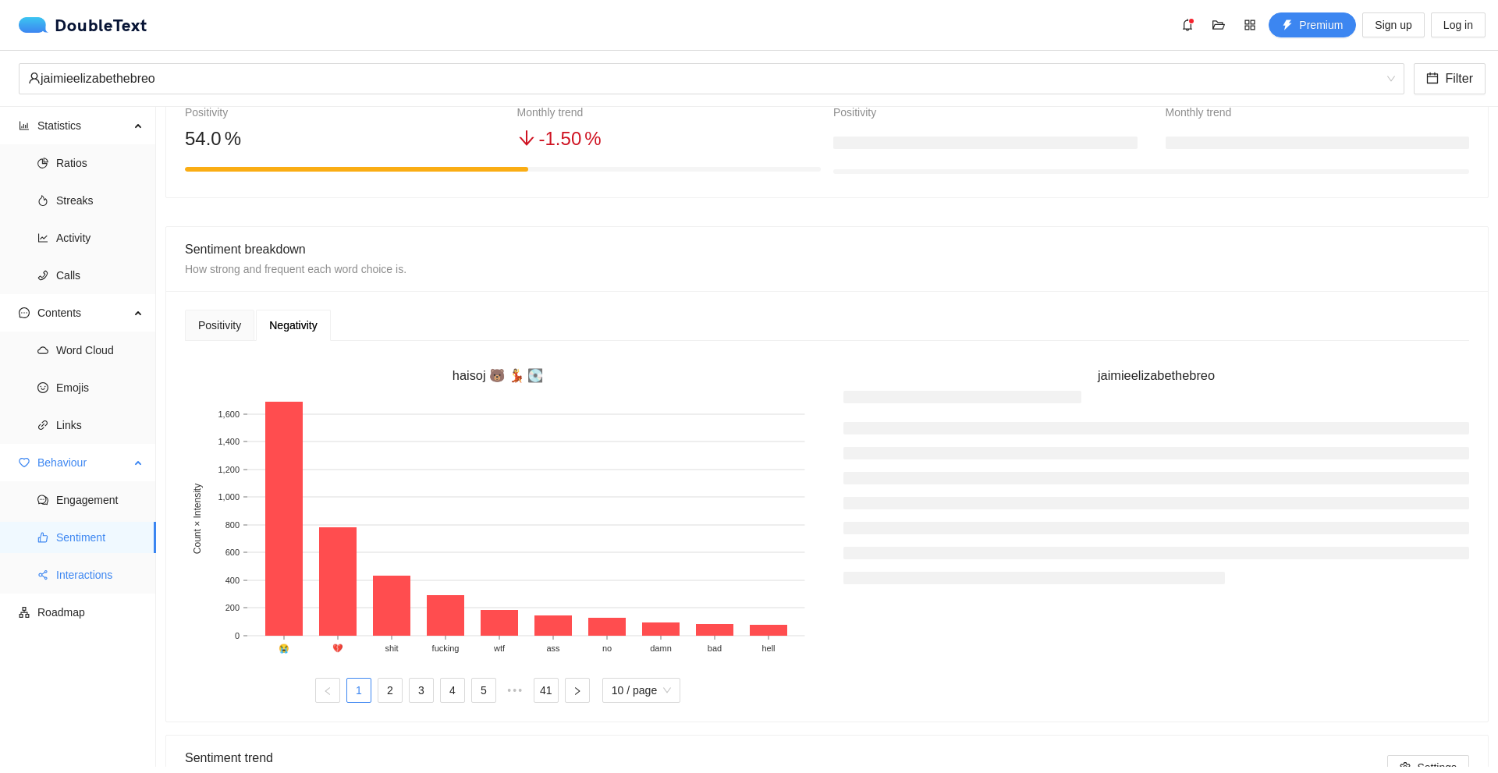
click at [68, 577] on span "Interactions" at bounding box center [99, 574] width 87 height 31
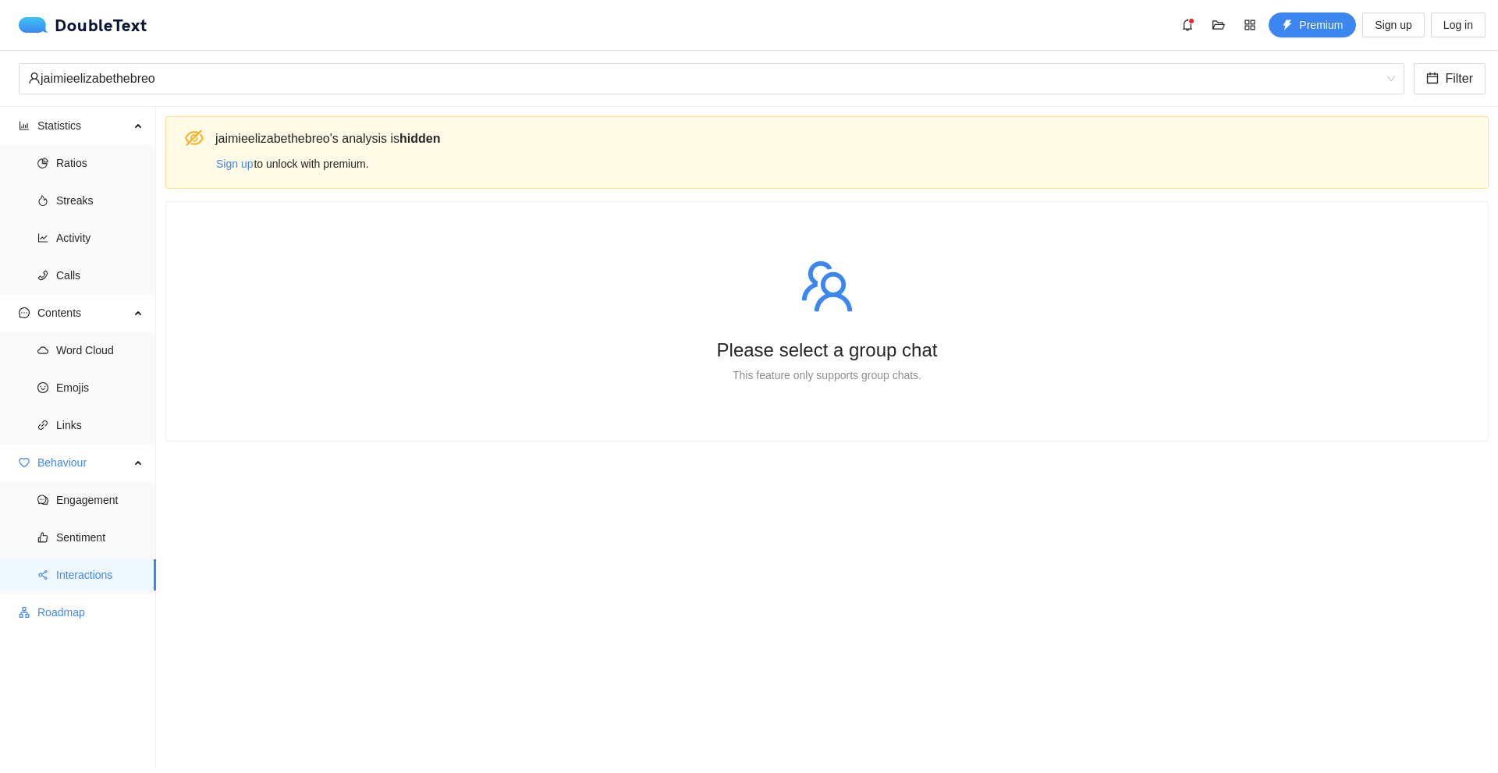
click at [95, 610] on span "Roadmap" at bounding box center [90, 612] width 106 height 31
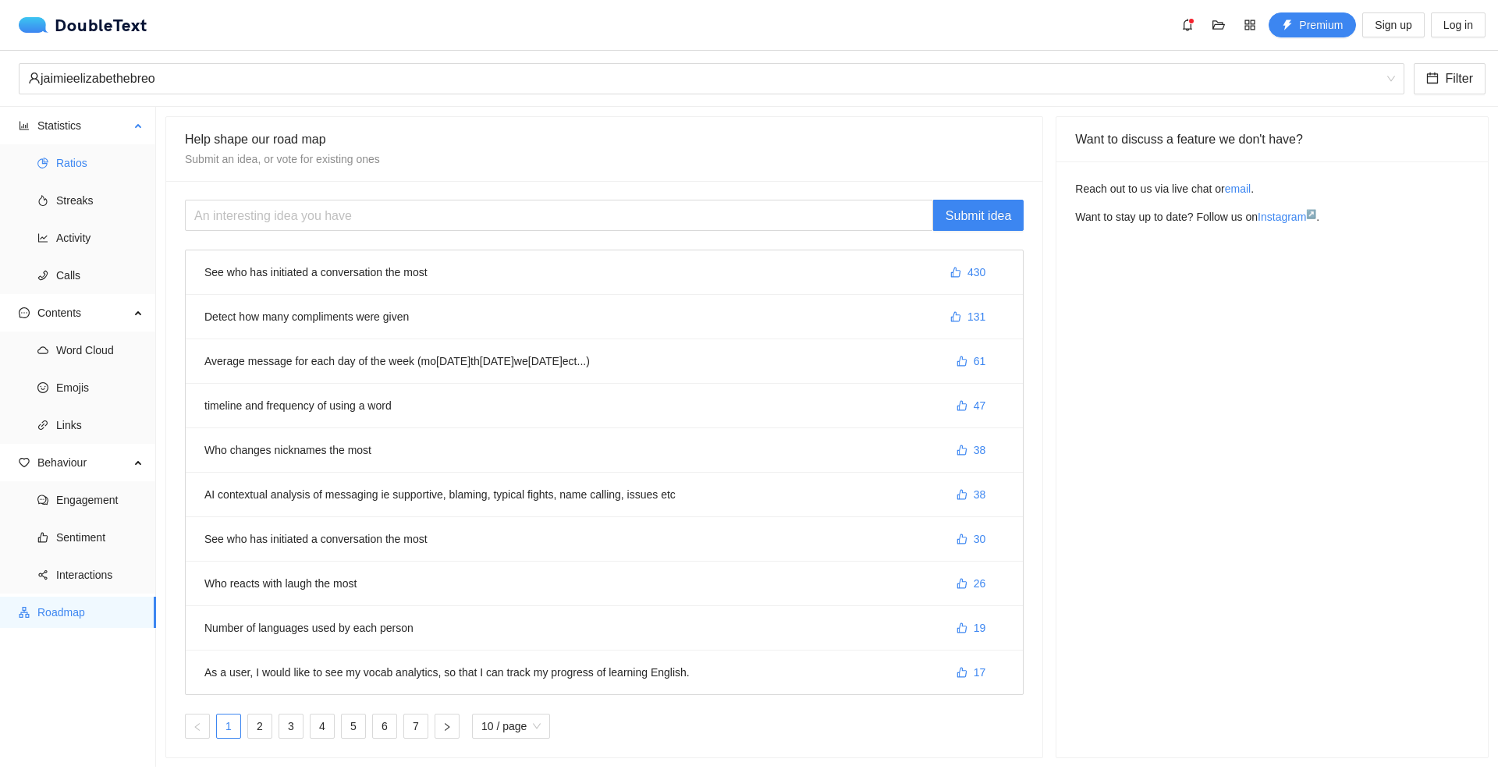
click at [112, 162] on span "Ratios" at bounding box center [99, 162] width 87 height 31
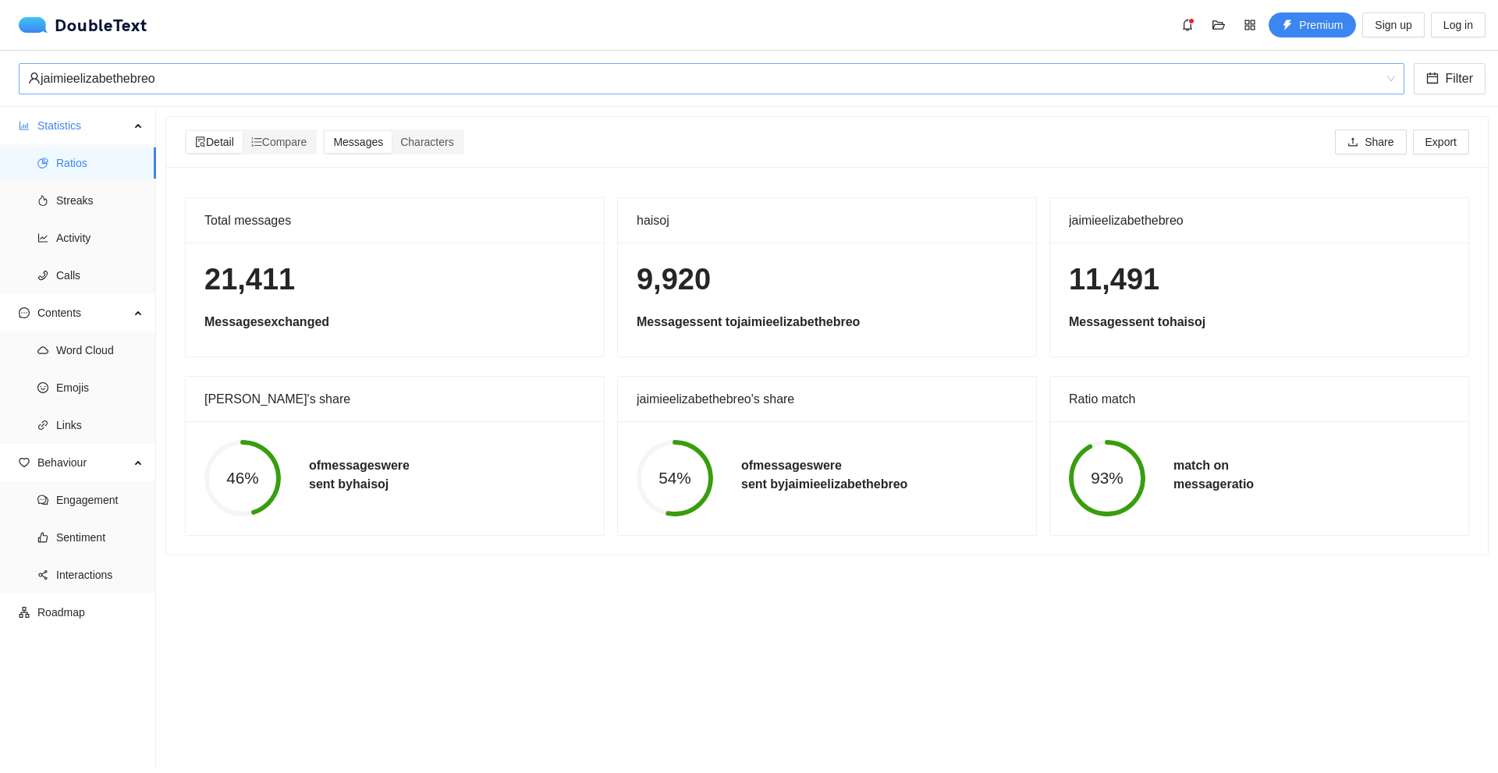
click at [131, 85] on div "jaimieelizabethebreo" at bounding box center [704, 79] width 1353 height 30
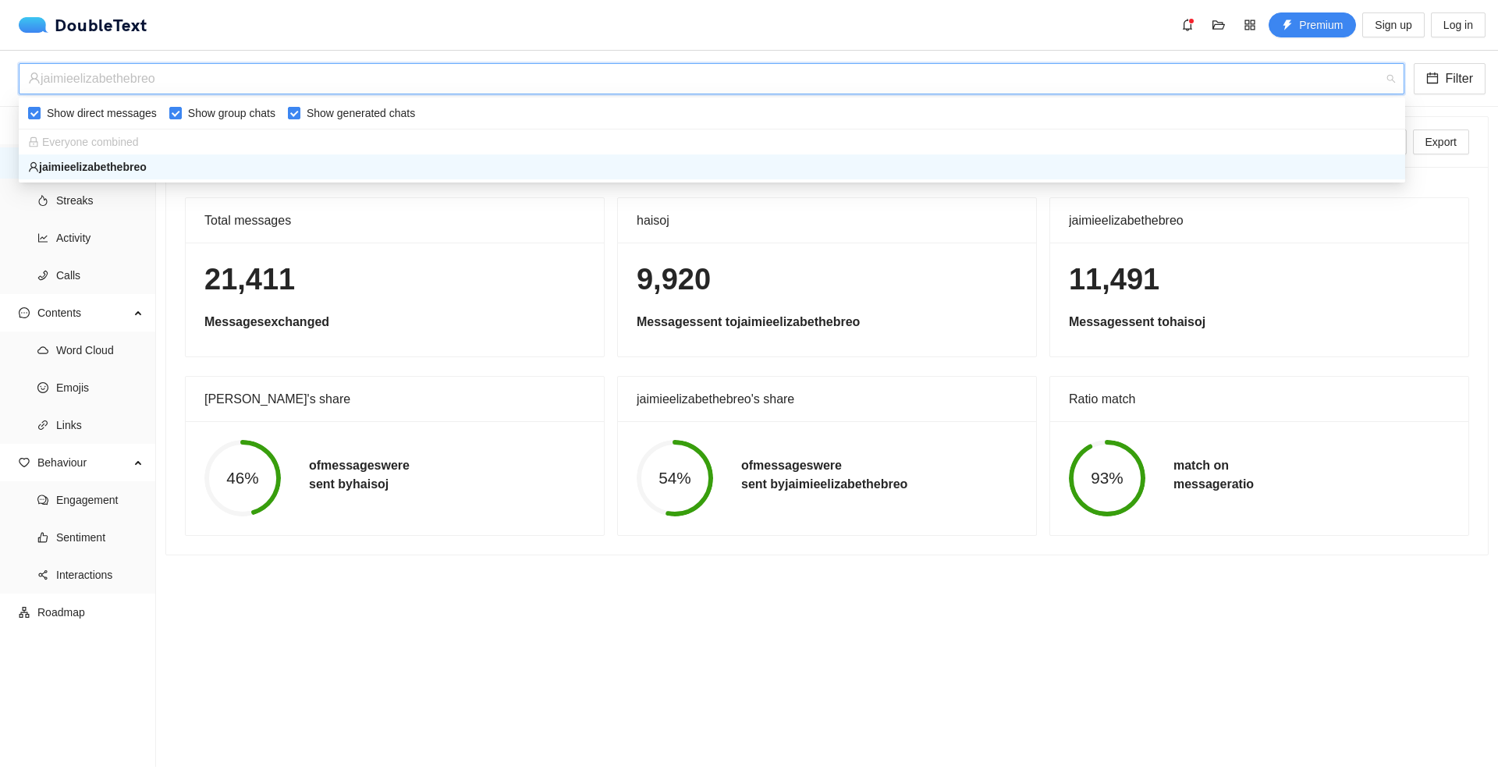
click at [460, 254] on div "21,411 Messages exchanged" at bounding box center [395, 300] width 418 height 114
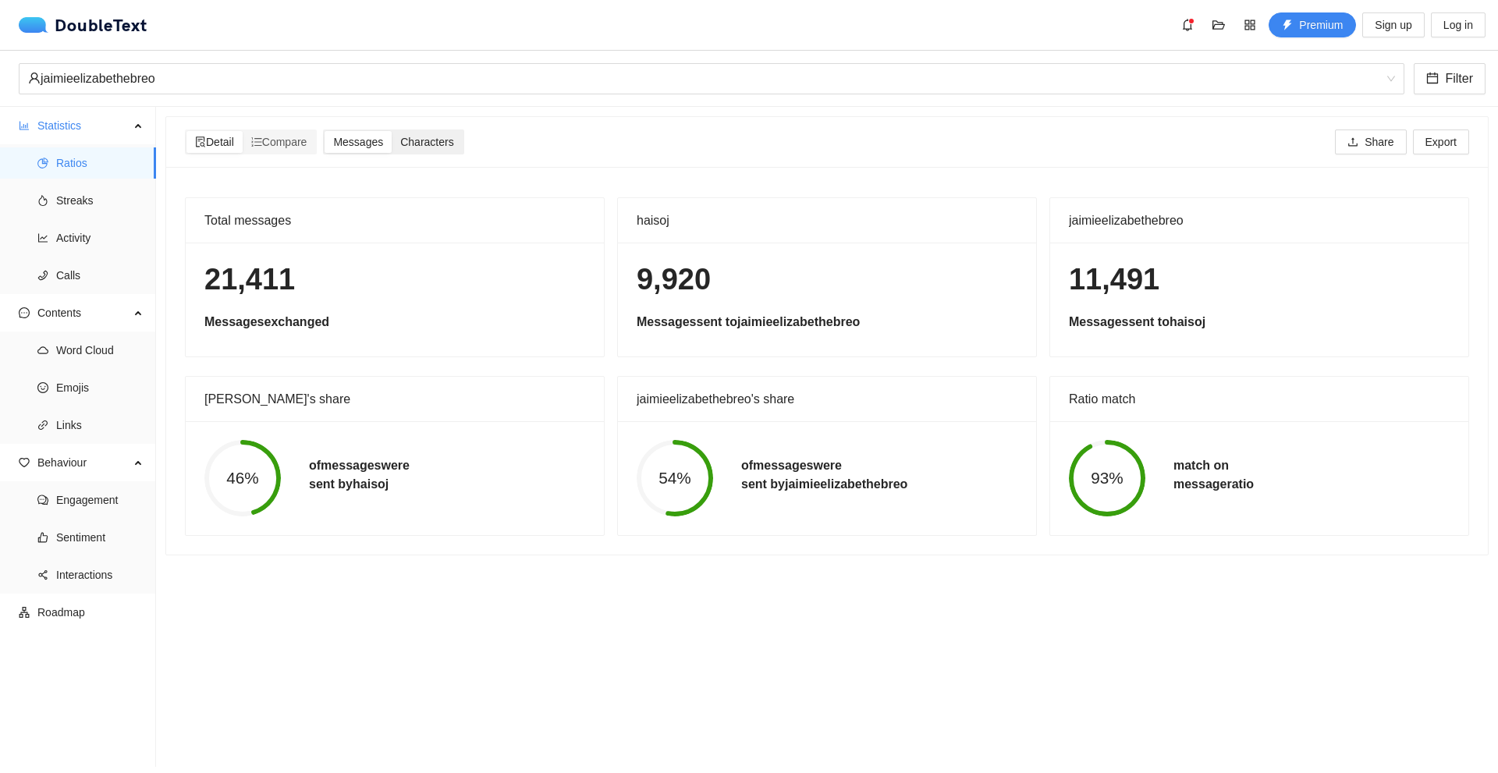
click at [421, 139] on span "Characters" at bounding box center [426, 142] width 53 height 12
click at [392, 131] on input "Characters" at bounding box center [392, 131] width 0 height 0
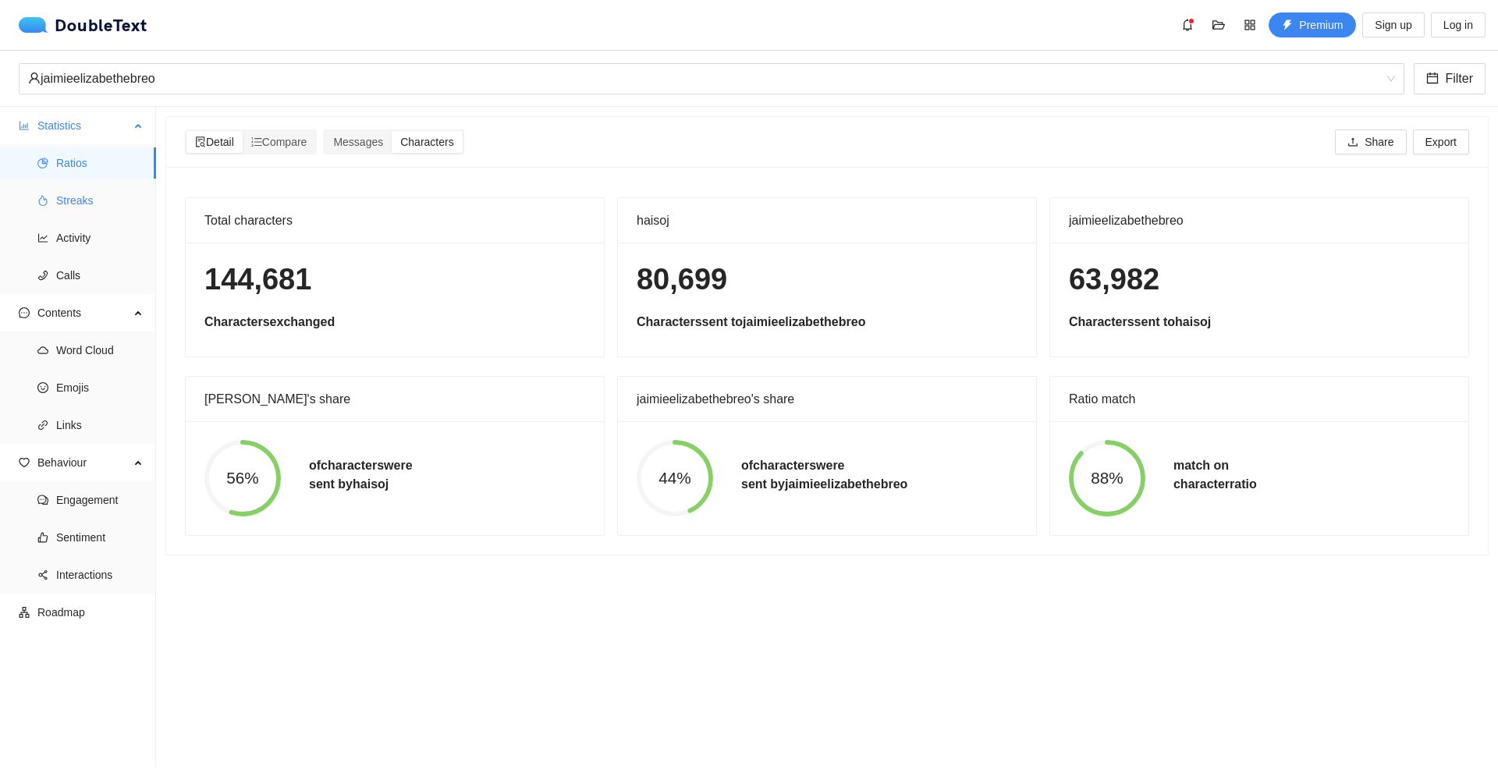
click at [65, 205] on span "Streaks" at bounding box center [99, 200] width 87 height 31
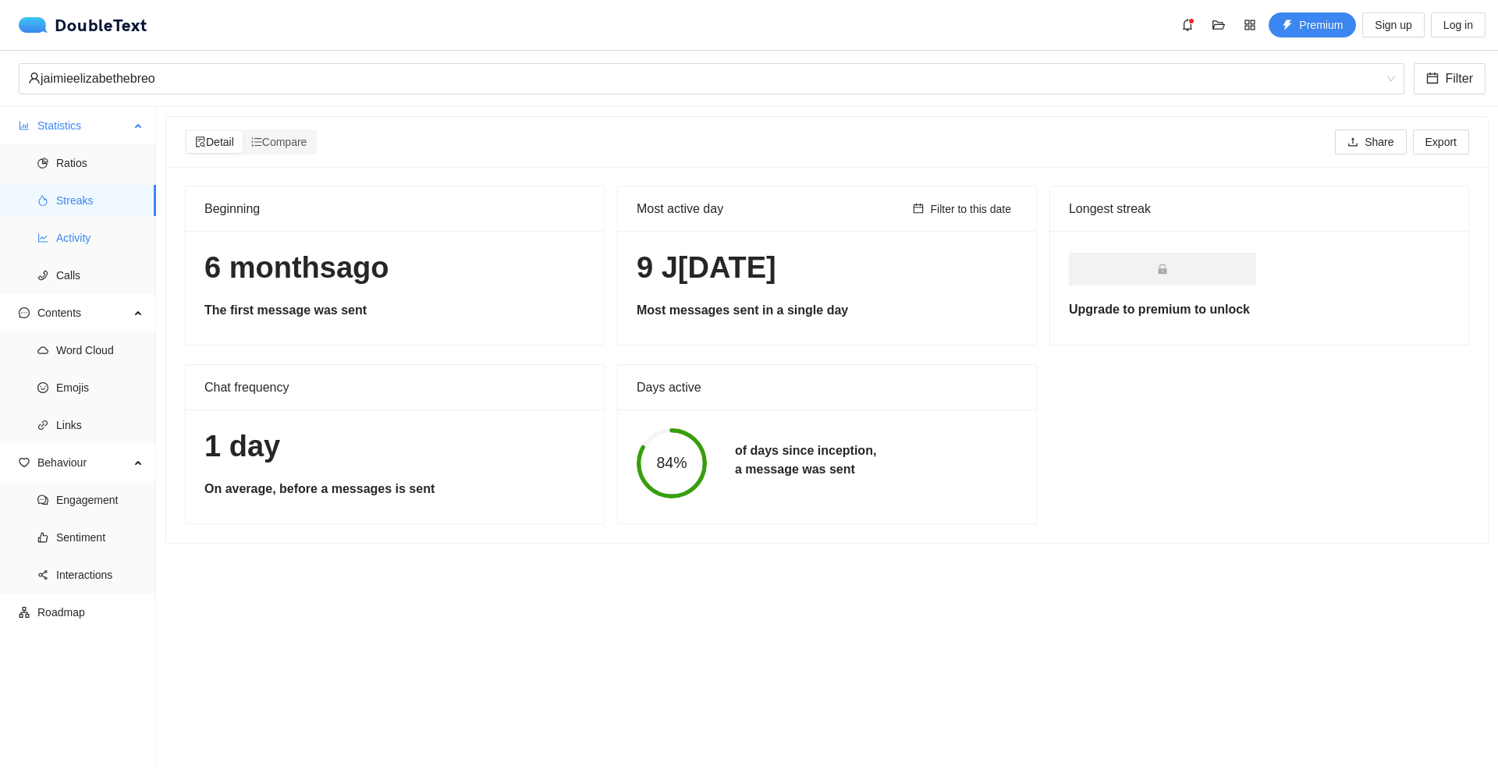
click at [74, 229] on span "Activity" at bounding box center [99, 237] width 87 height 31
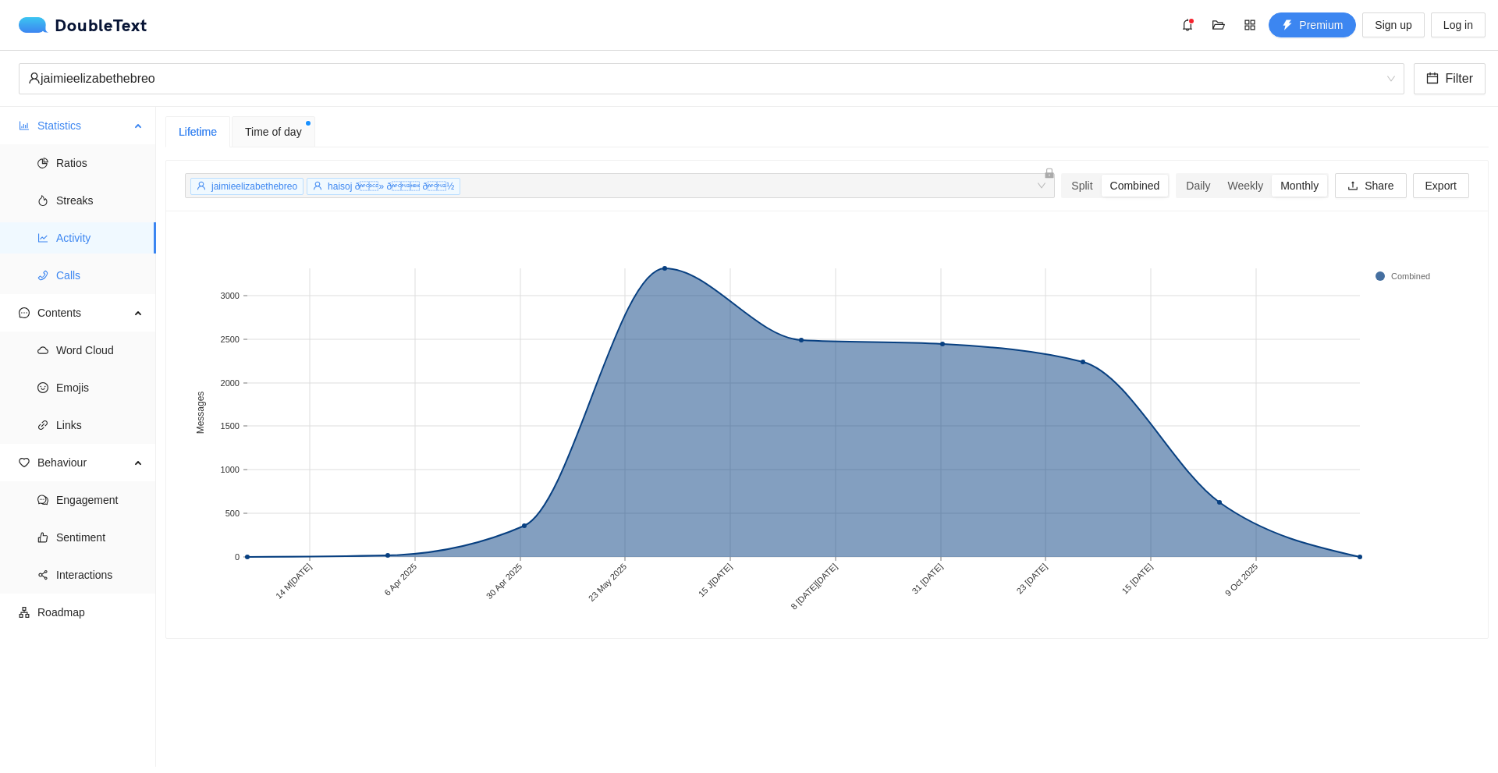
click at [108, 266] on span "Calls" at bounding box center [99, 275] width 87 height 31
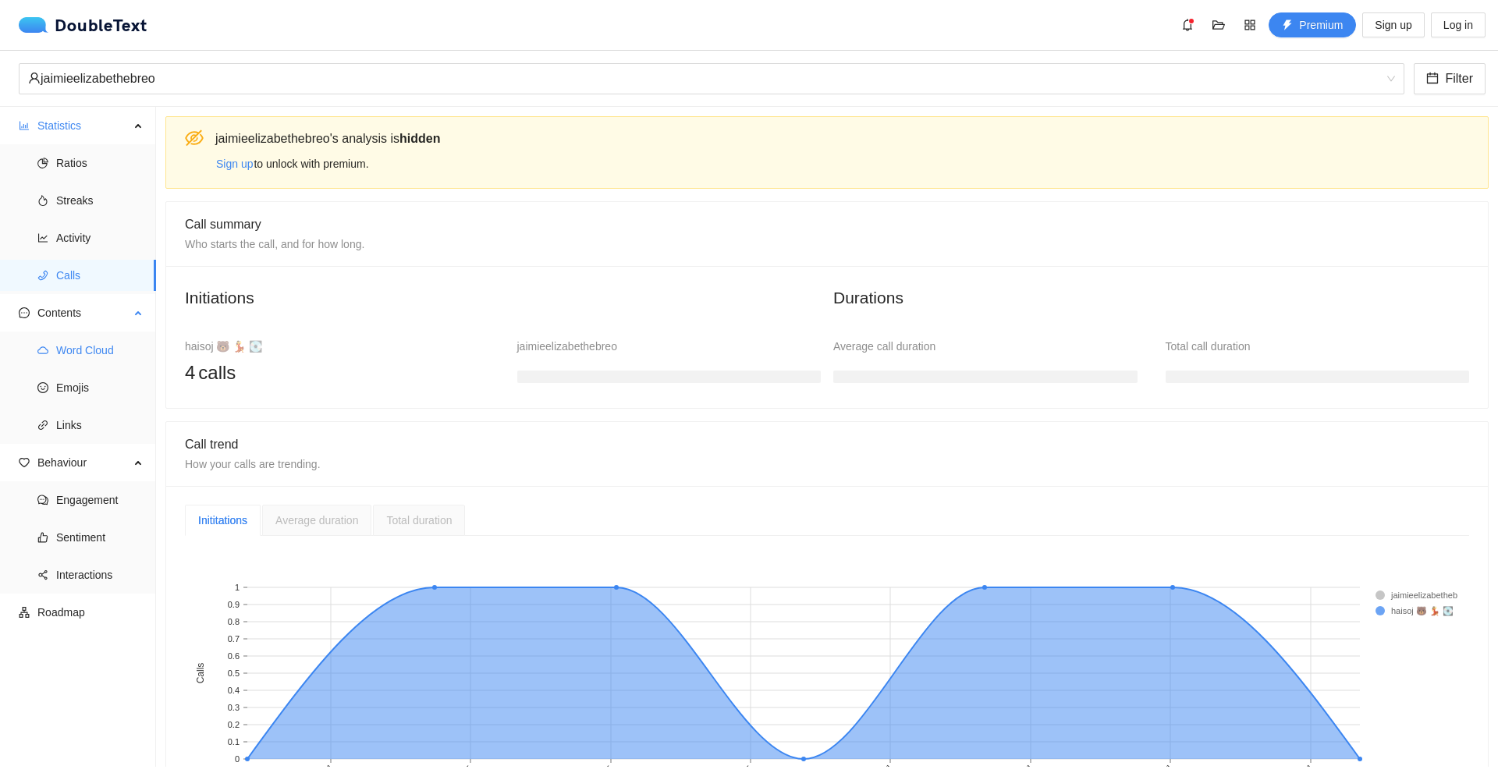
click at [109, 346] on span "Word Cloud" at bounding box center [99, 350] width 87 height 31
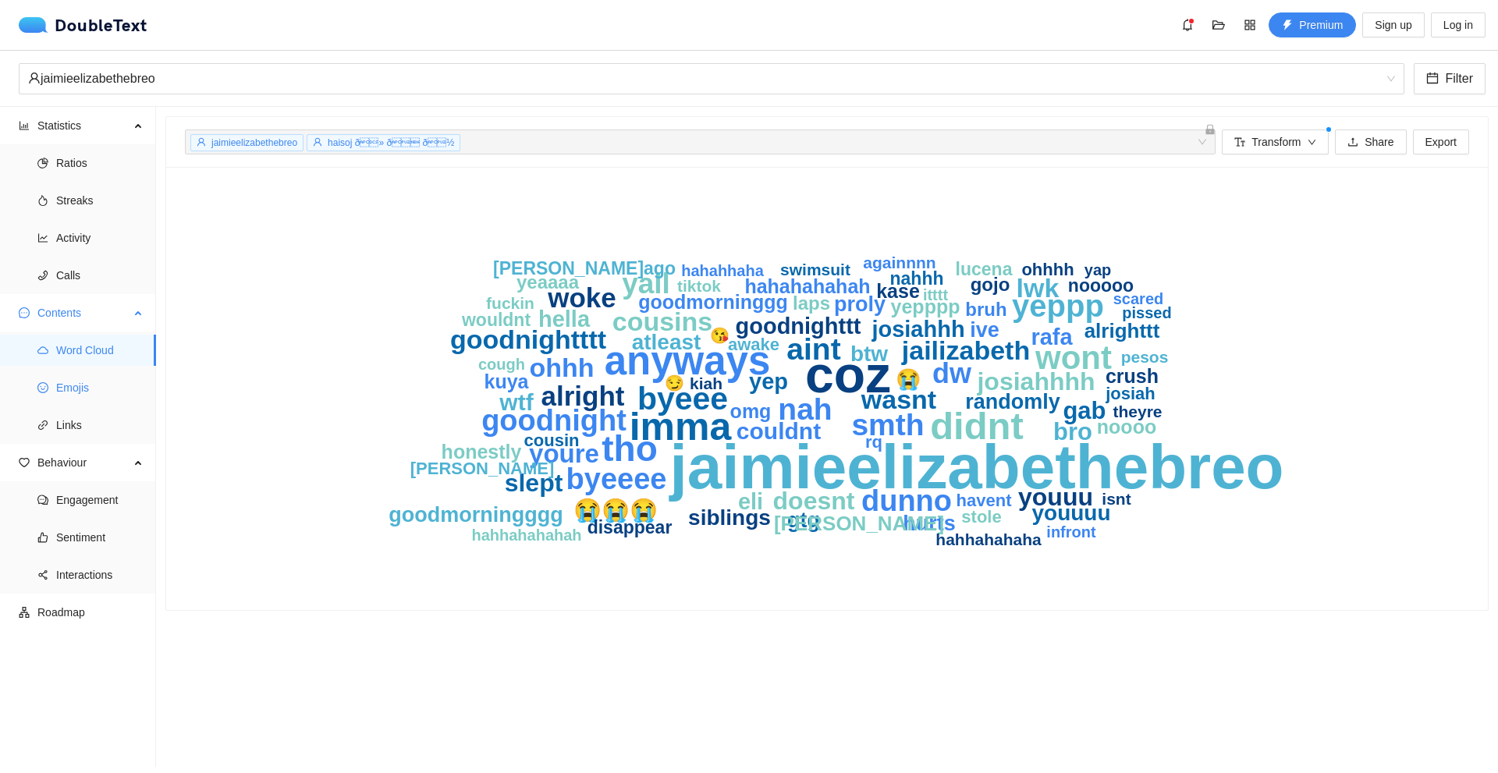
click at [114, 391] on span "Emojis" at bounding box center [99, 387] width 87 height 31
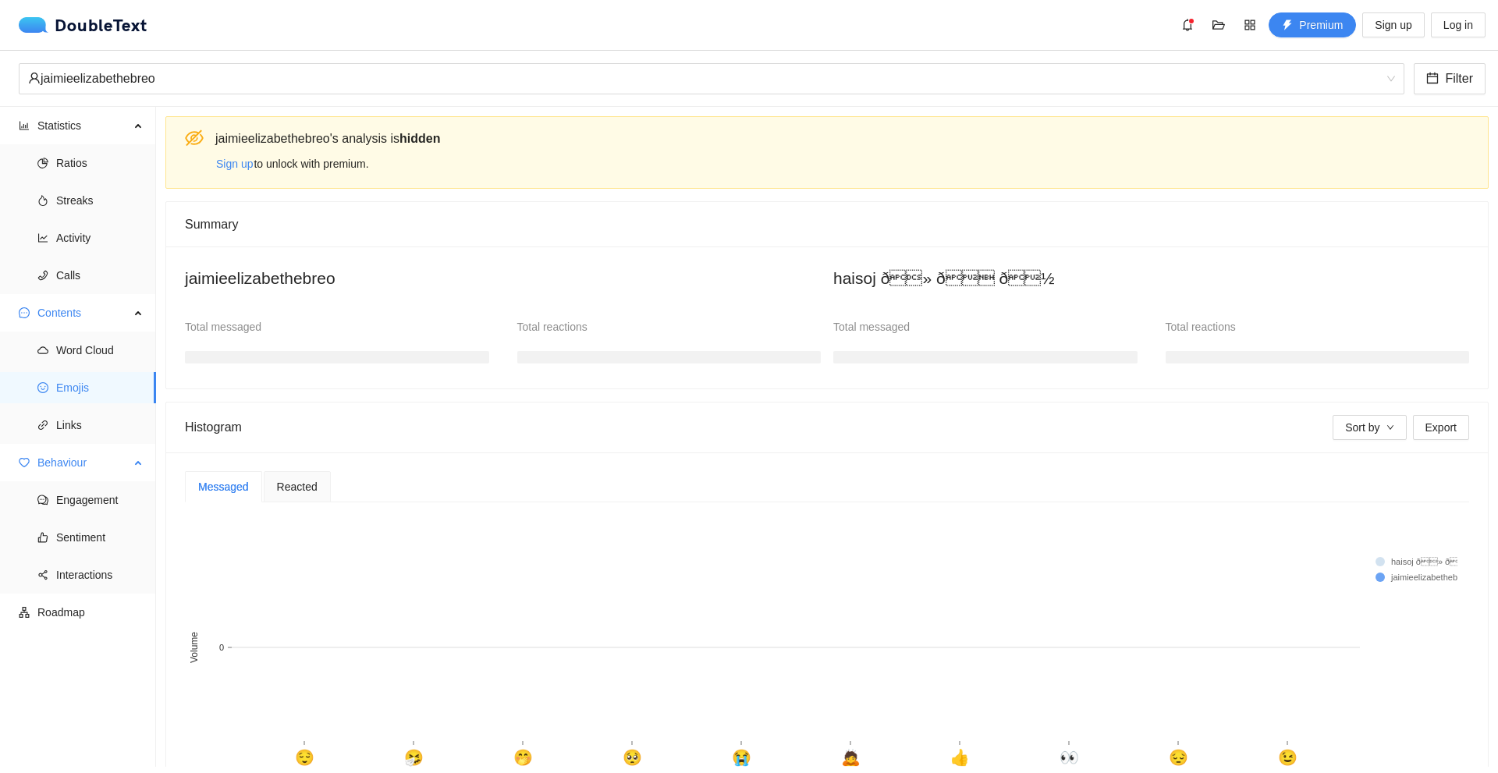
click at [88, 472] on span "Behaviour" at bounding box center [83, 462] width 92 height 31
click at [273, 492] on div "Reacted" at bounding box center [297, 486] width 67 height 31
click at [295, 488] on span "Reacted" at bounding box center [297, 486] width 41 height 11
click at [313, 486] on span "Reacted" at bounding box center [297, 486] width 41 height 11
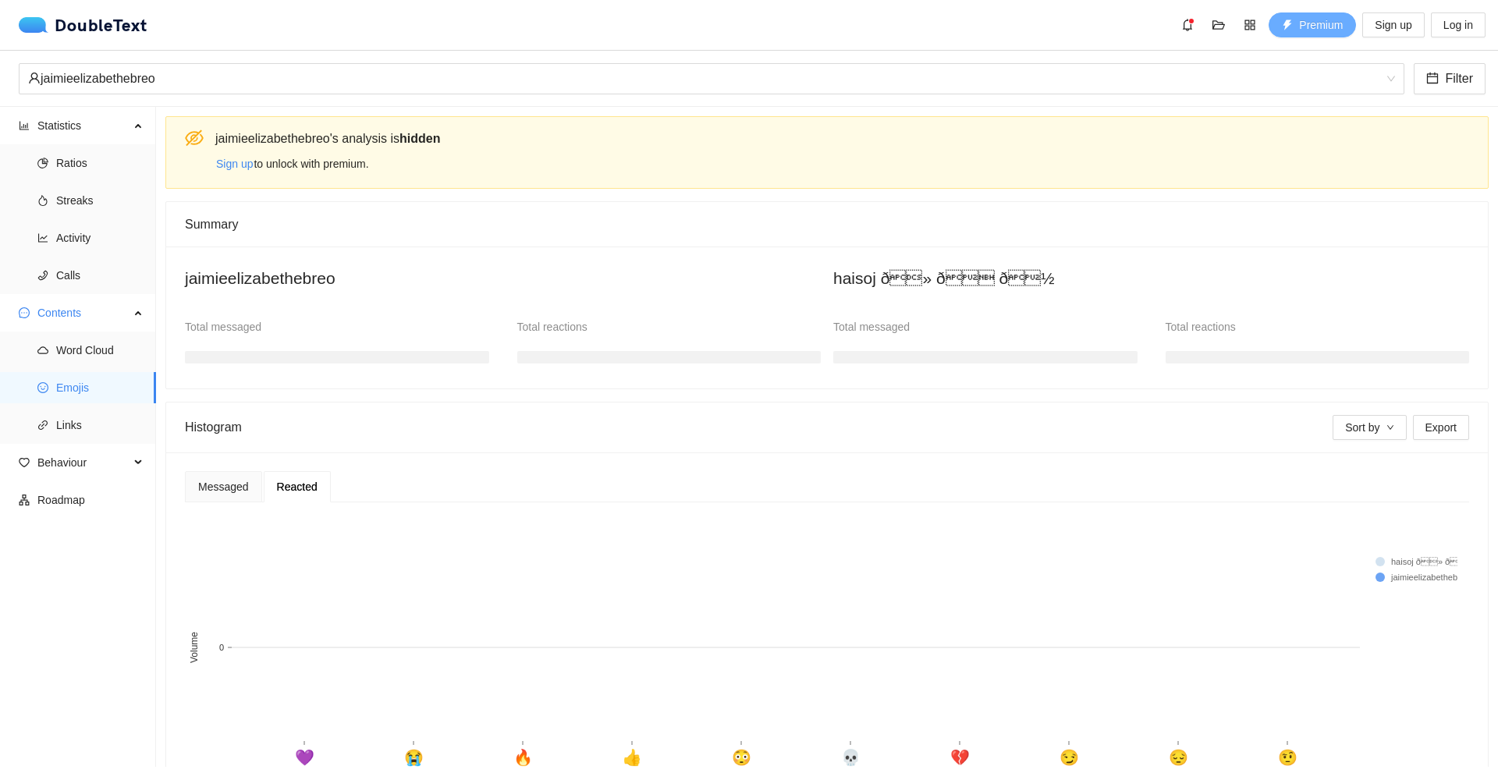
click at [1319, 34] on button "Premium" at bounding box center [1312, 24] width 87 height 25
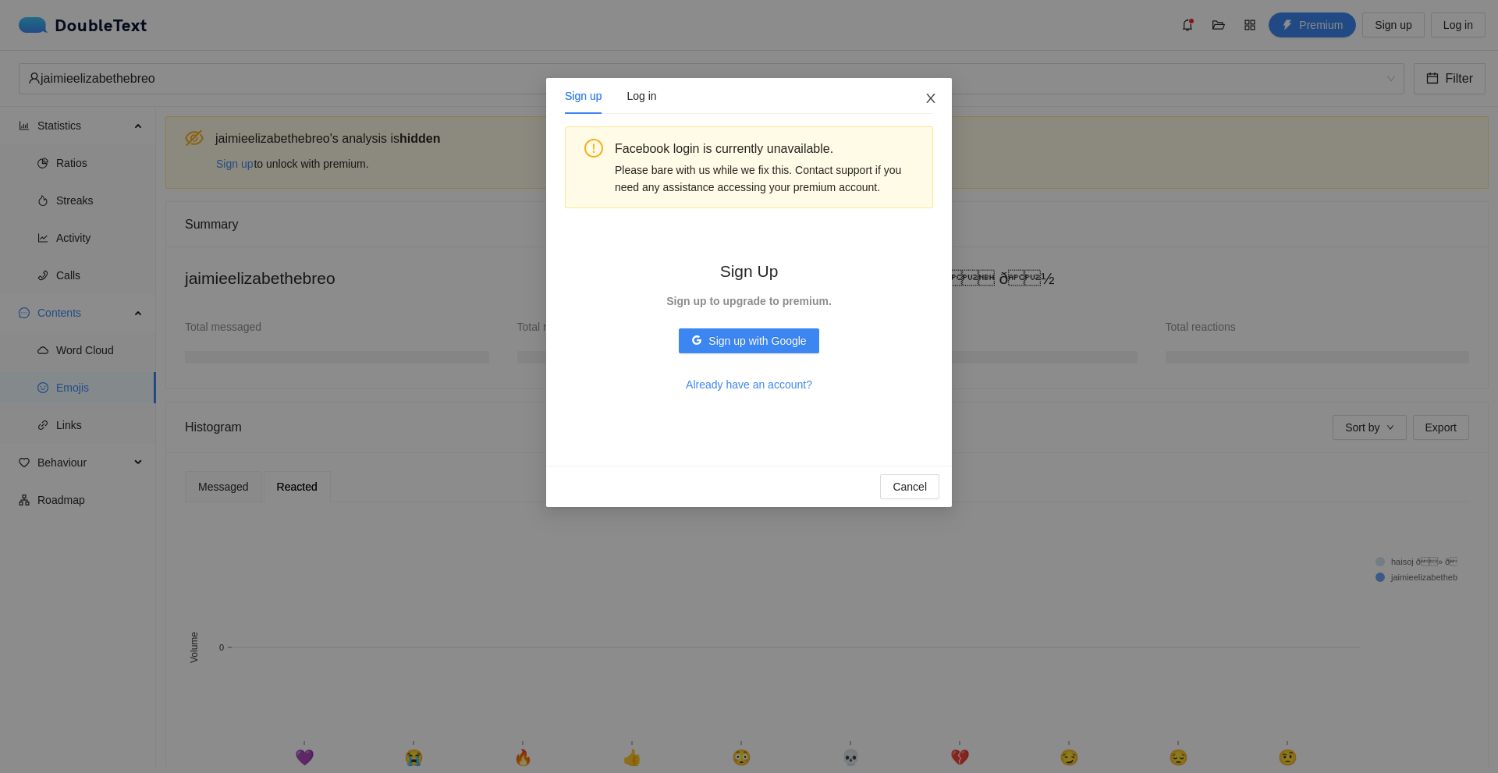
click at [942, 90] on span "Close" at bounding box center [931, 99] width 42 height 42
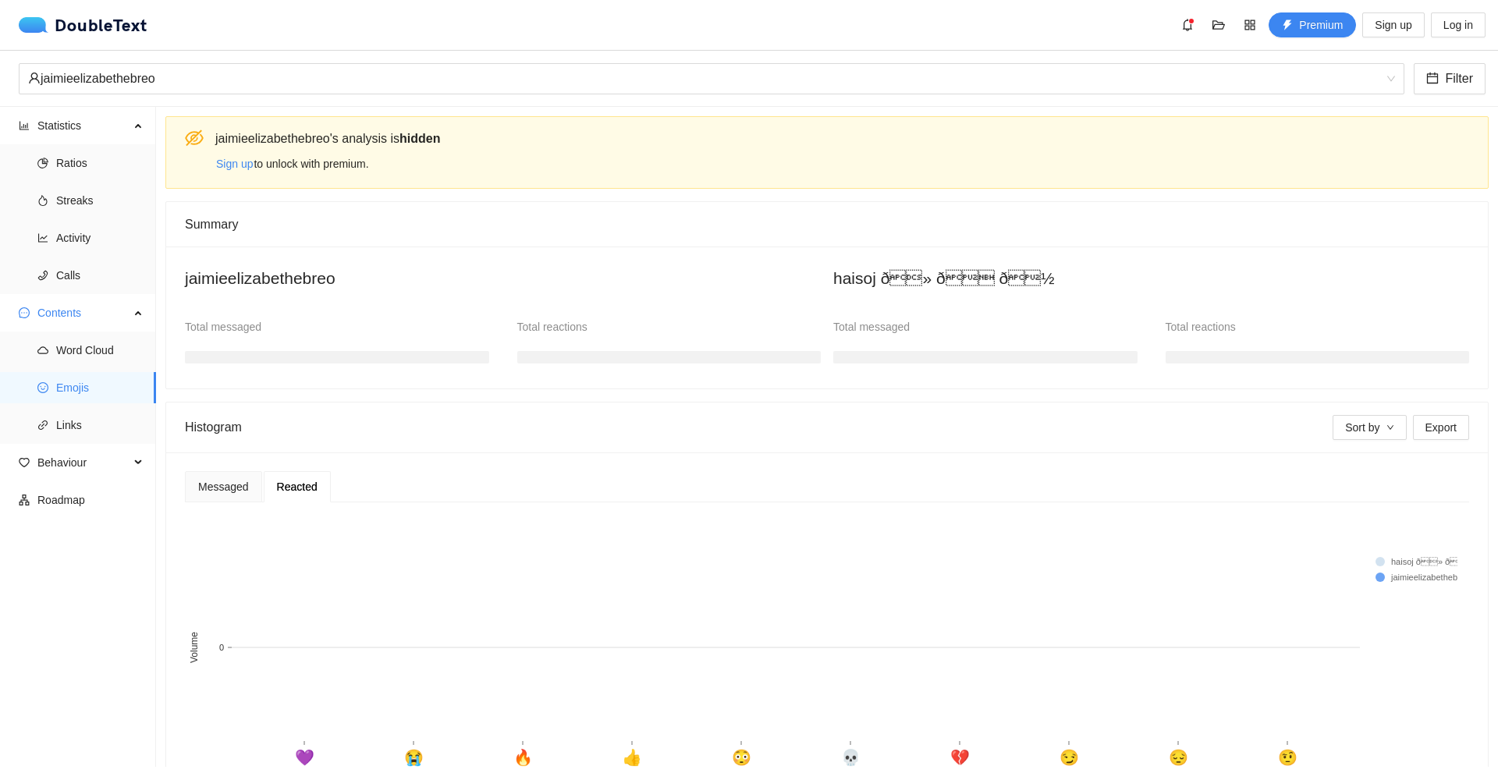
click at [1410, 69] on div "Filter" at bounding box center [1449, 78] width 81 height 31
click at [1430, 83] on icon "calendar" at bounding box center [1432, 78] width 12 height 12
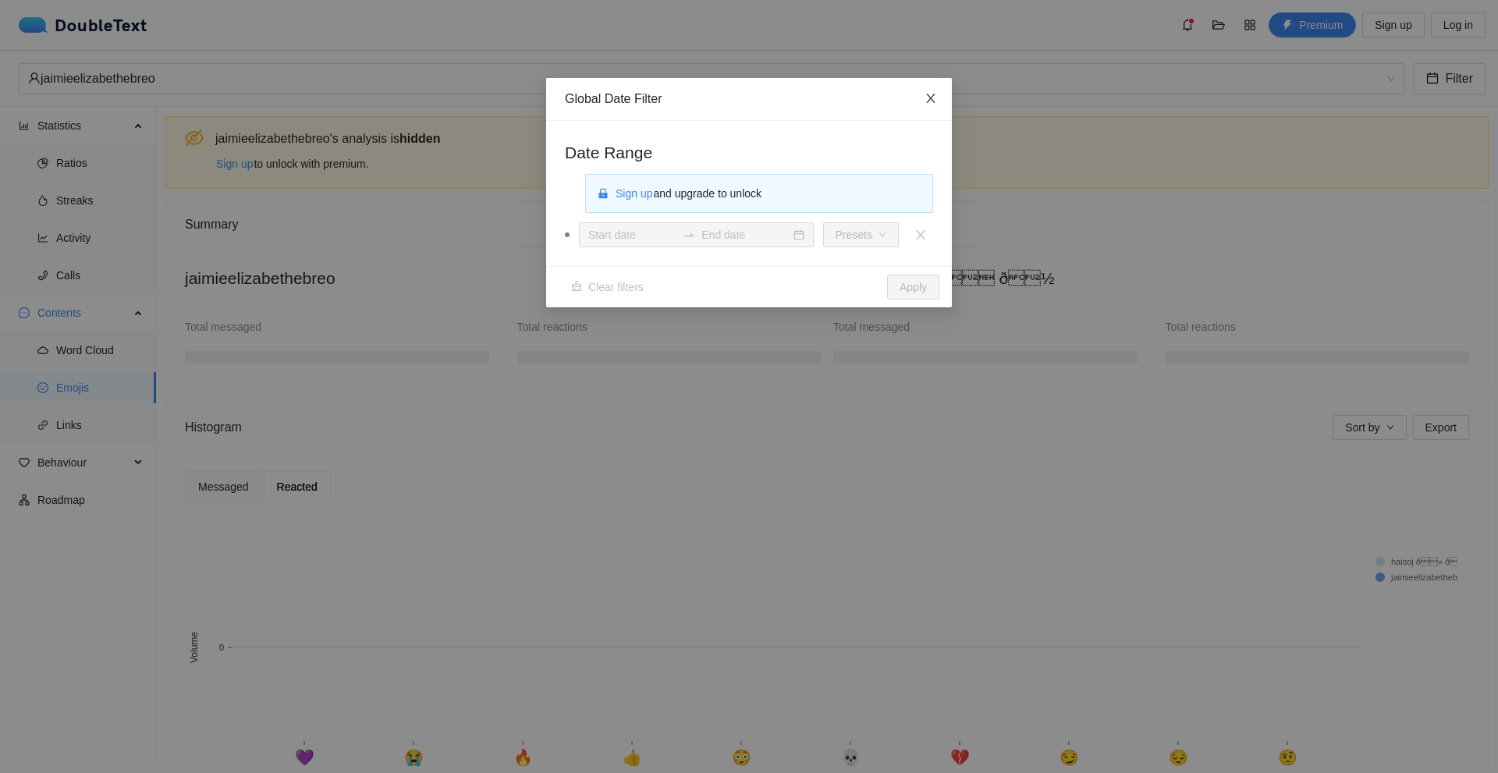
click at [938, 91] on span "Close" at bounding box center [931, 99] width 42 height 42
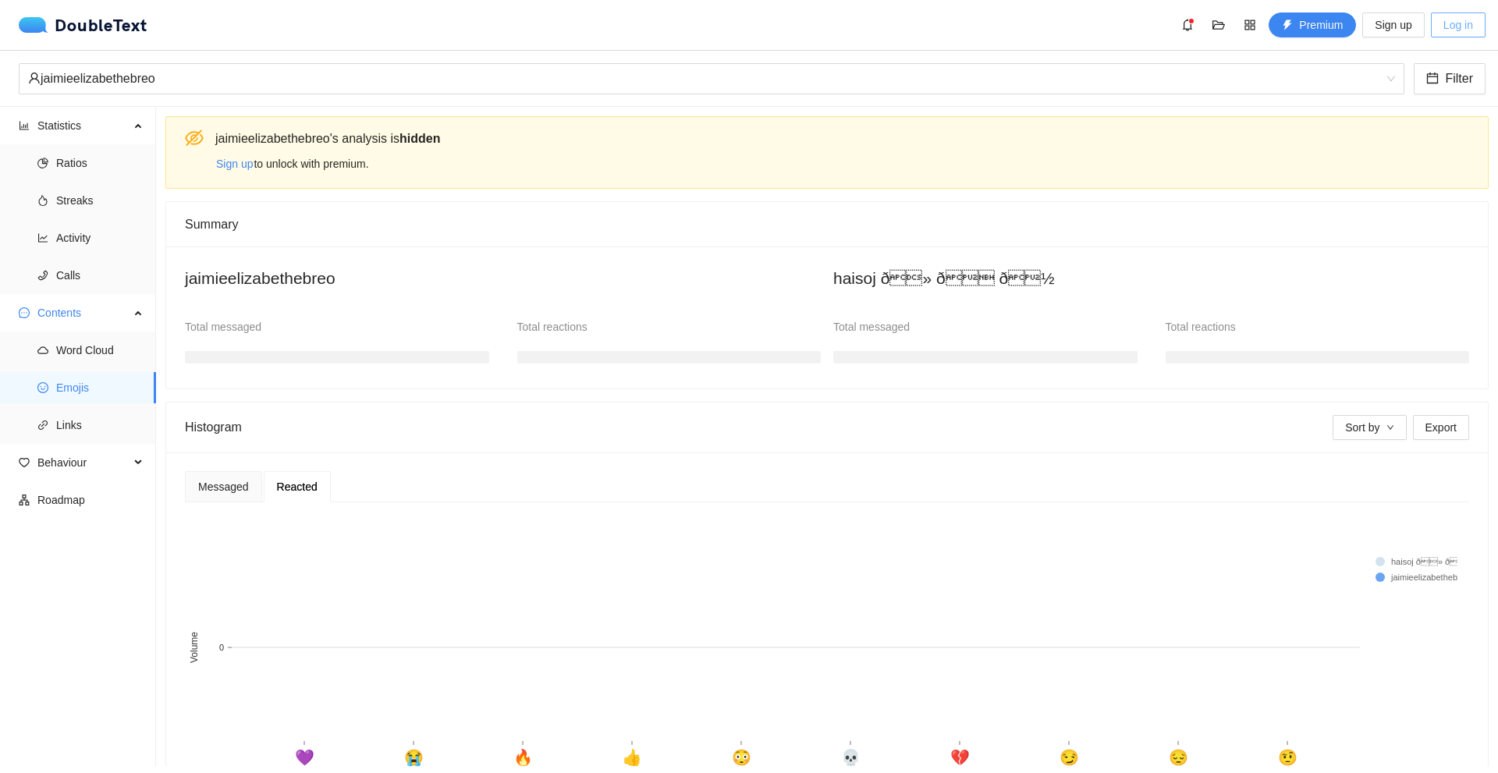
click at [1437, 20] on button "Log in" at bounding box center [1458, 24] width 55 height 25
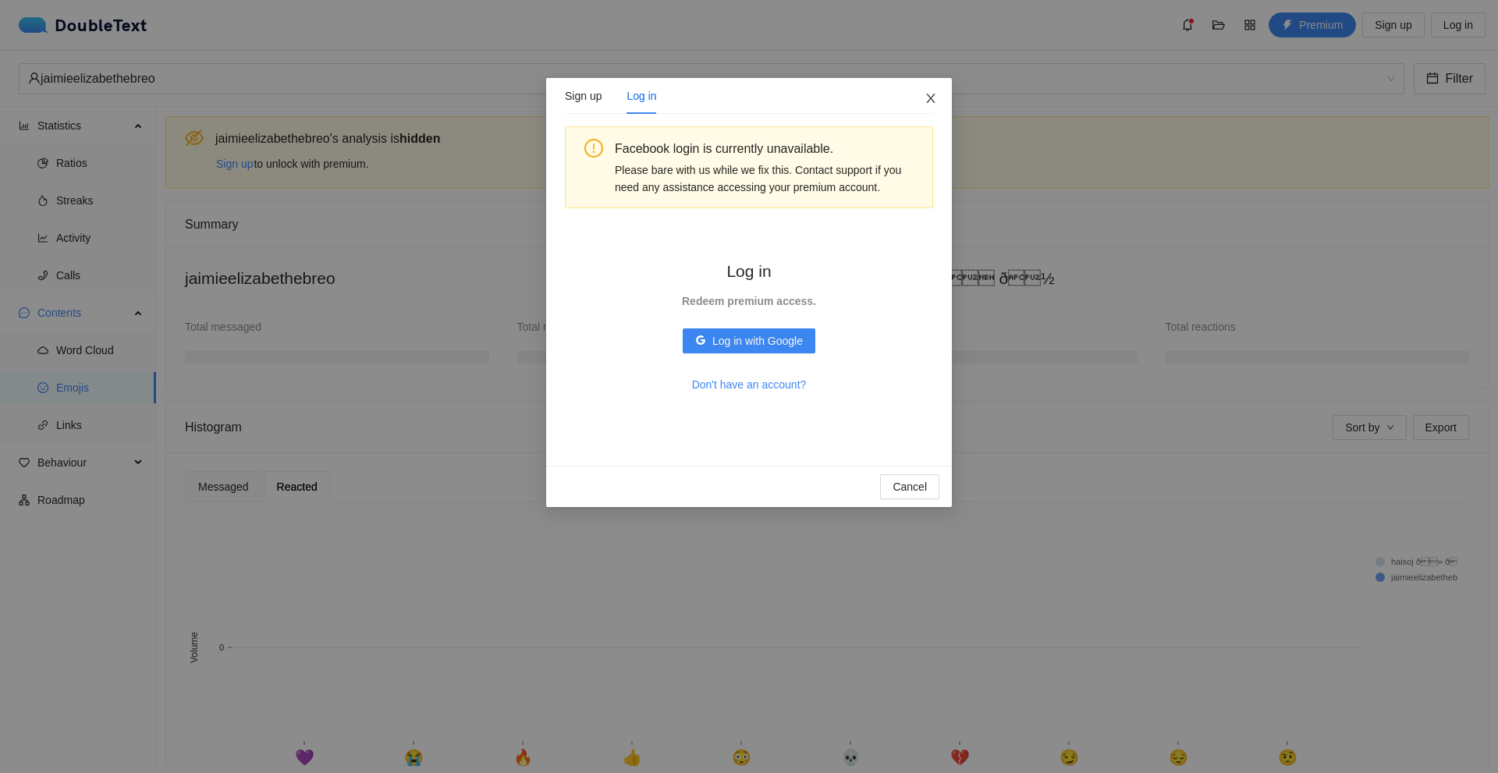
click at [932, 98] on icon "close" at bounding box center [930, 98] width 9 height 9
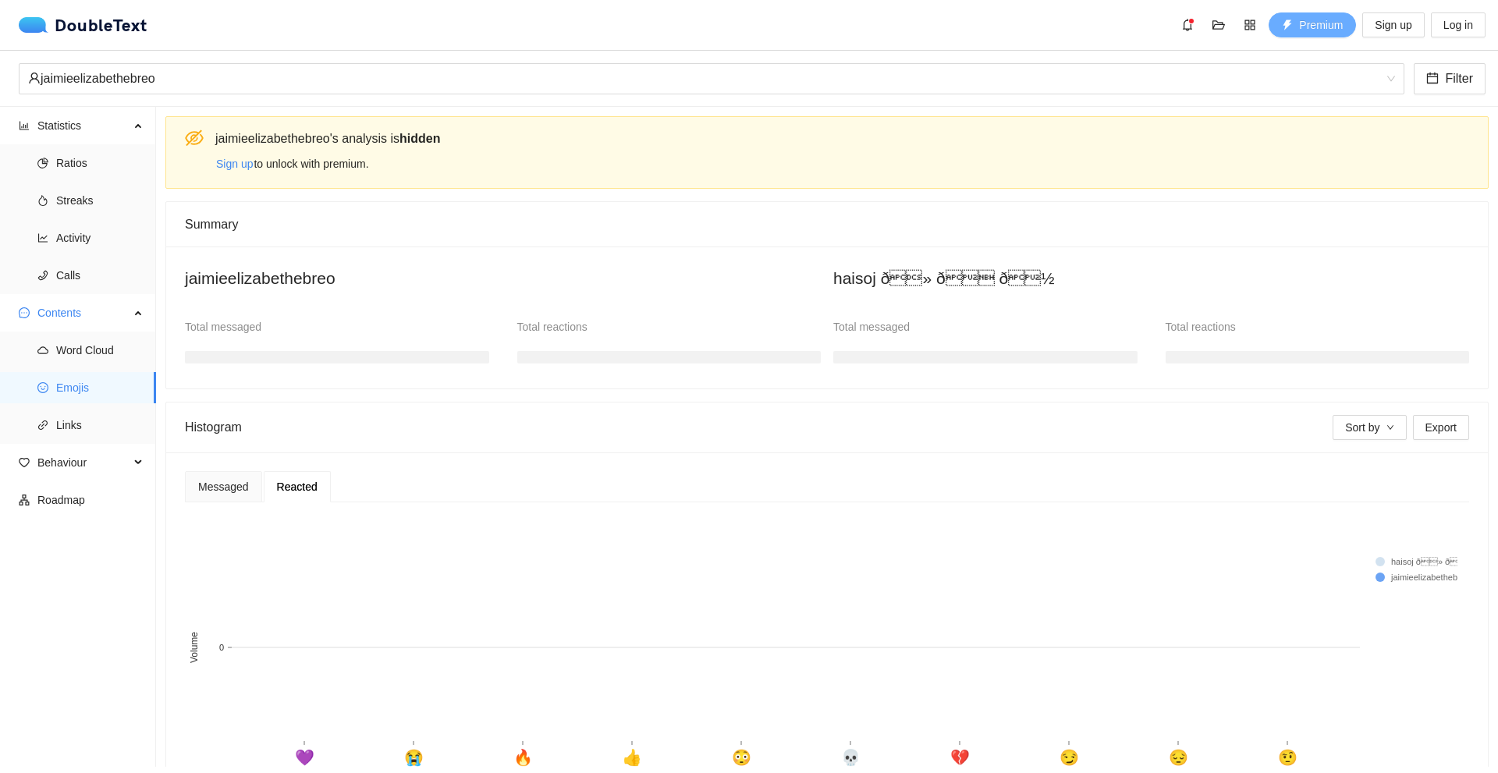
click at [1312, 32] on span "Premium" at bounding box center [1321, 24] width 44 height 17
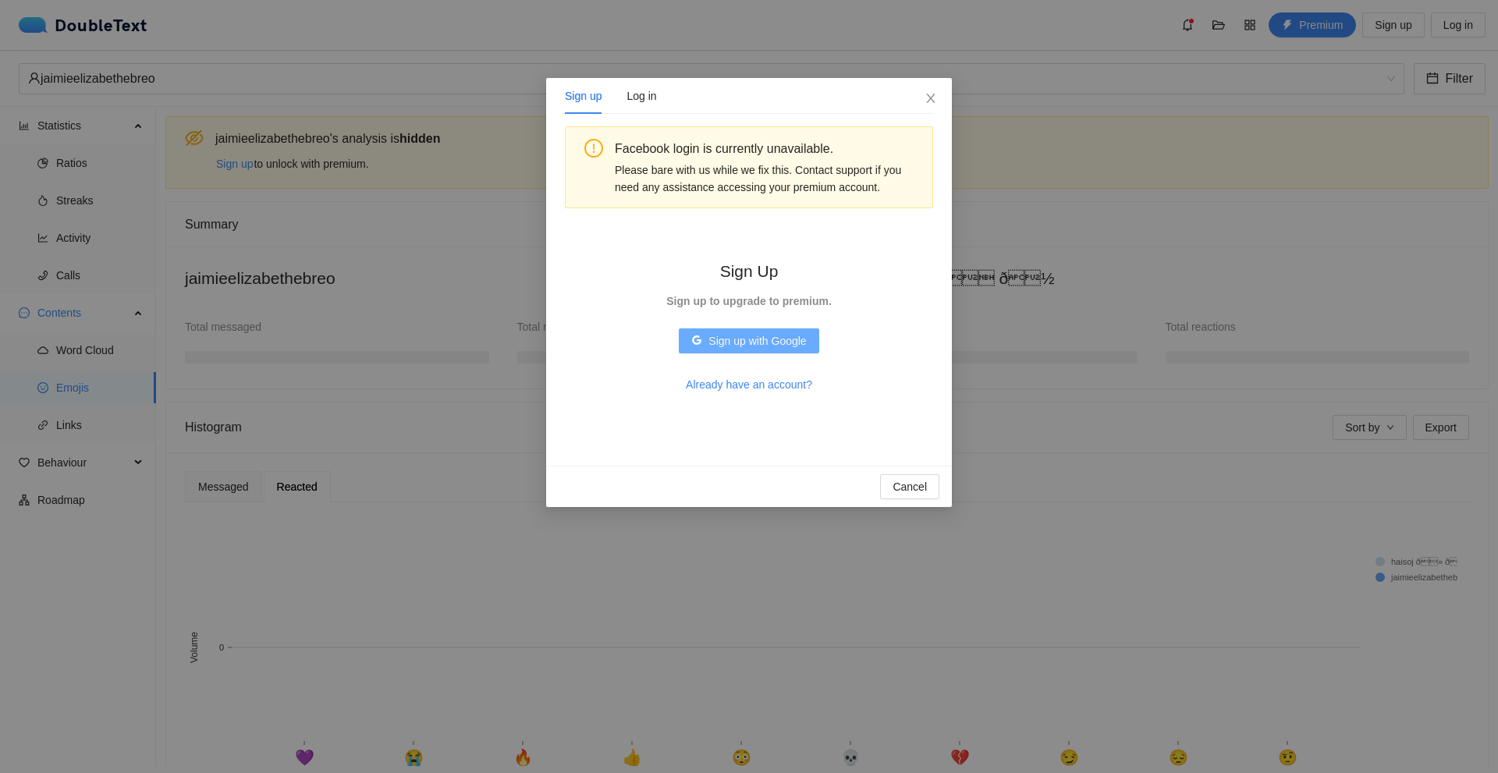
click at [733, 339] on span "Sign up with Google" at bounding box center [758, 340] width 98 height 17
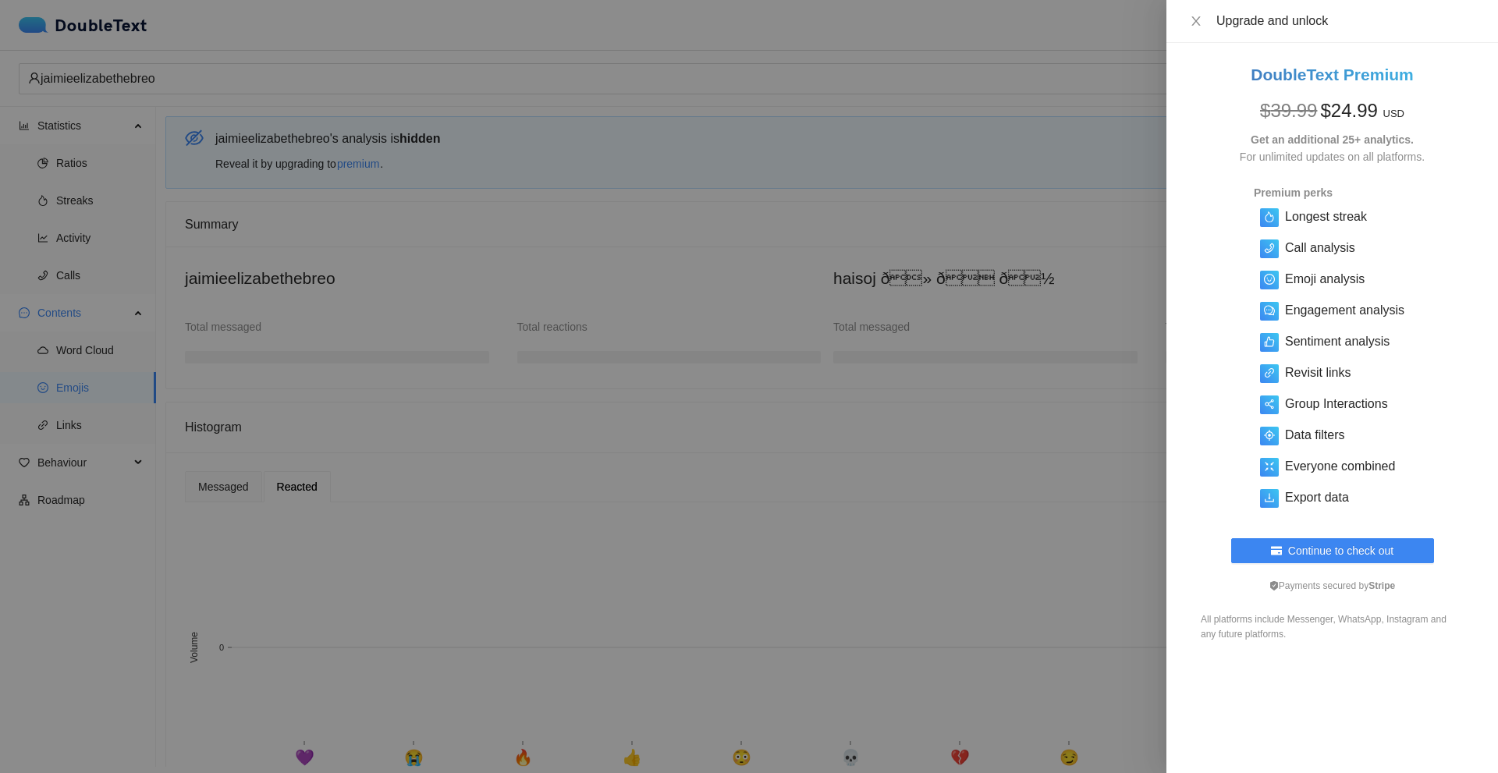
click at [733, 206] on div at bounding box center [749, 386] width 1498 height 773
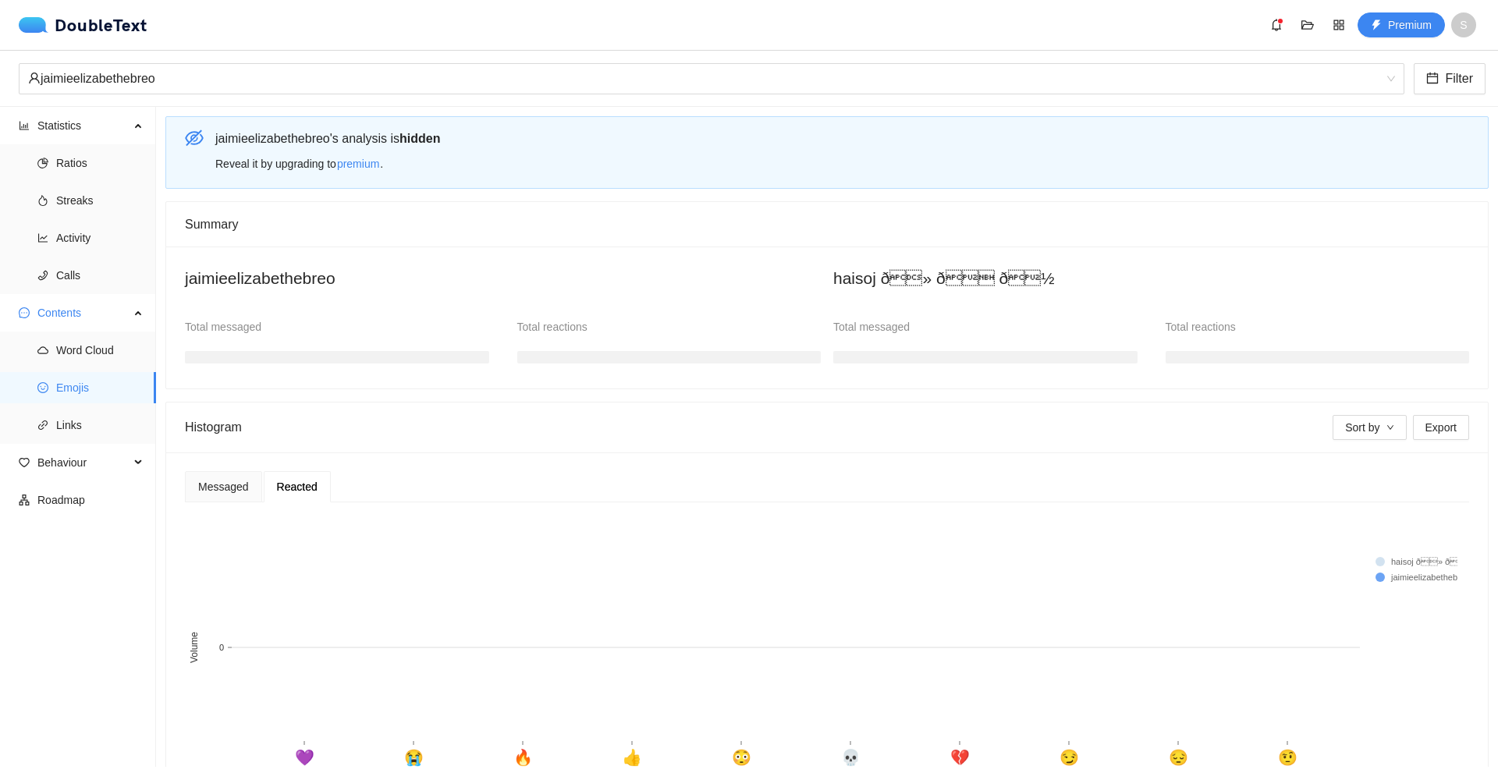
click at [337, 162] on div "Reveal it by upgrading to premium ." at bounding box center [845, 163] width 1261 height 25
click at [347, 162] on span "premium" at bounding box center [358, 163] width 42 height 17
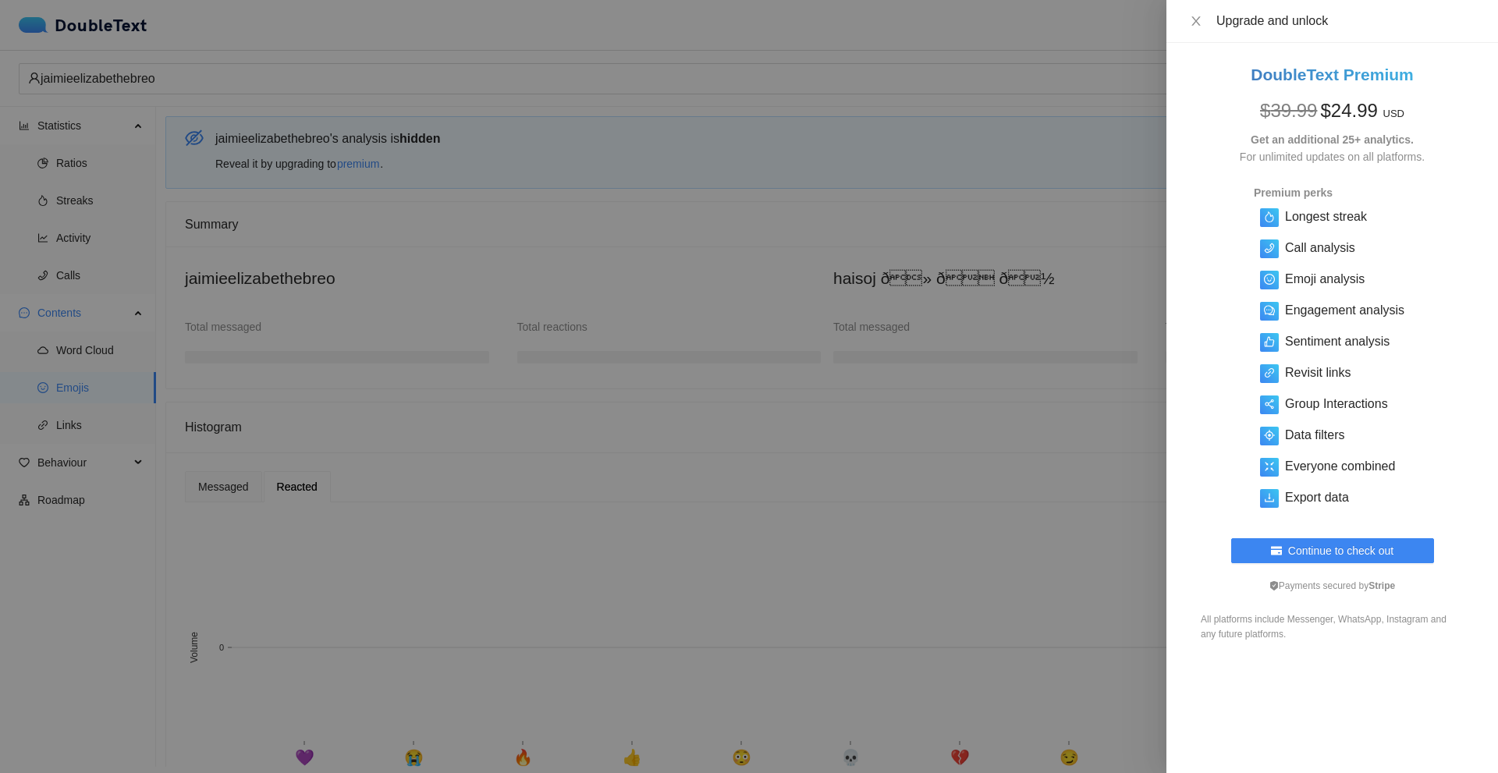
click at [496, 192] on div at bounding box center [749, 386] width 1498 height 773
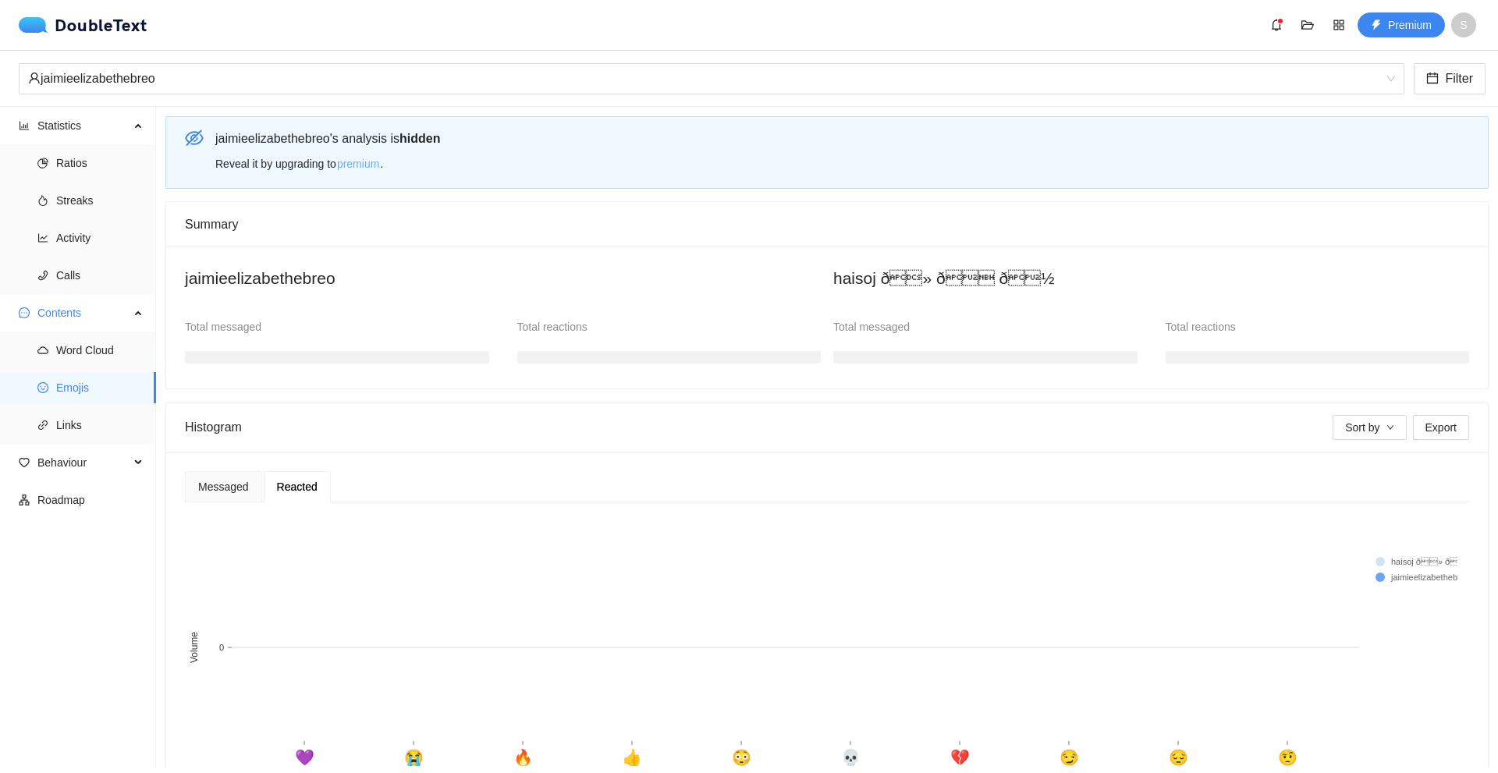
scroll to position [105, 0]
